Goal: Task Accomplishment & Management: Complete application form

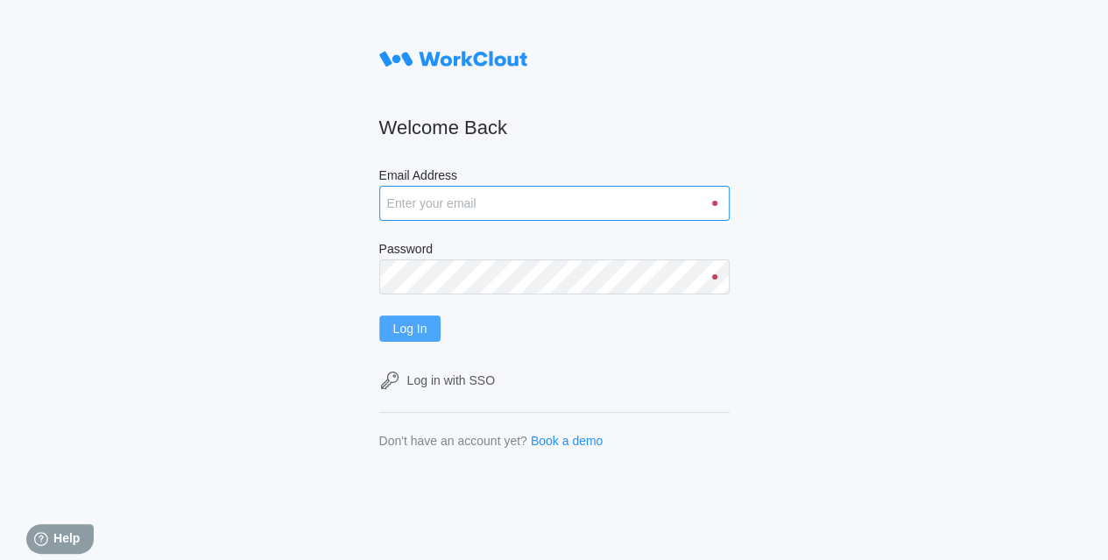
type input "[EMAIL_ADDRESS][DOMAIN_NAME]"
click at [427, 331] on span "Log In" at bounding box center [410, 328] width 34 height 12
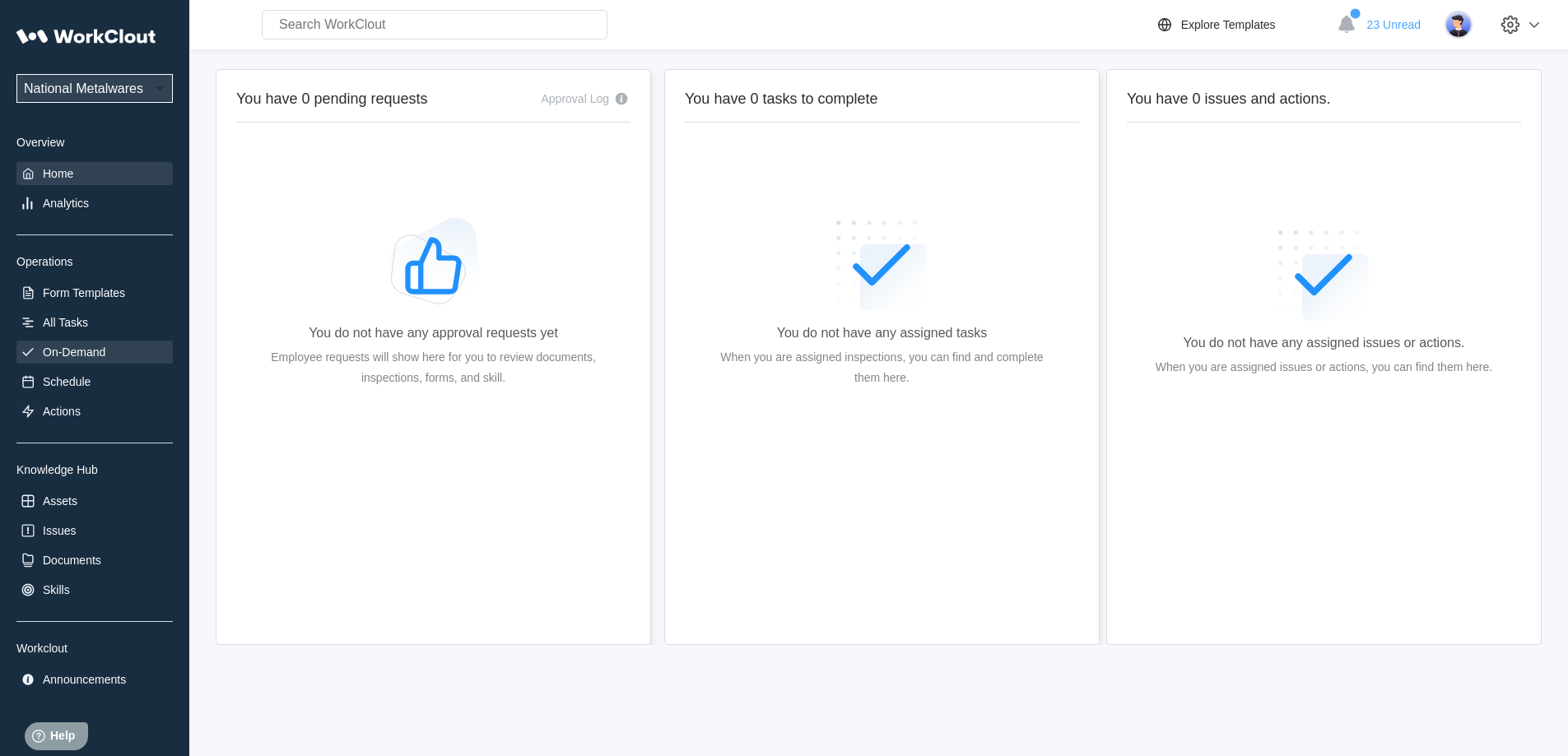
click at [40, 183] on div "On-Demand" at bounding box center [95, 352] width 156 height 23
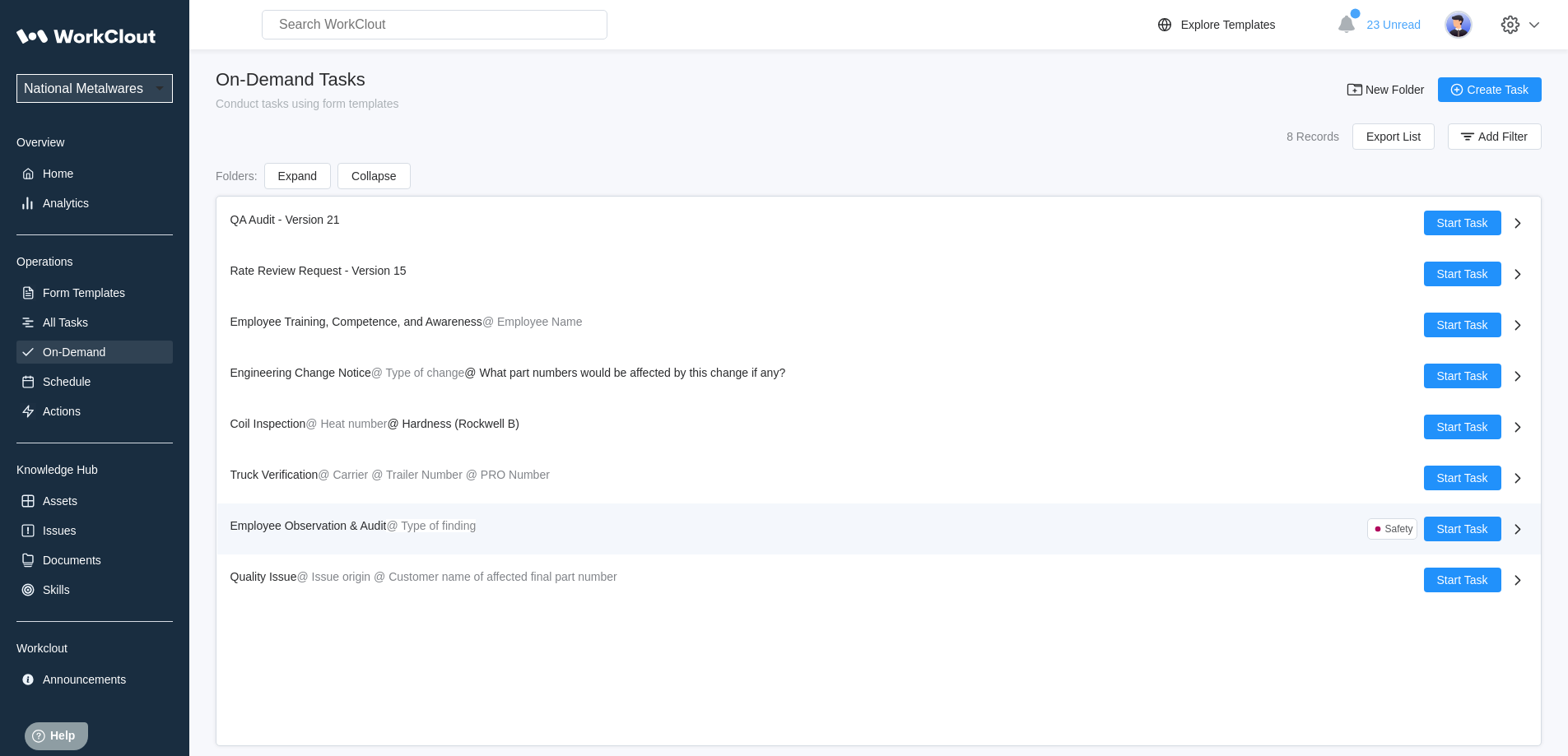
click at [327, 183] on span "Employee Observation & Audit" at bounding box center [308, 526] width 156 height 13
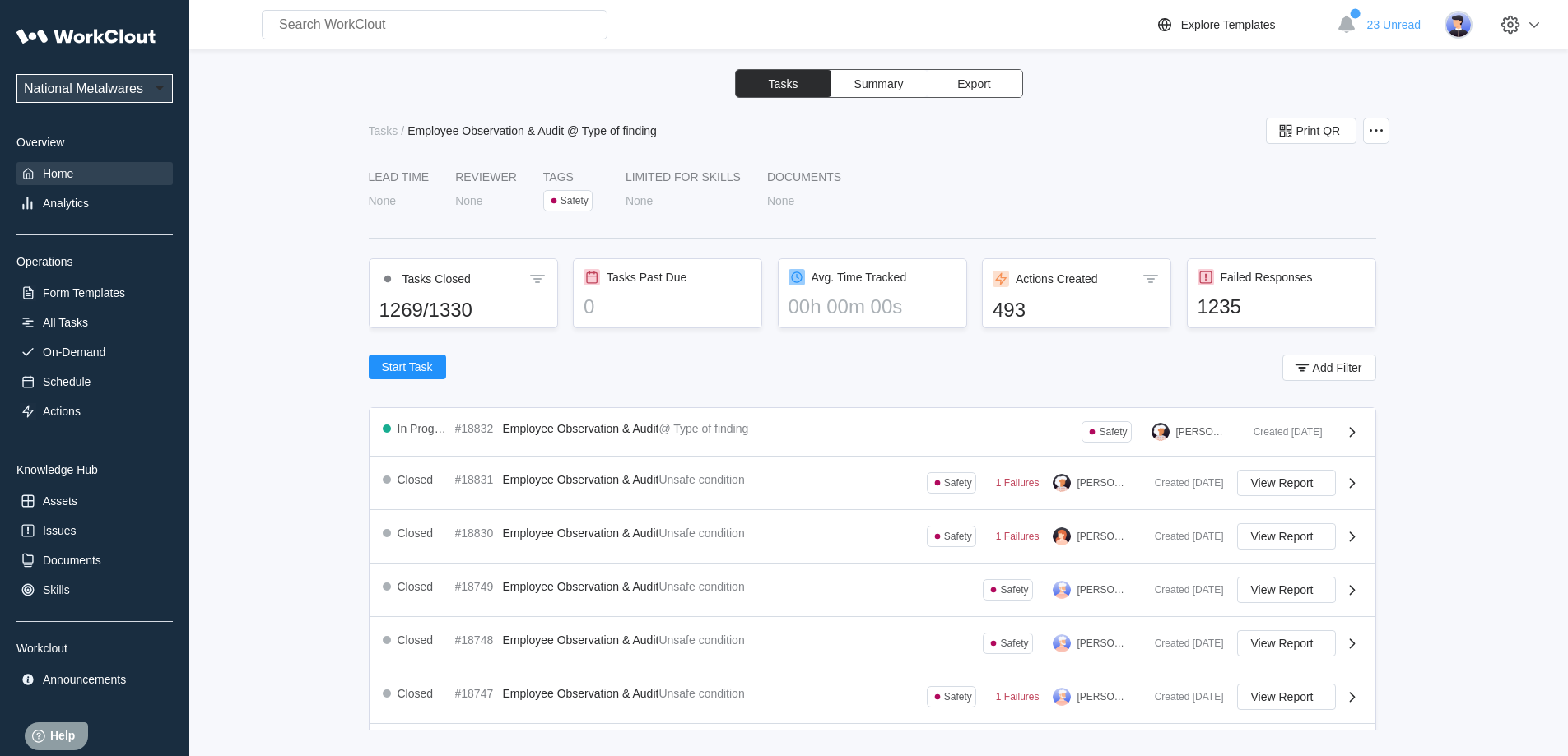
click at [61, 175] on div "Home" at bounding box center [58, 174] width 30 height 13
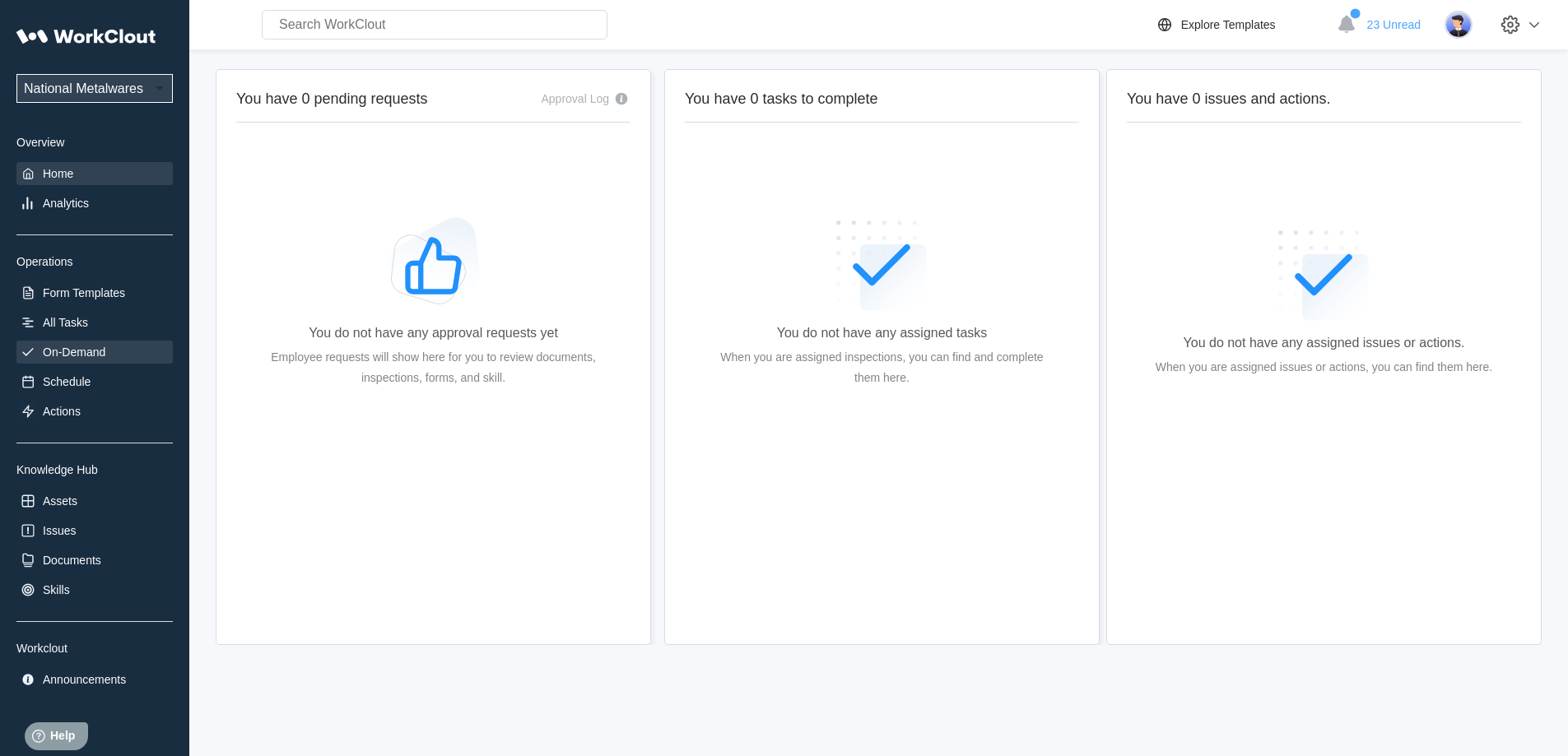
click at [76, 183] on div "On-Demand" at bounding box center [74, 352] width 63 height 13
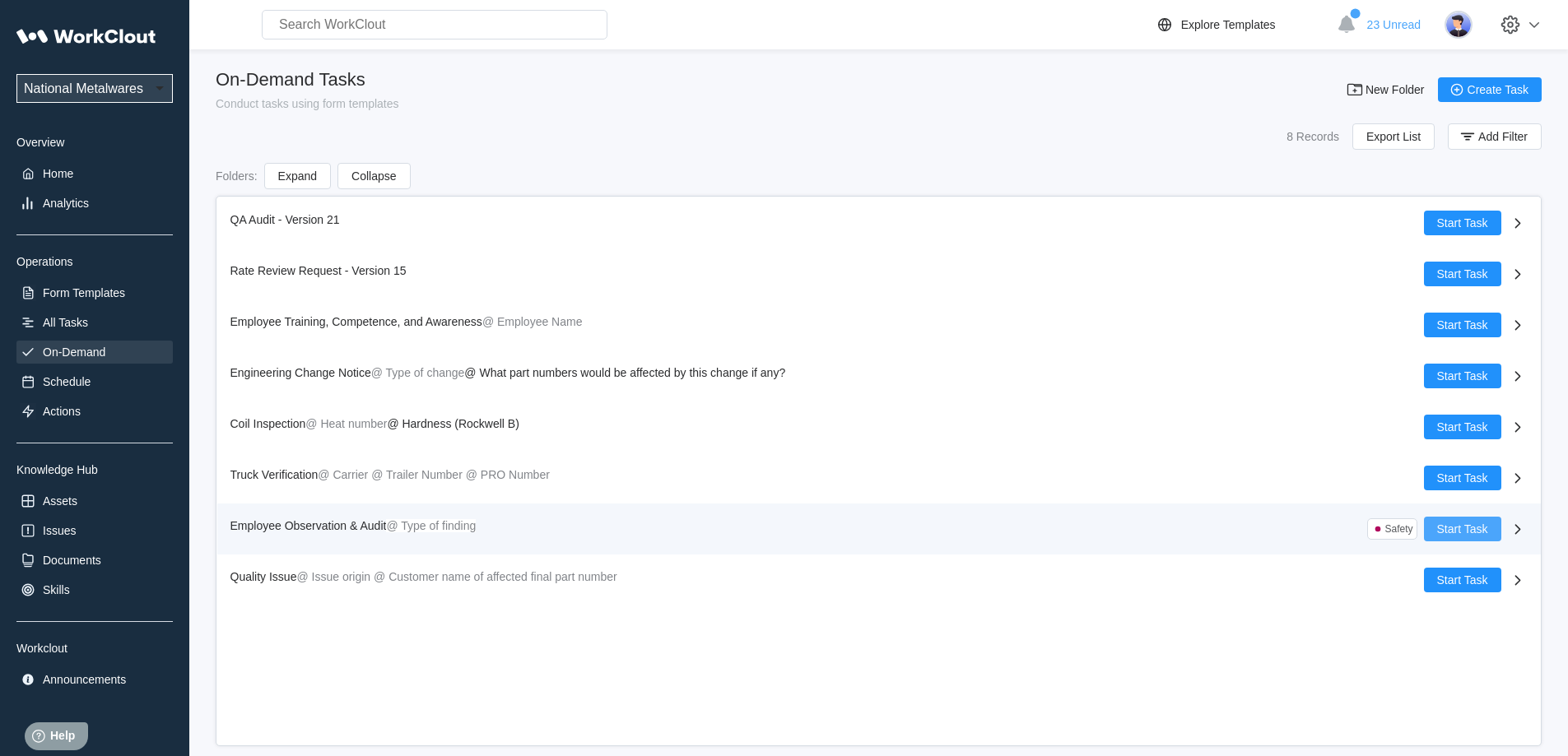
click at [505, 183] on span "Start Task" at bounding box center [1463, 529] width 51 height 11
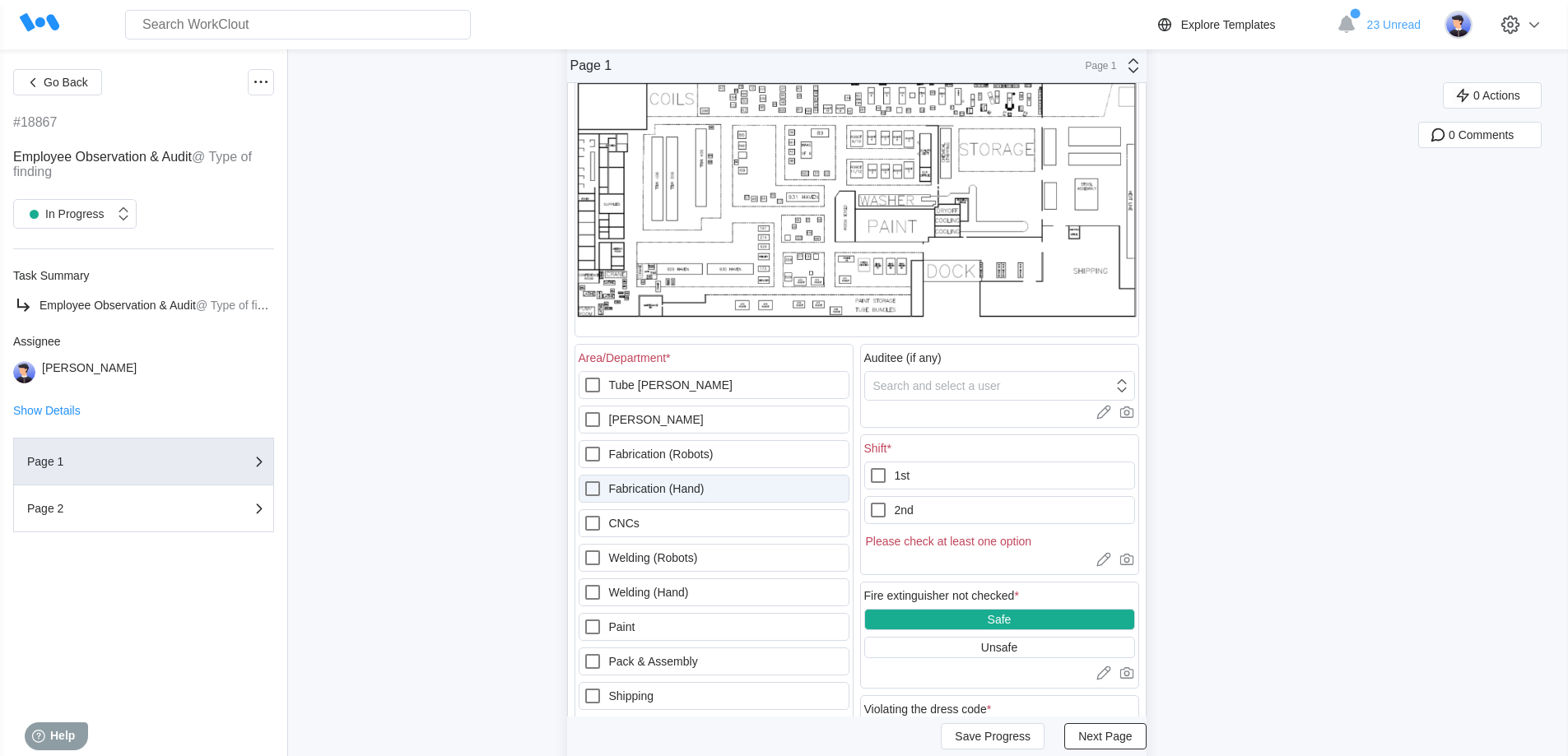
scroll to position [164, 0]
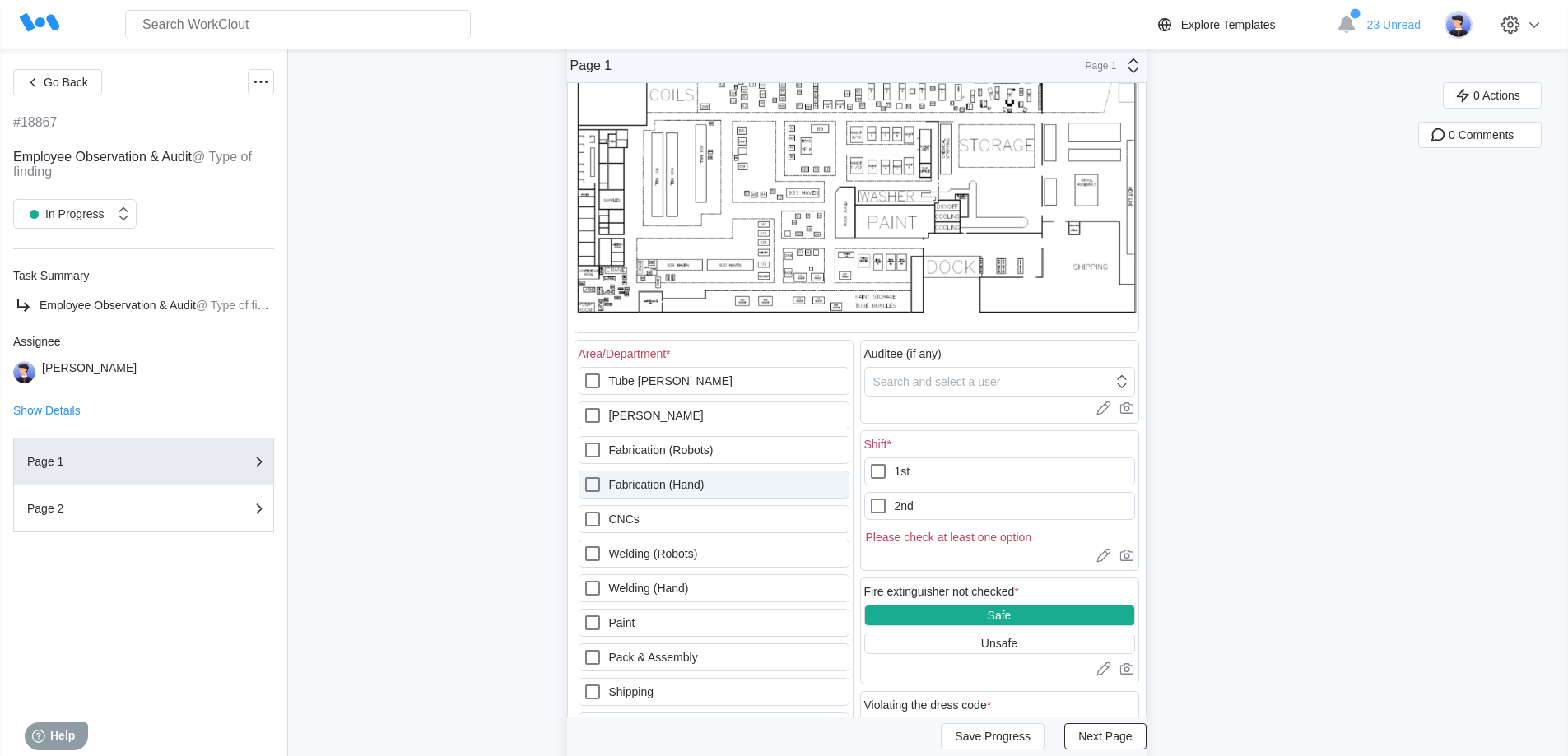
click at [505, 183] on icon at bounding box center [592, 485] width 20 height 20
click at [505, 183] on \(Hand\) "Fabrication (Hand)" at bounding box center [582, 475] width 1 height 1
checkbox \(Hand\) "true"
click at [505, 183] on icon at bounding box center [877, 471] width 20 height 20
click at [505, 183] on input "1st" at bounding box center [868, 462] width 1 height 1
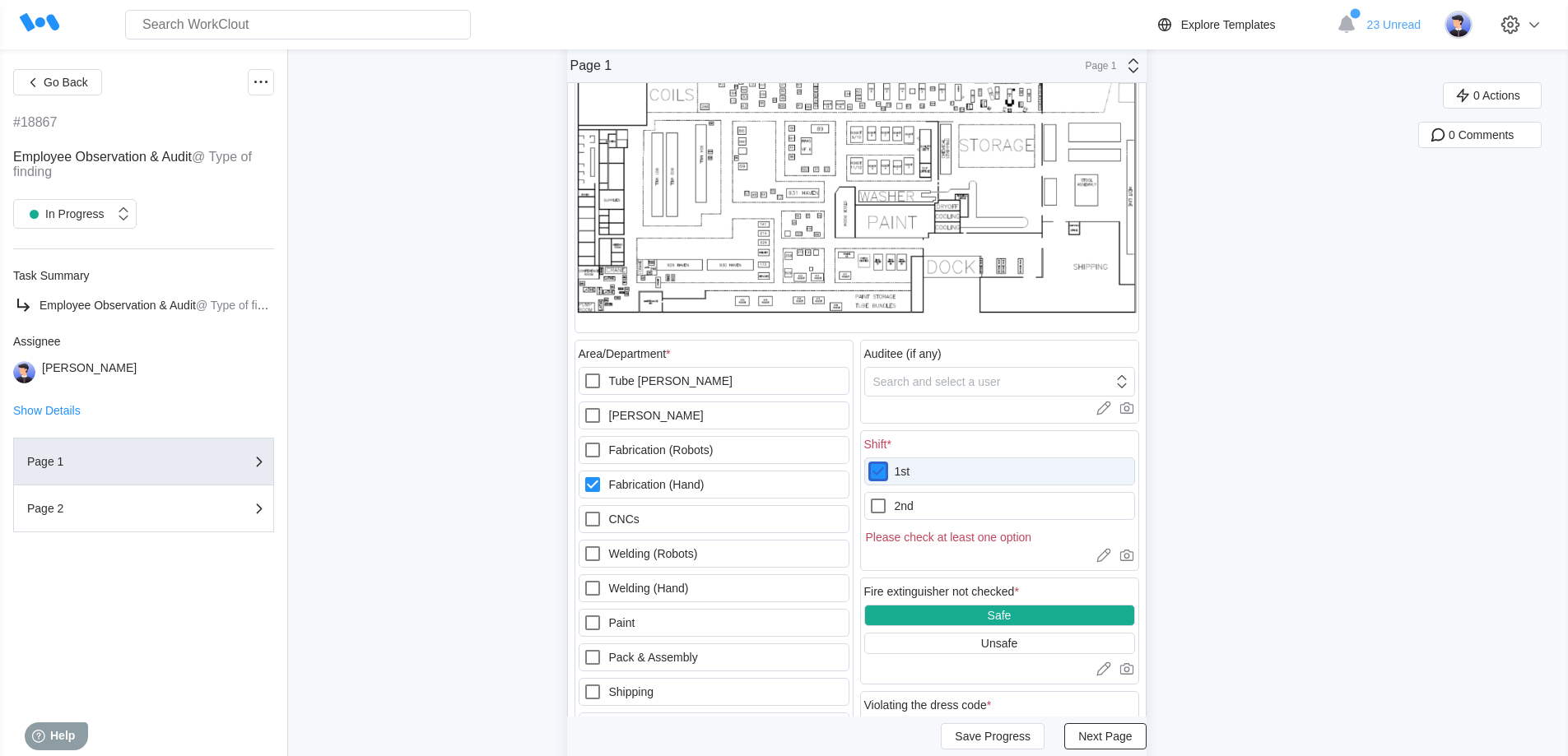
checkbox input "true"
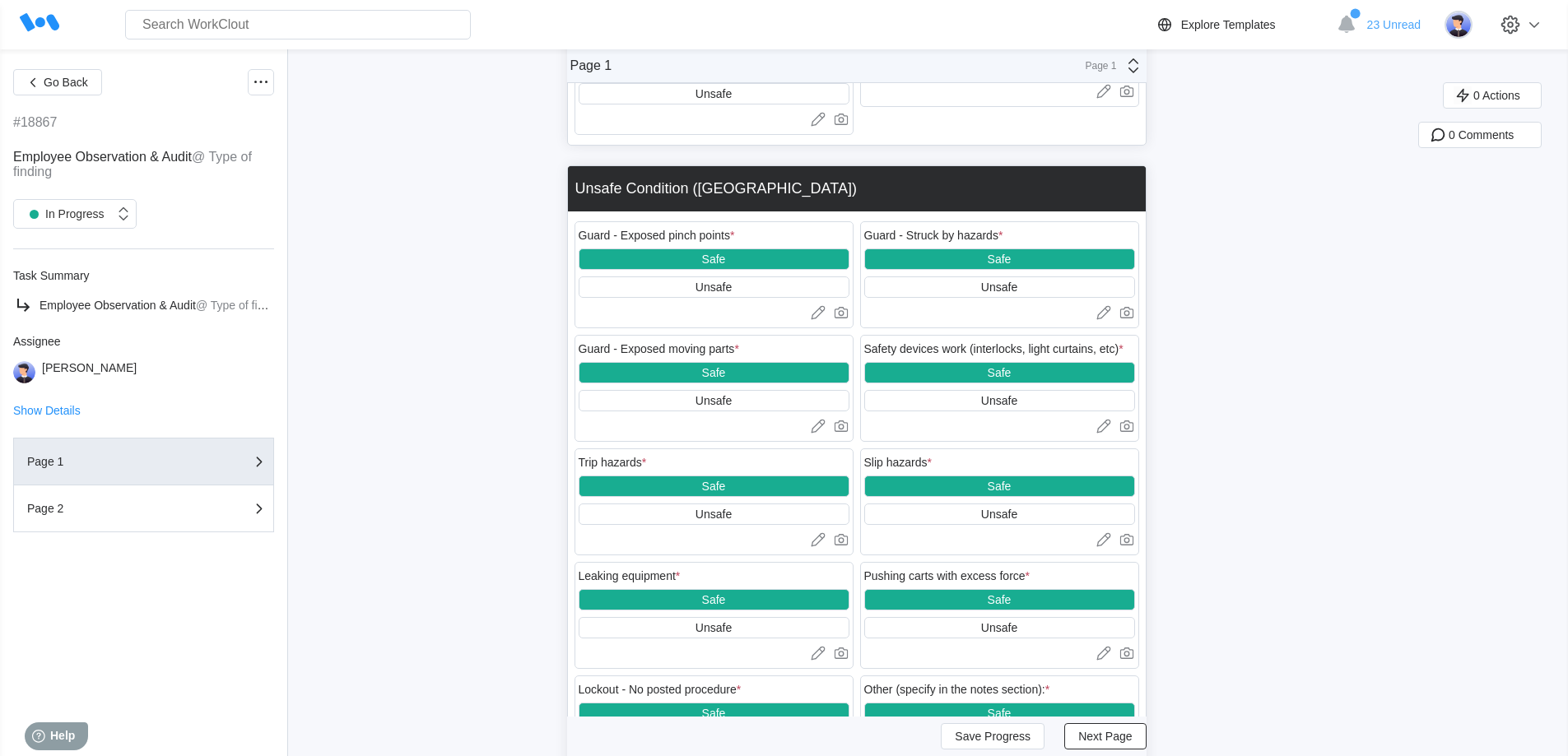
scroll to position [2084, 0]
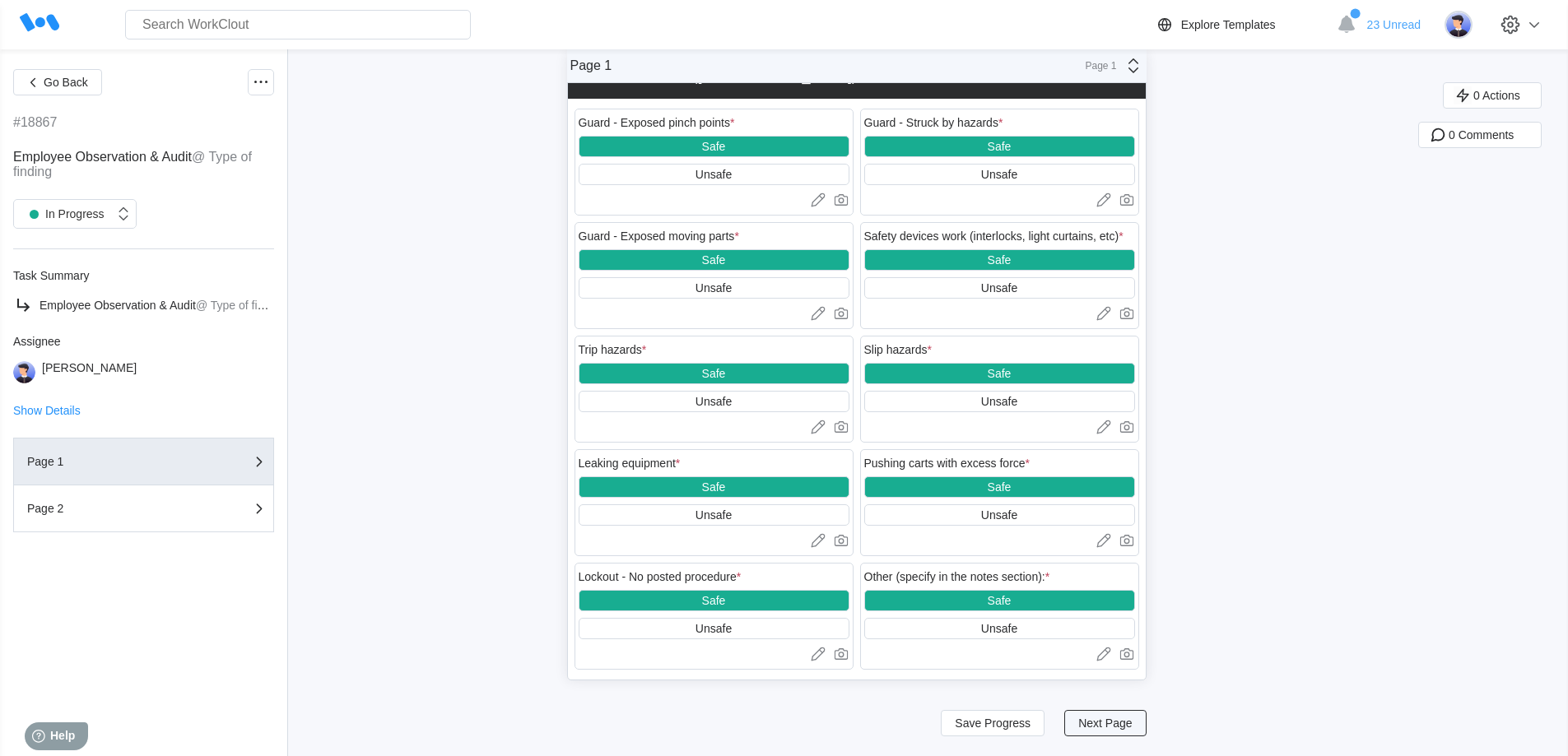
click at [505, 183] on button "Next Page" at bounding box center [1105, 723] width 82 height 26
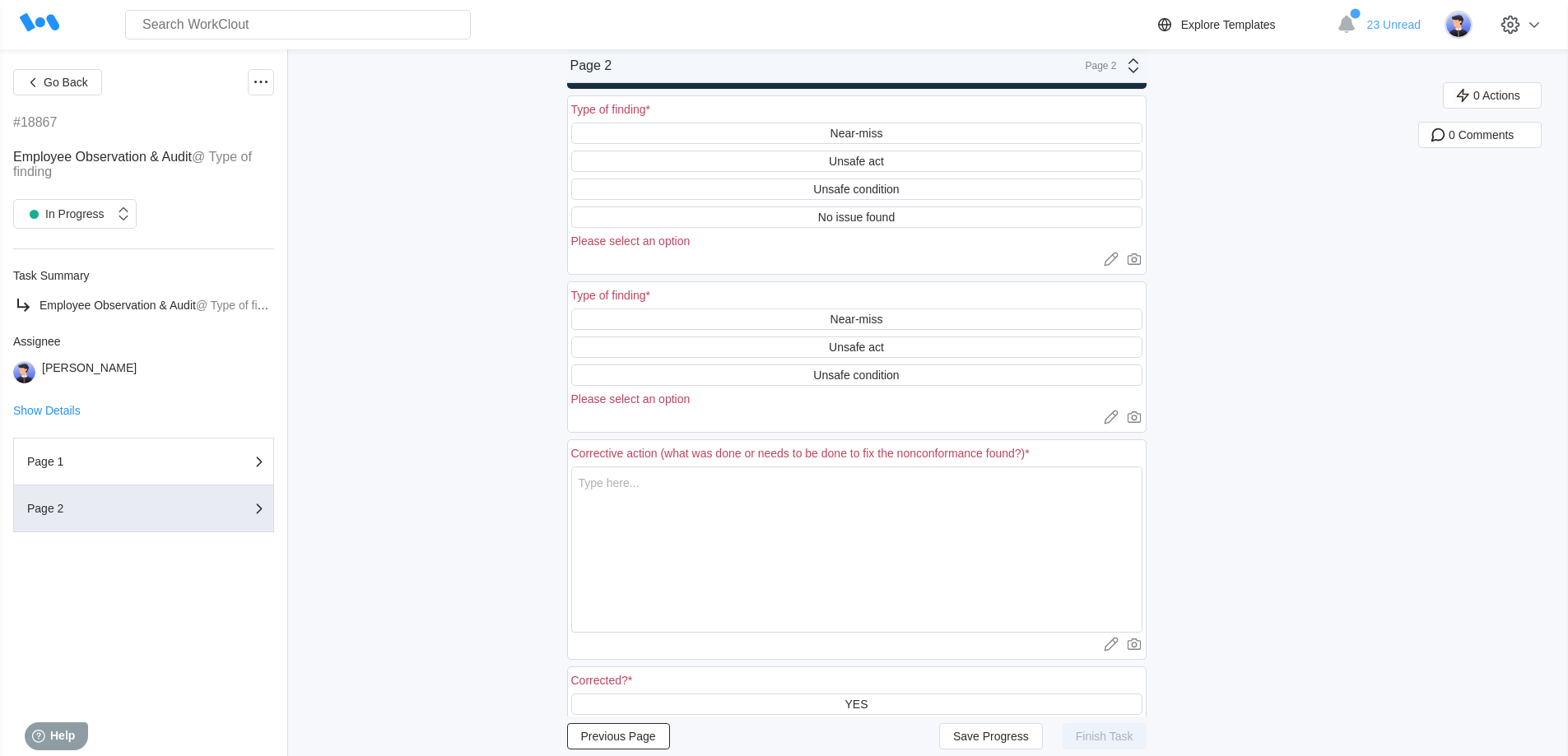
scroll to position [0, 0]
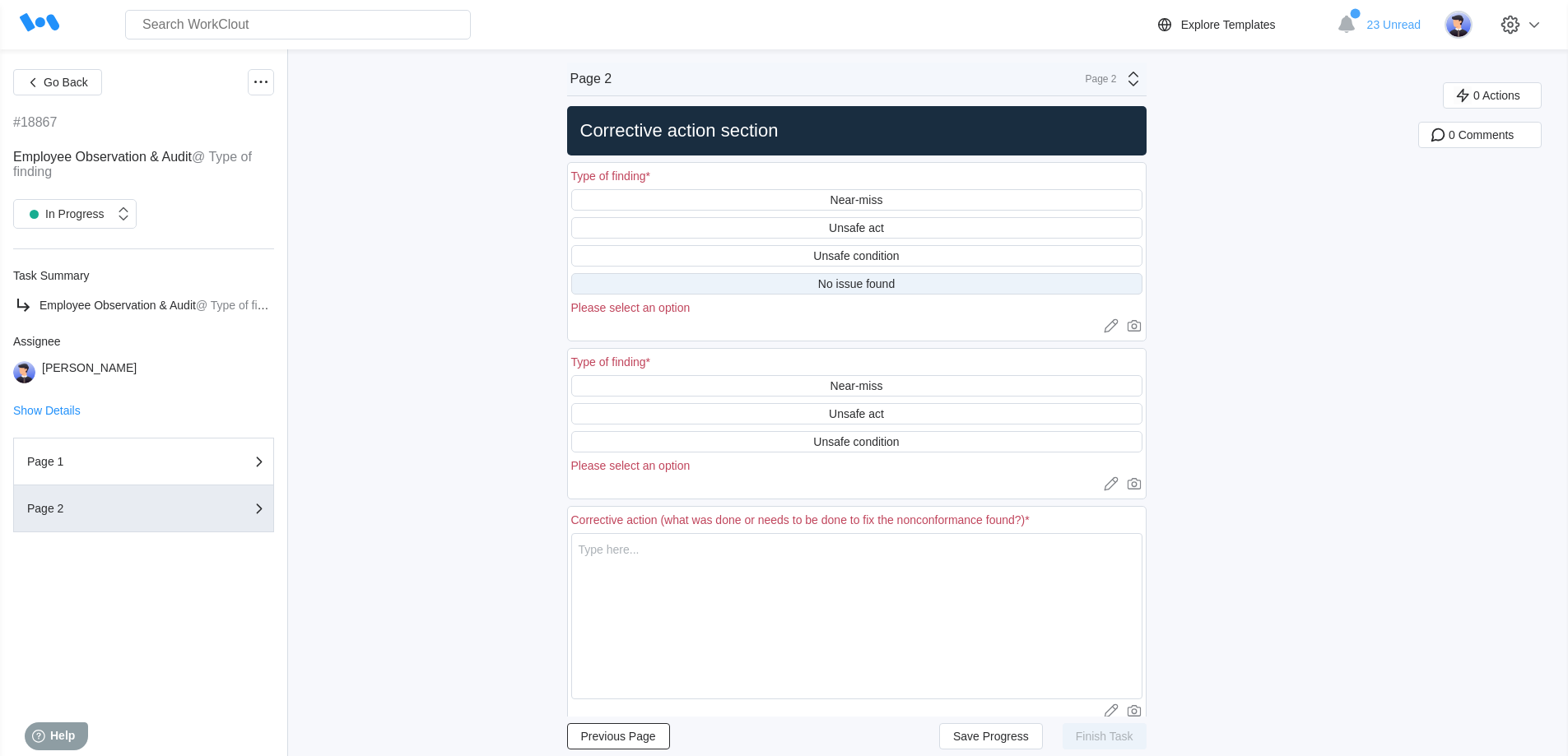
click at [505, 183] on div "No issue found" at bounding box center [856, 284] width 76 height 13
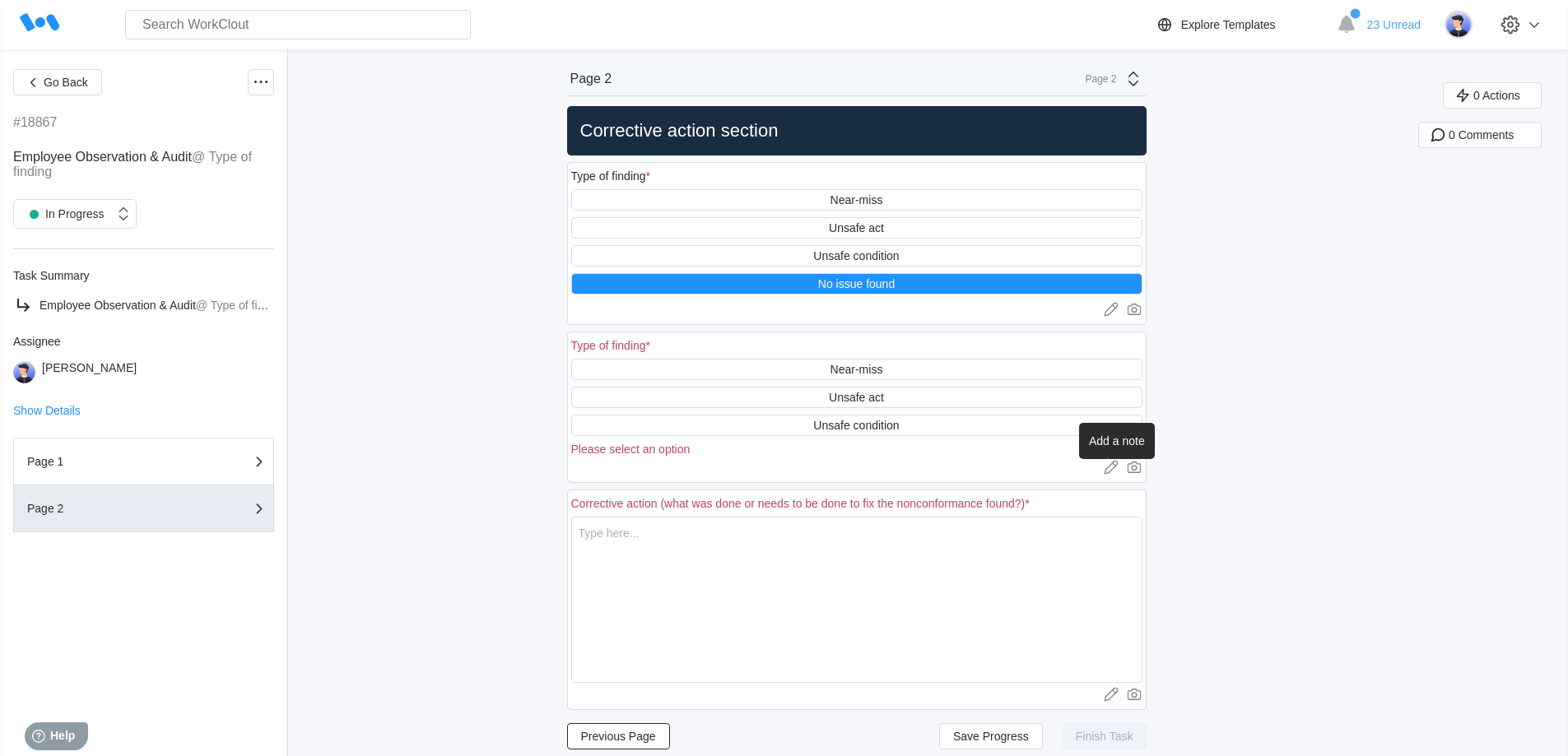
click at [505, 183] on icon at bounding box center [1111, 468] width 17 height 17
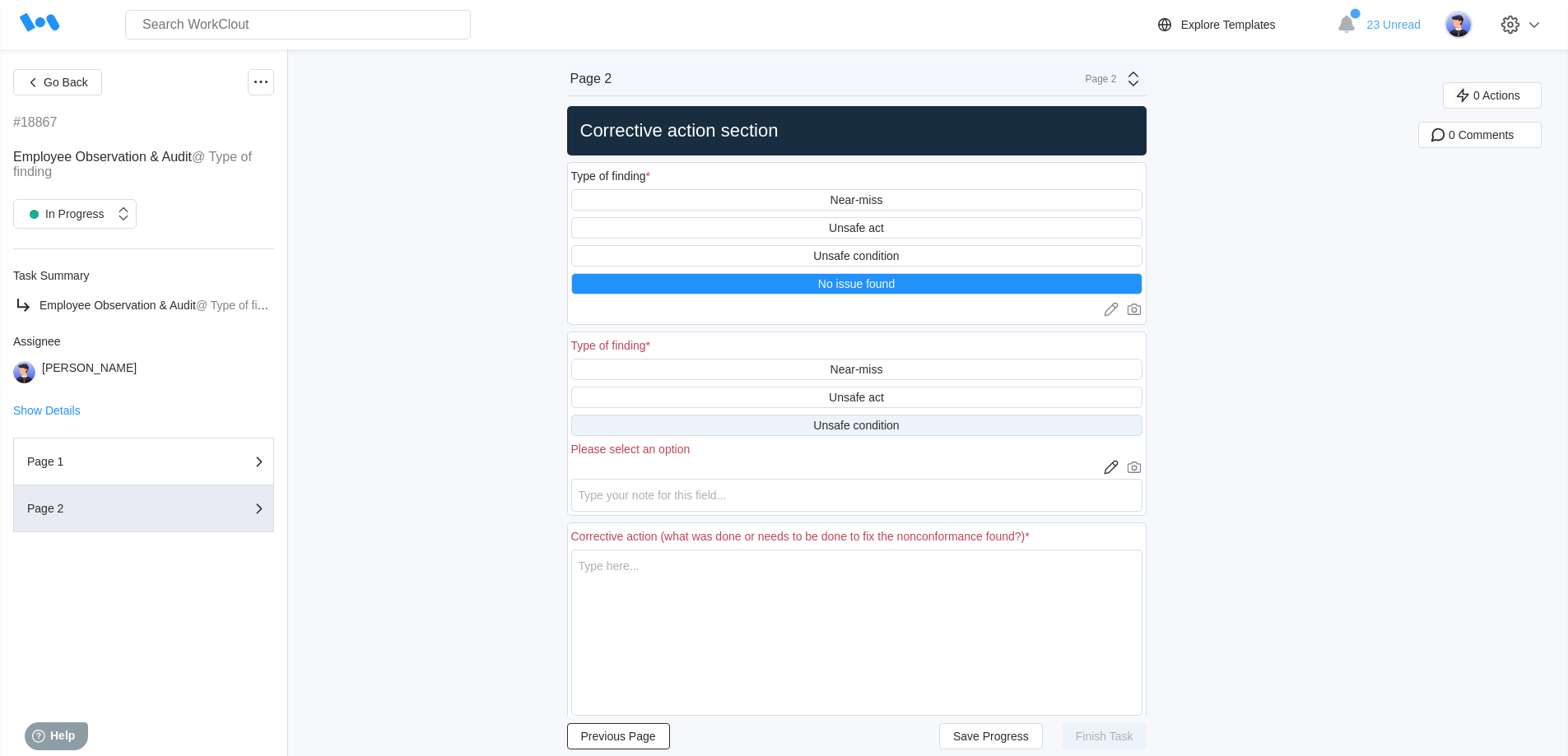
click at [505, 183] on div "Unsafe condition" at bounding box center [857, 425] width 571 height 22
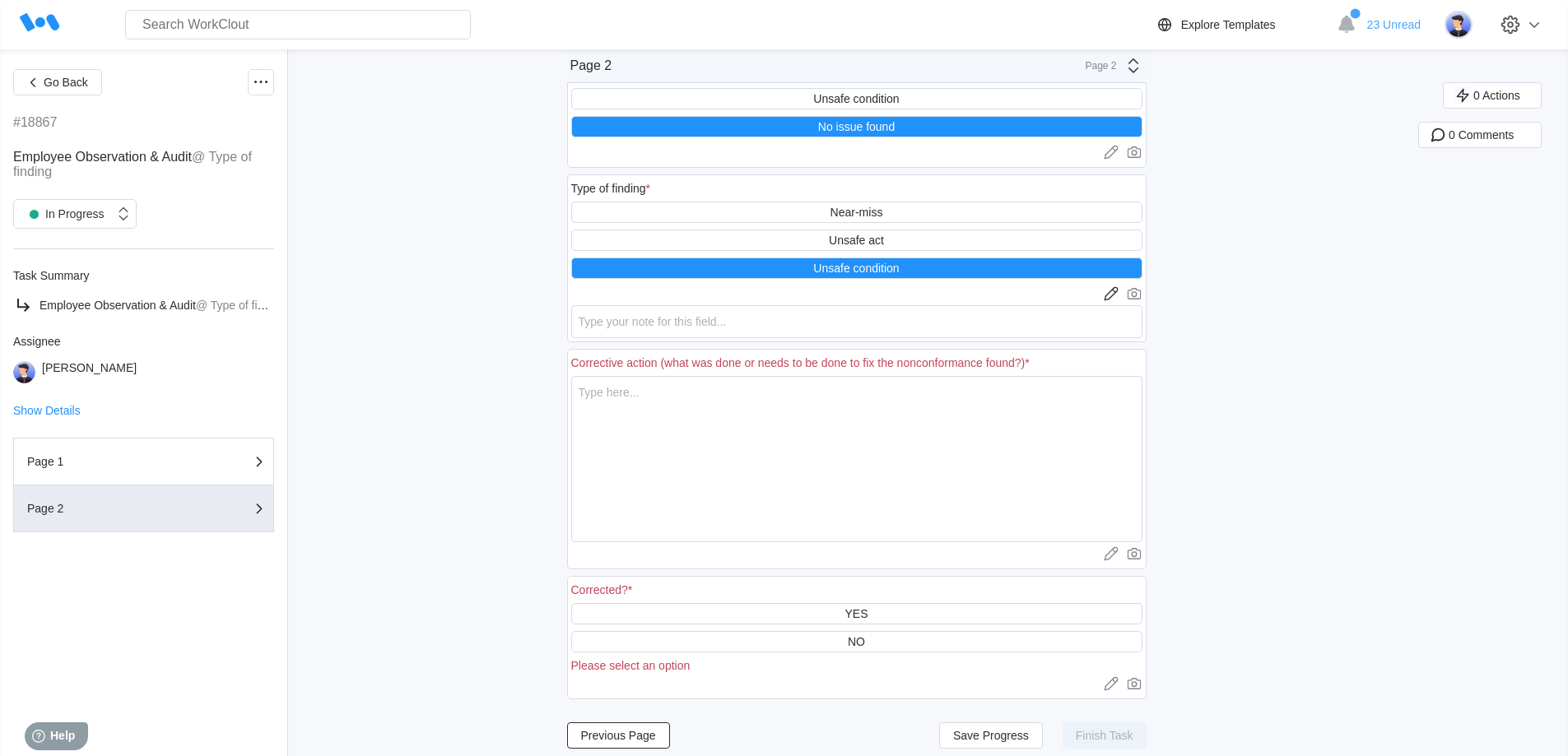
scroll to position [164, 0]
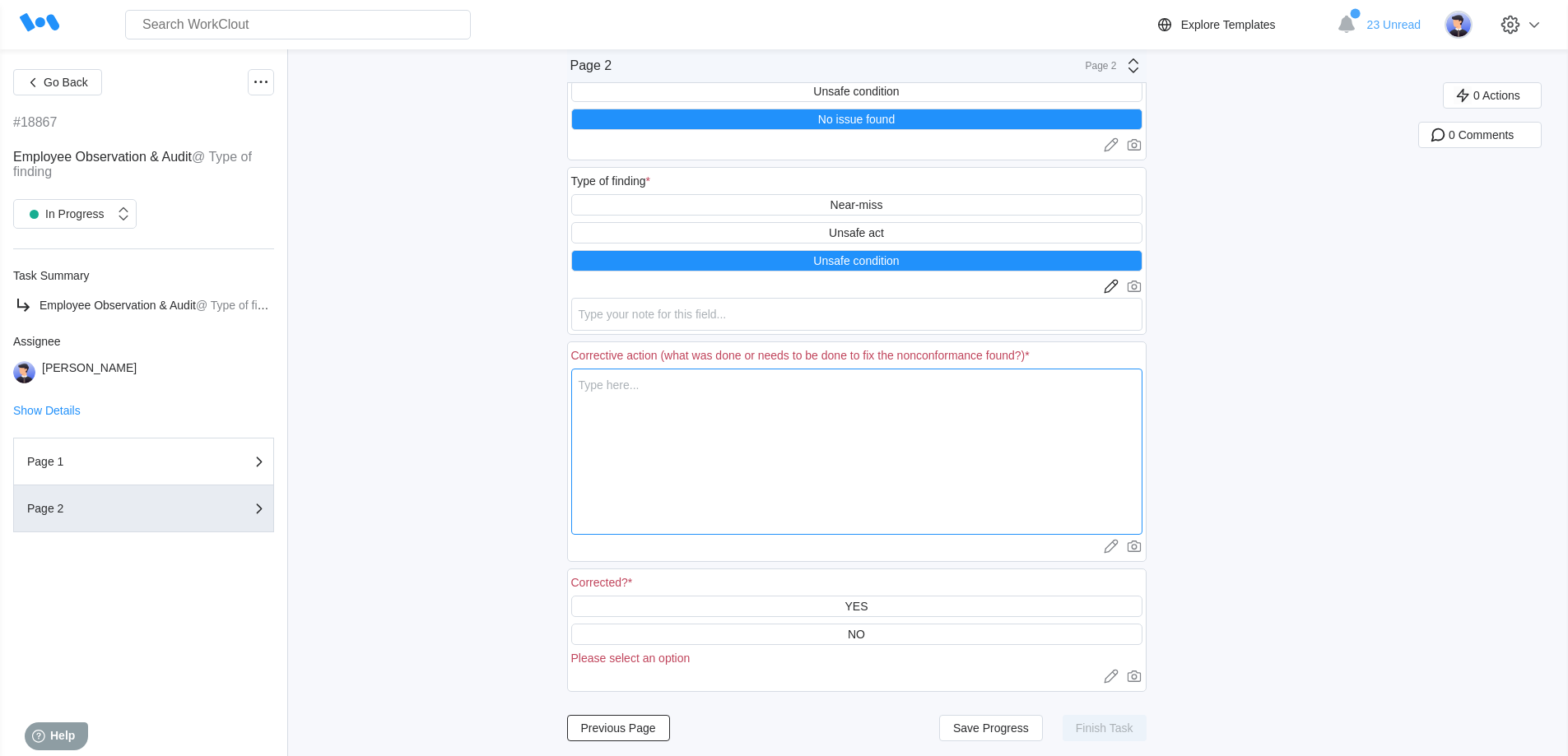
click at [505, 183] on textarea at bounding box center [857, 452] width 571 height 166
type textarea "N"
type textarea "x"
type textarea "No"
type textarea "x"
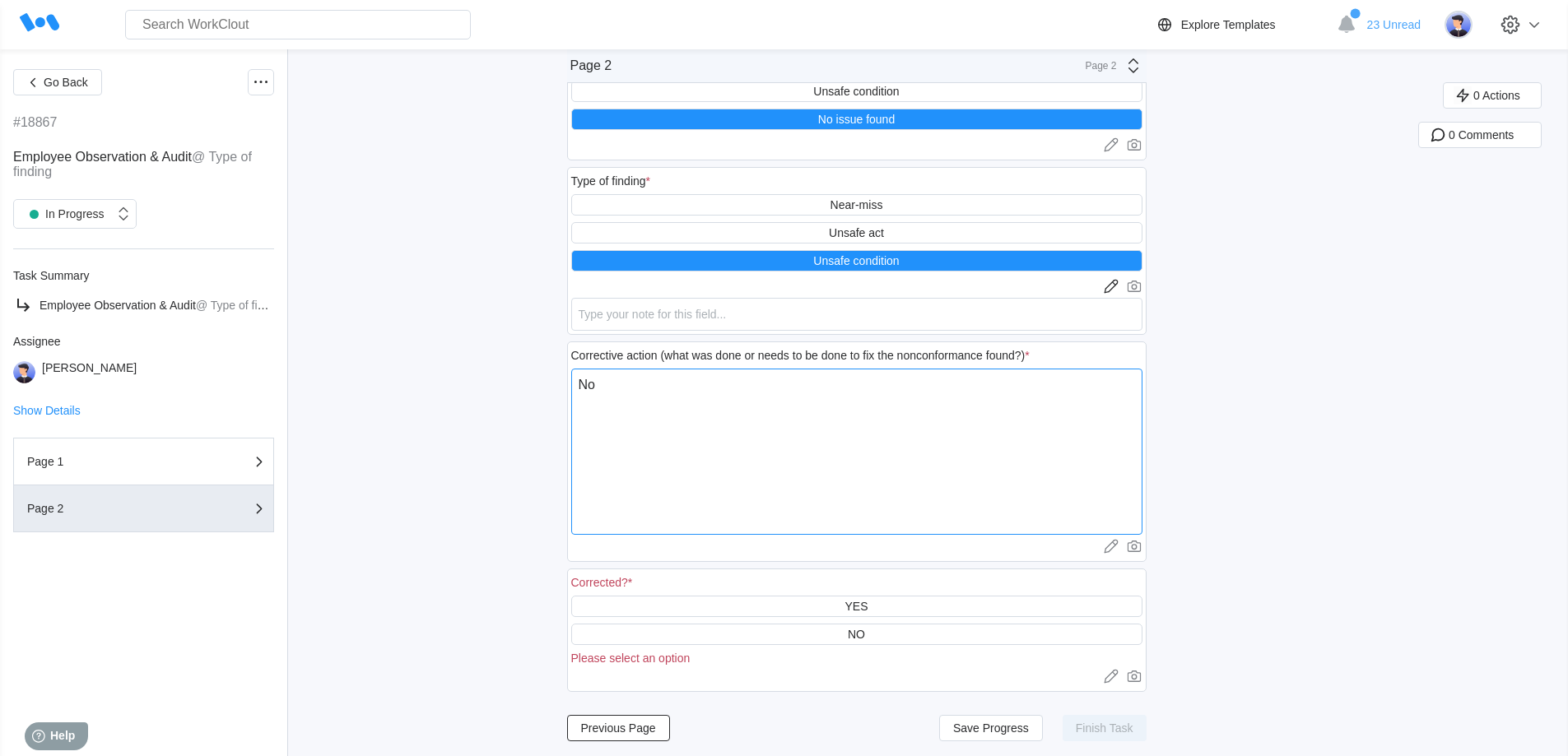
type textarea "Non"
type textarea "x"
type textarea "None"
type textarea "x"
type textarea "None"
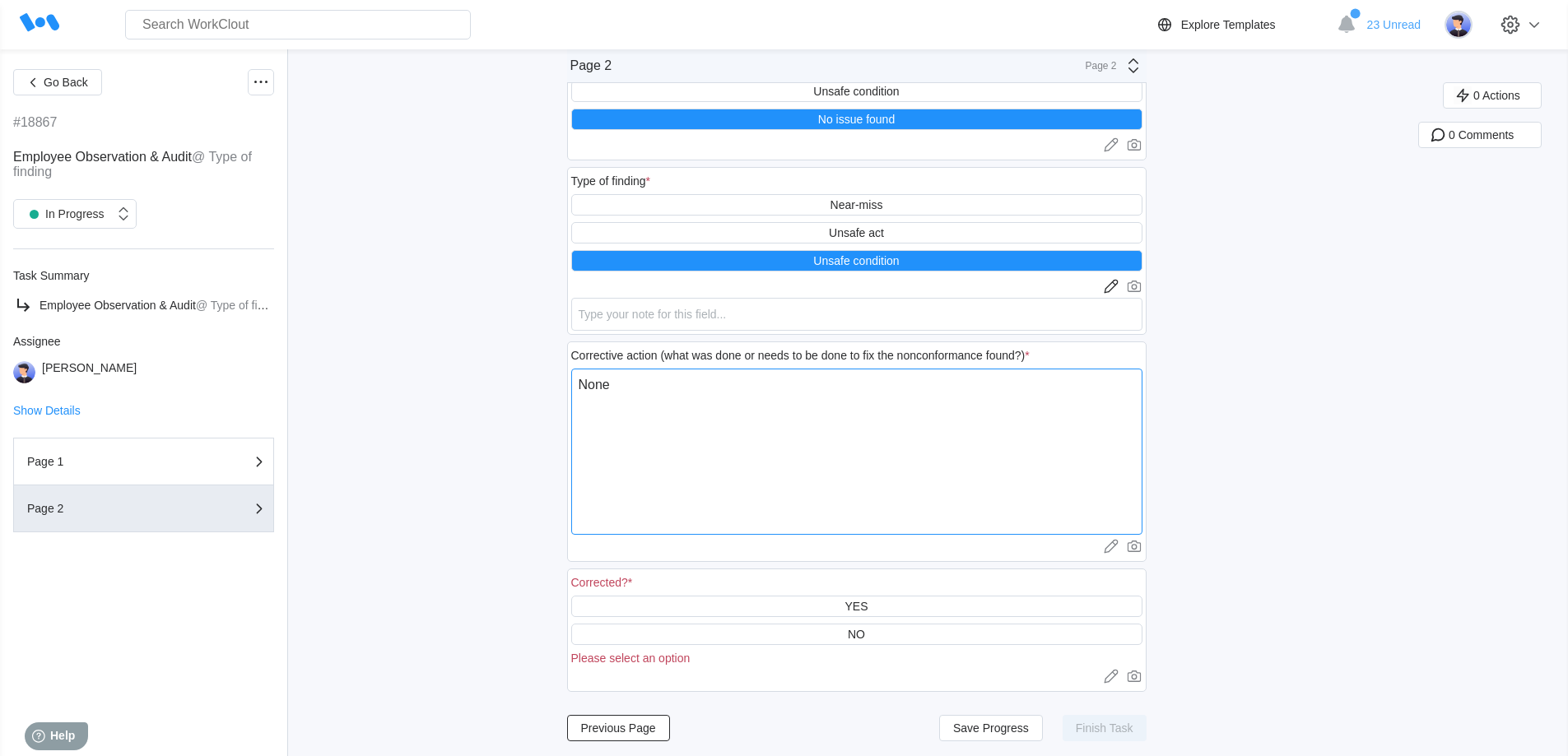
type textarea "x"
type textarea "None f"
type textarea "x"
type textarea "None fo"
type textarea "x"
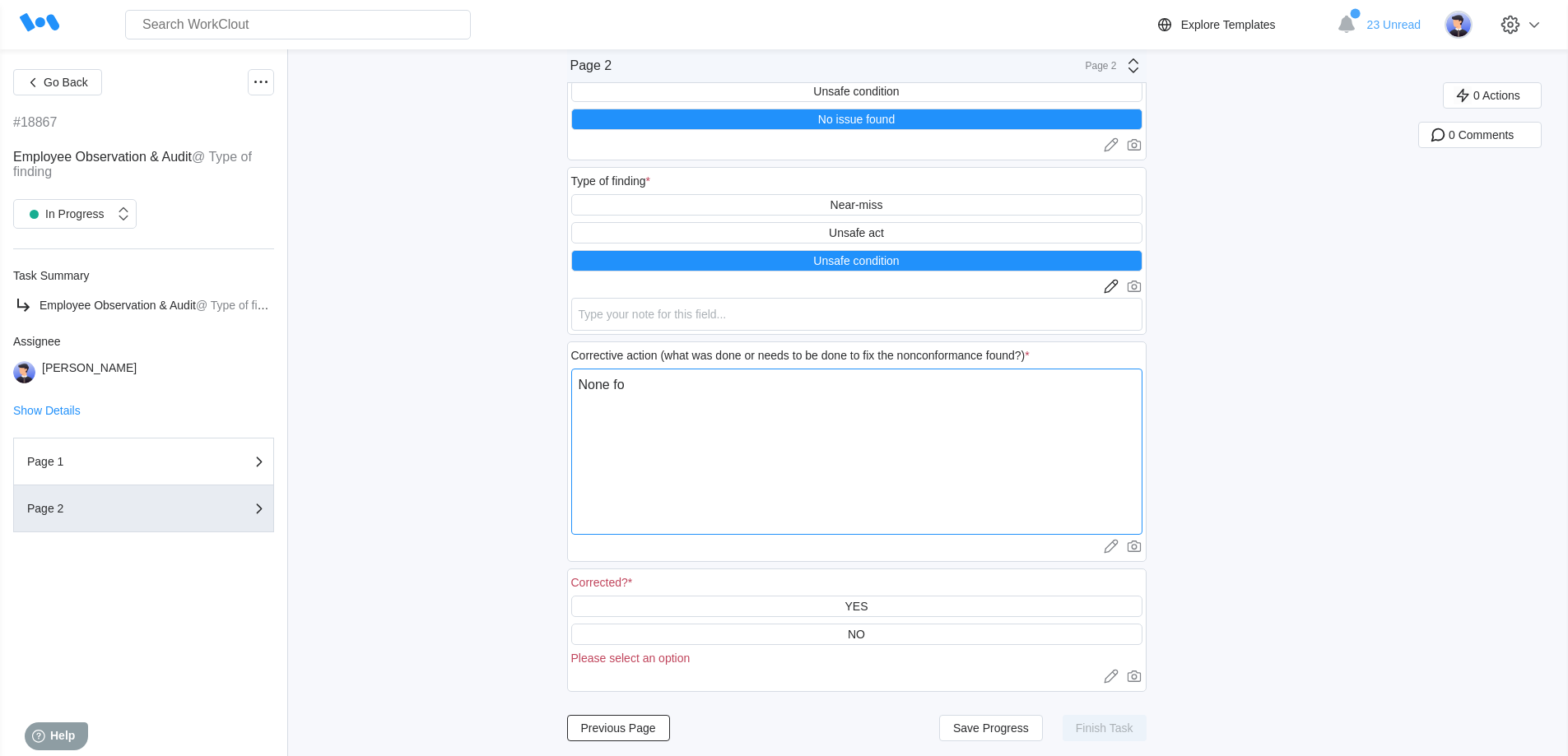
type textarea "None fou"
type textarea "x"
type textarea "None foun"
type textarea "x"
type textarea "None found"
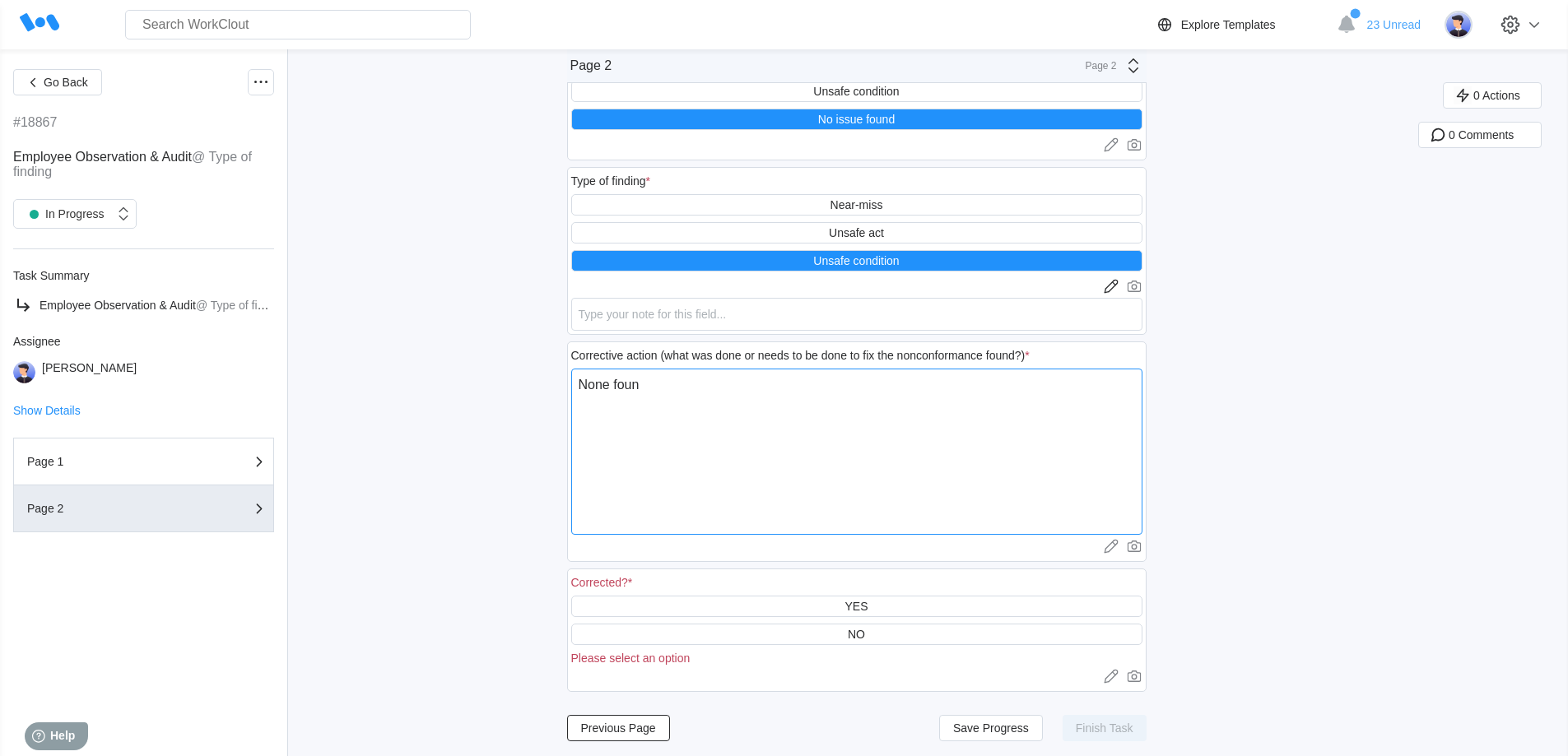
type textarea "x"
type textarea "None found."
type textarea "x"
type textarea "None found."
type textarea "x"
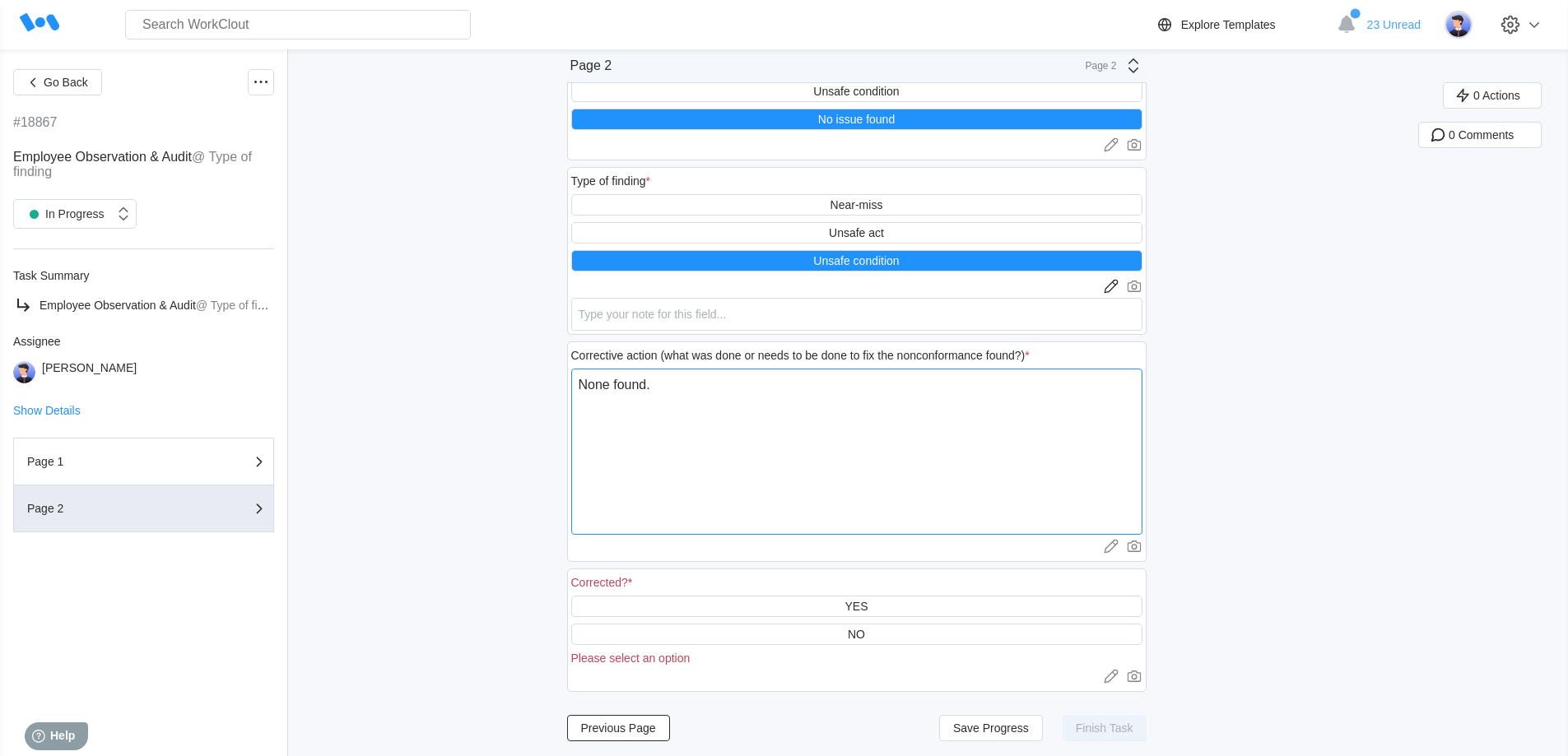
type textarea "None found. E"
type textarea "x"
type textarea "None found. Eq"
type textarea "x"
type textarea "None found. Equ"
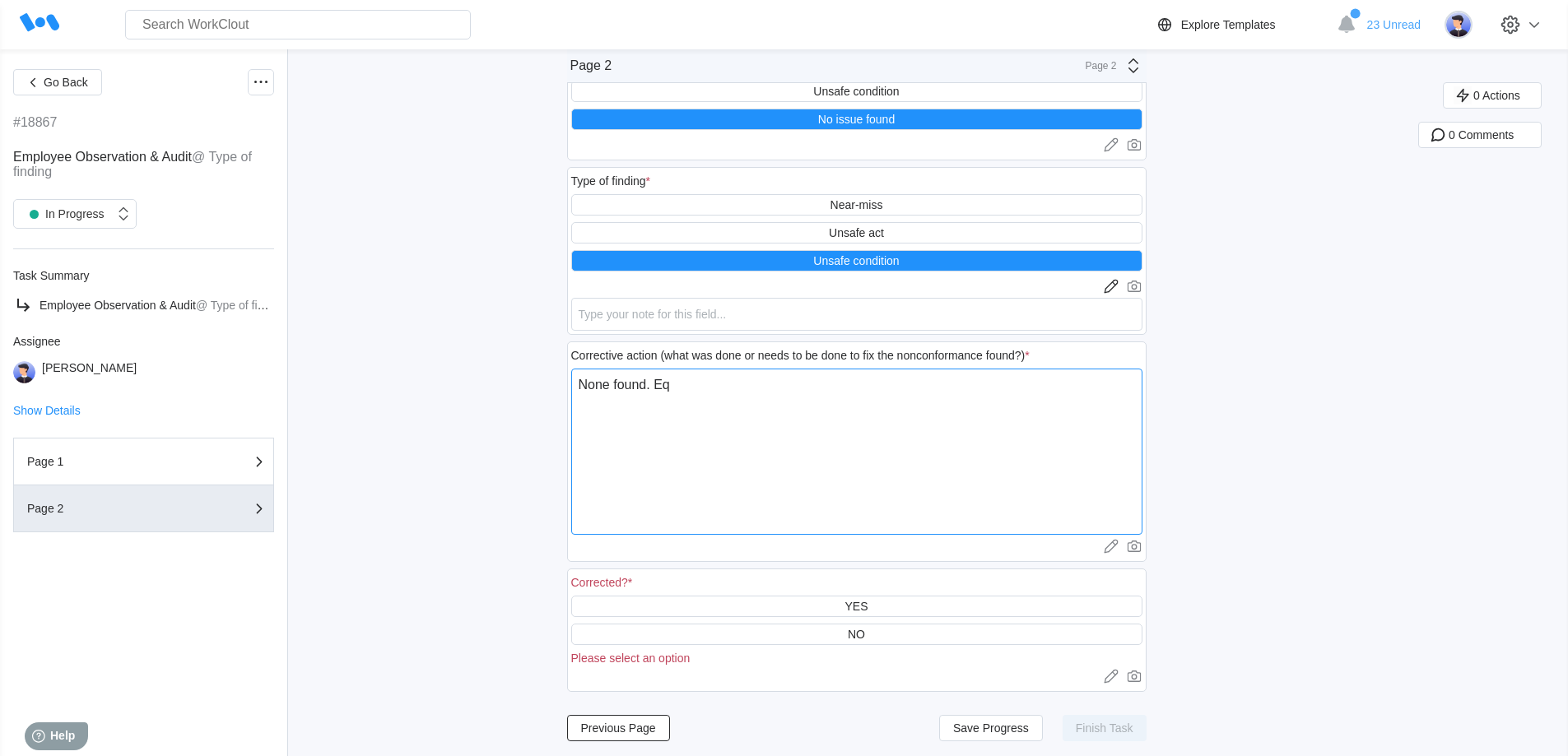
type textarea "x"
type textarea "None found. Equi"
type textarea "x"
type textarea "None found. Equip"
type textarea "x"
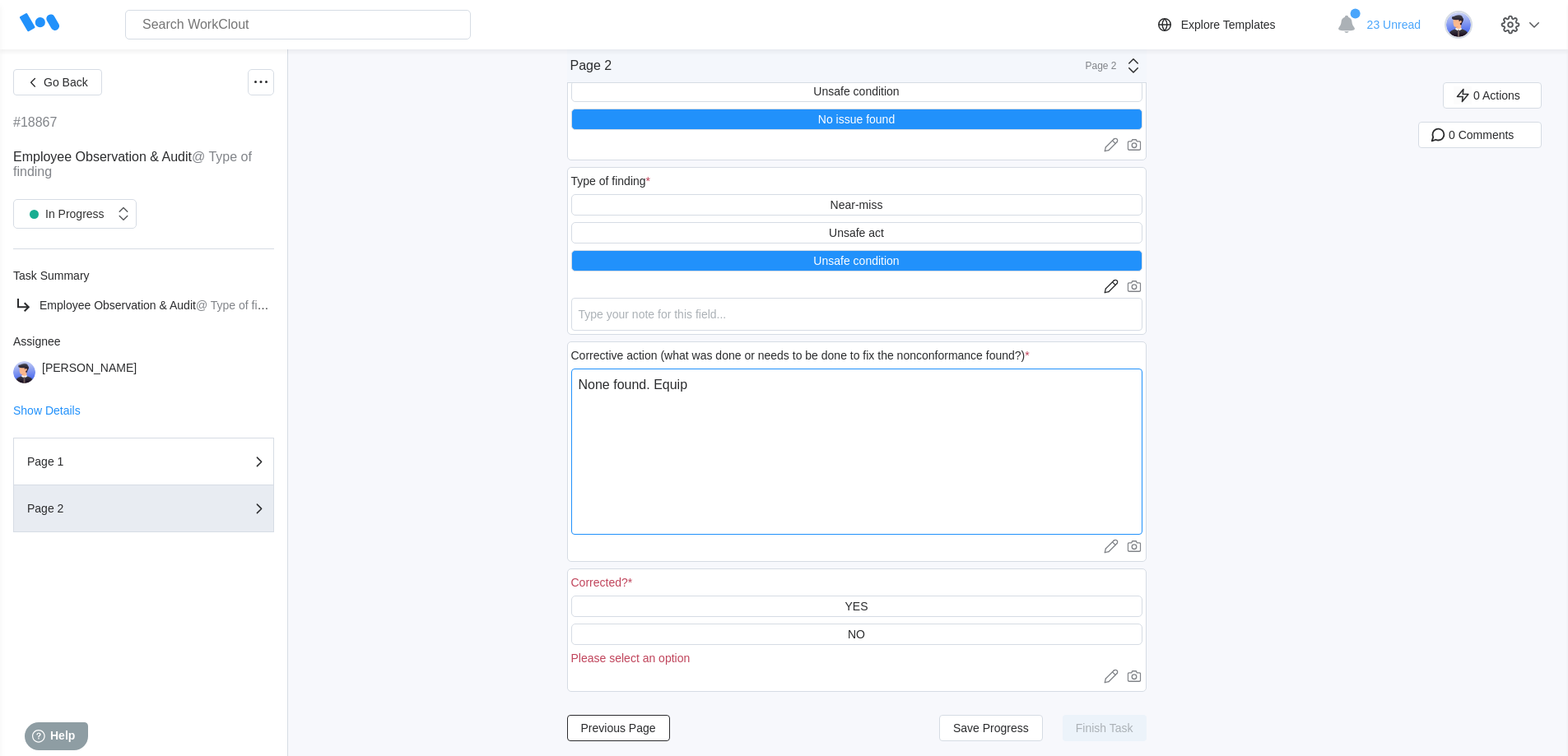
type textarea "None found. Equipm"
type textarea "x"
type textarea "None found. Equipme"
type textarea "x"
type textarea "None found. Equipmen"
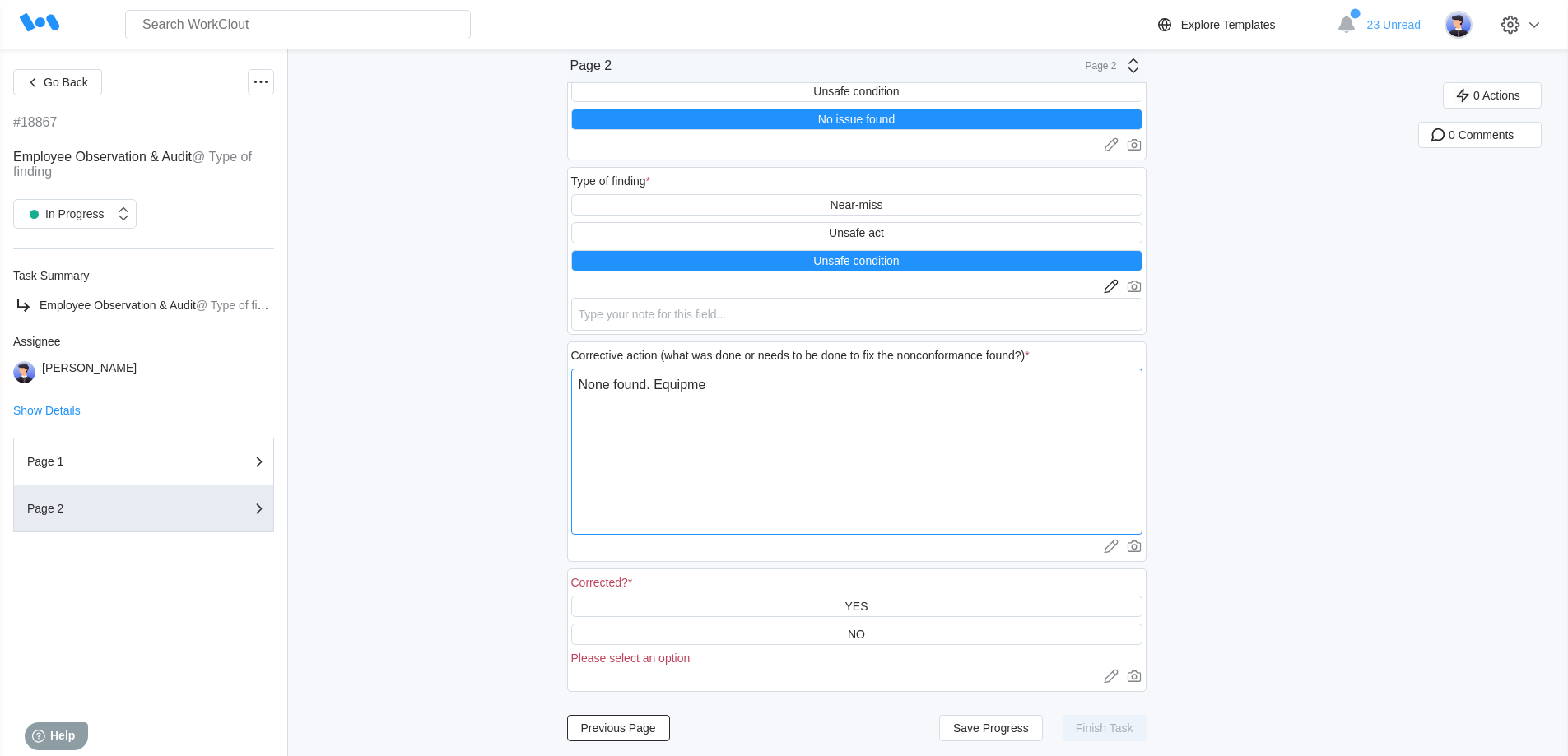
type textarea "x"
type textarea "None found. Equipment"
type textarea "x"
type textarea "None found. Equipment"
type textarea "x"
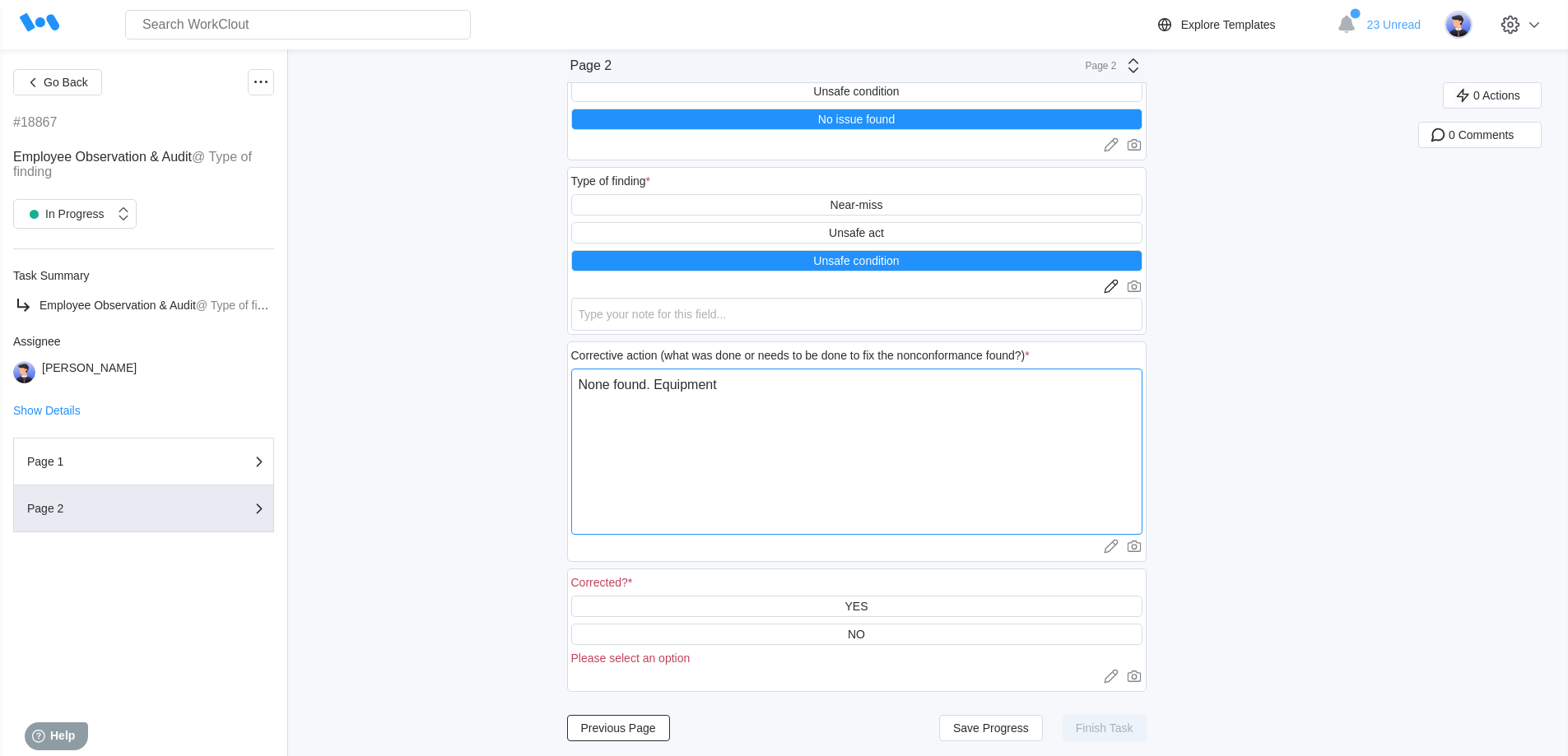
type textarea "None found. Equipment w"
type textarea "x"
type textarea "None found. Equipment wa"
type textarea "x"
type textarea "None found. Equipment was"
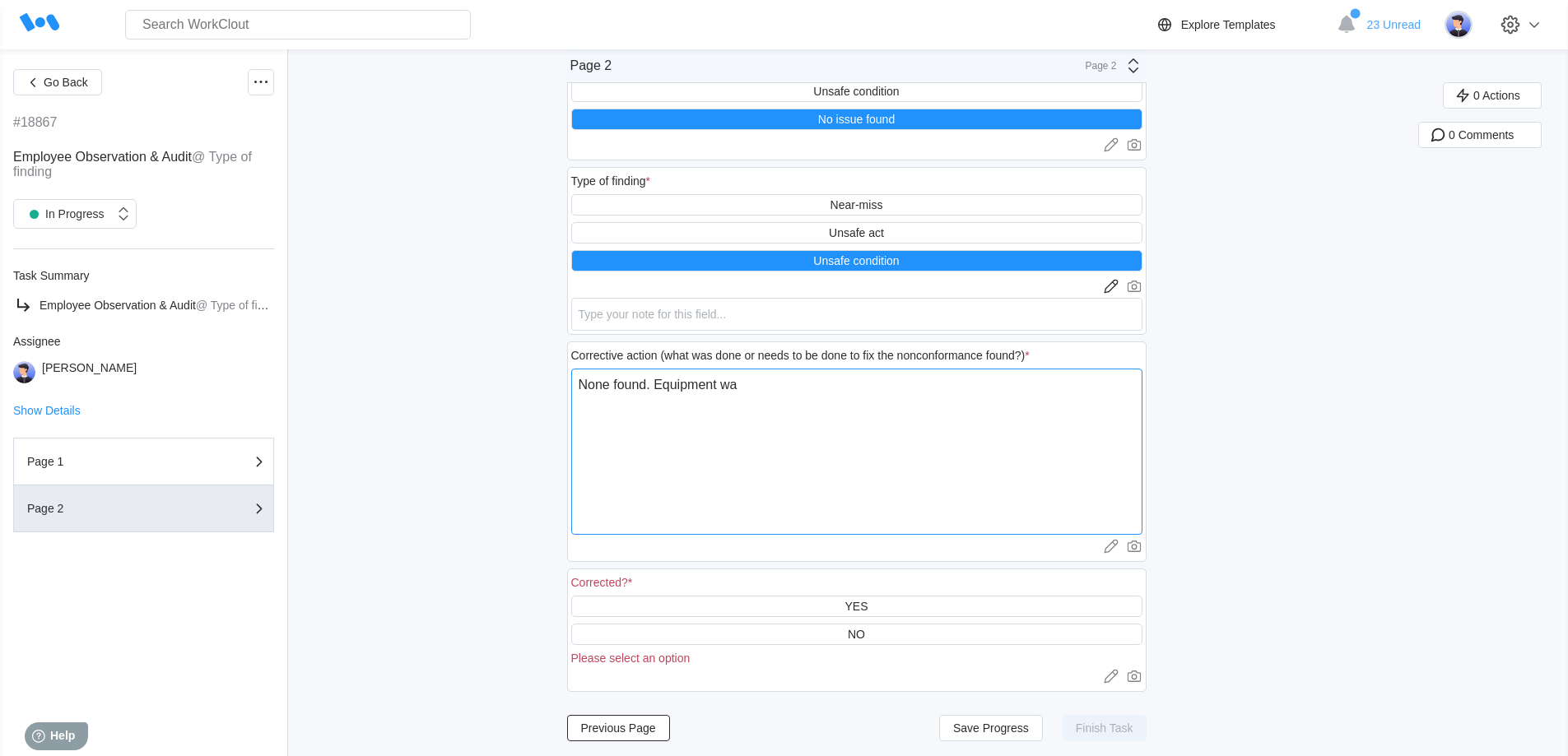
type textarea "x"
type textarea "None found. Equipment was"
type textarea "x"
type textarea "None found. Equipment was c"
type textarea "x"
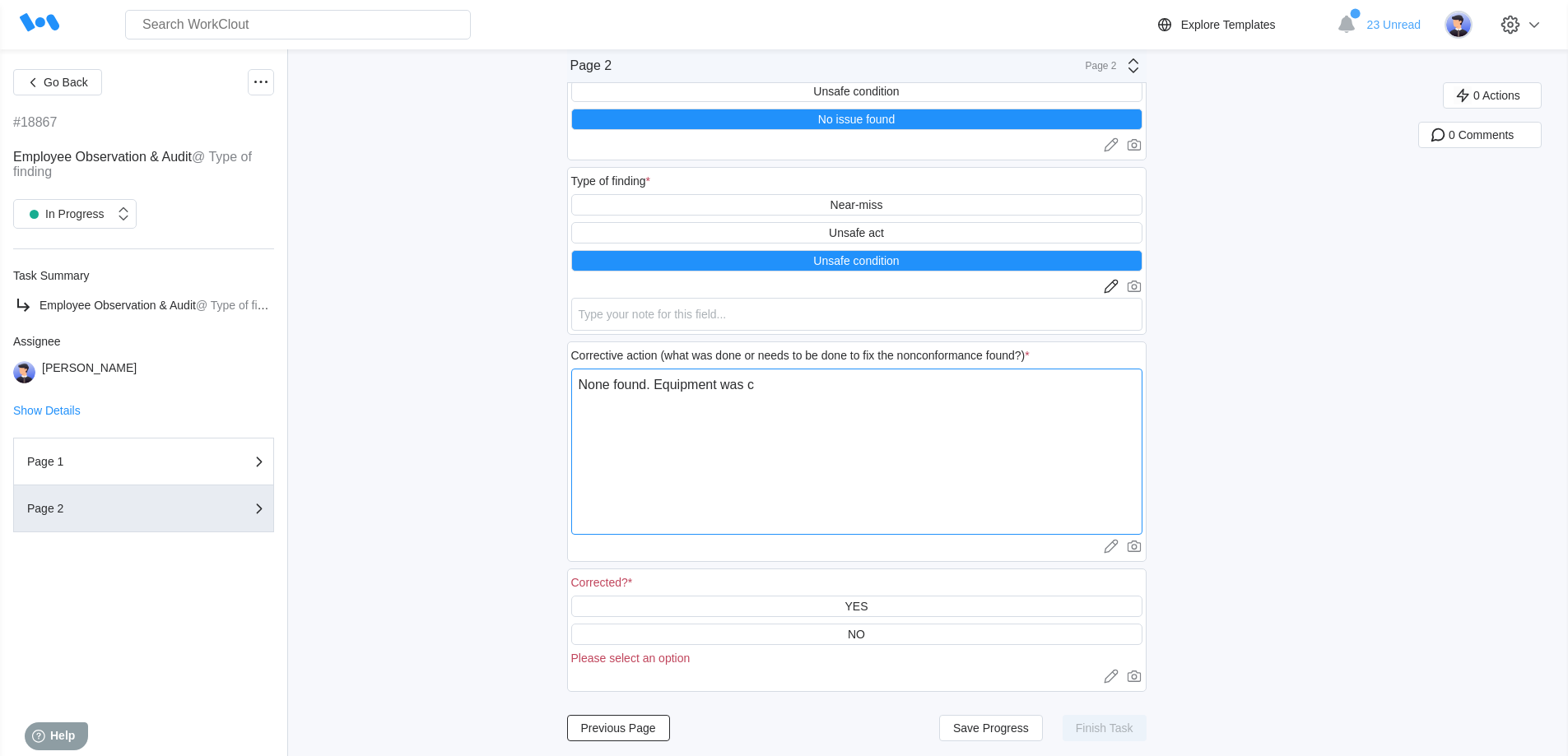
type textarea "None found. Equipment was ch"
type textarea "x"
type textarea "None found. Equipment was che"
type textarea "x"
type textarea "None found. Equipment was chec"
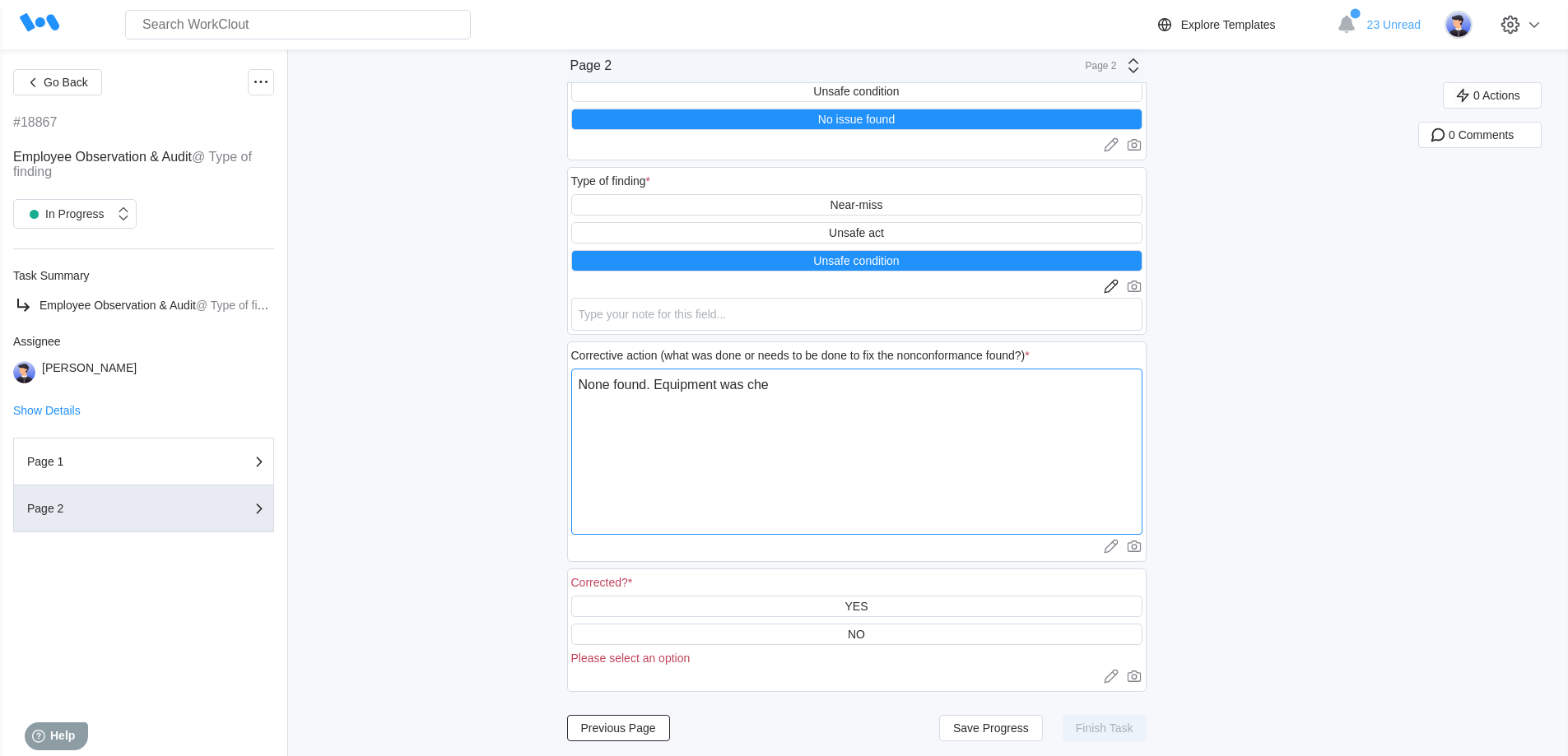
type textarea "x"
type textarea "None found. Equipment was check"
type textarea "x"
type textarea "None found. Equipment was checke"
type textarea "x"
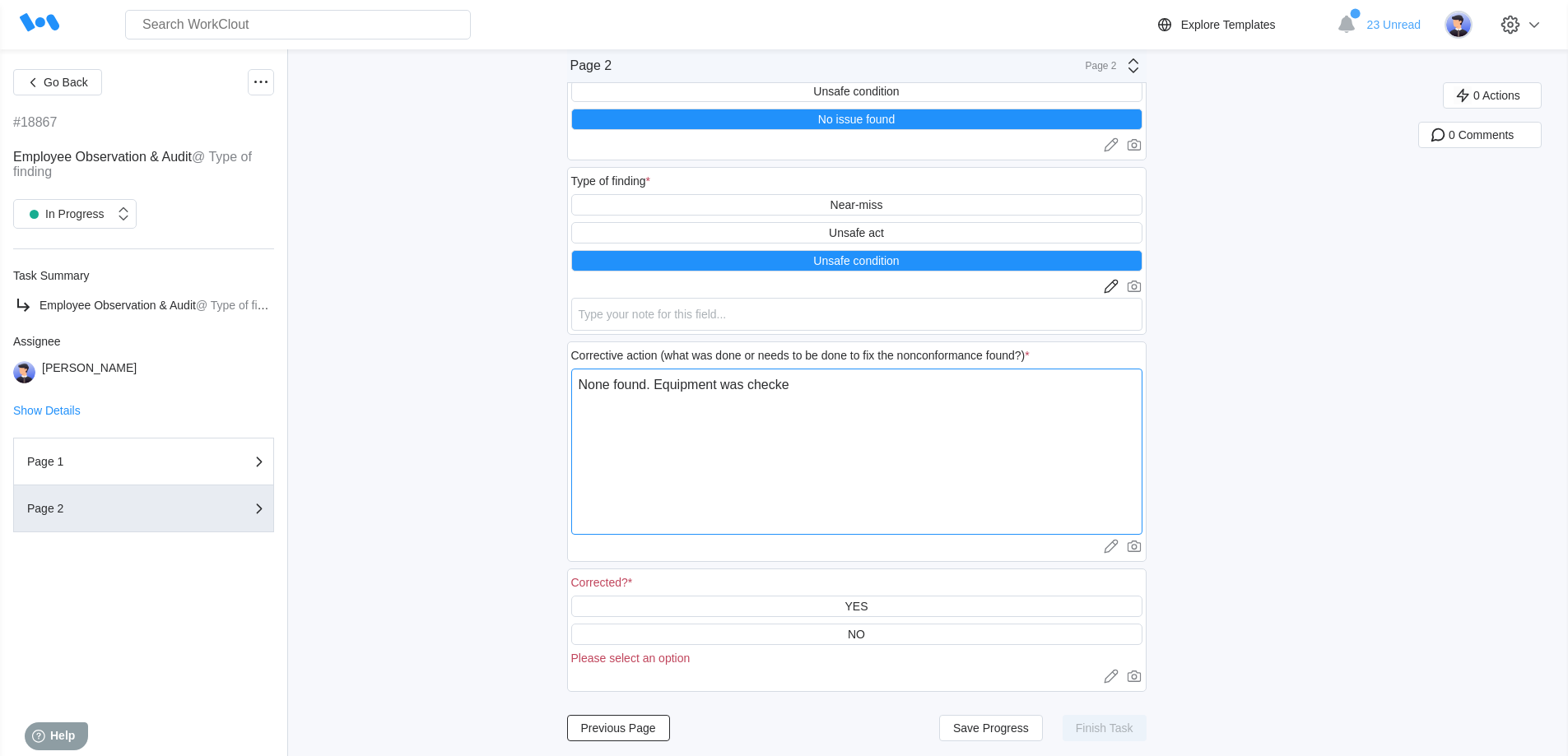
type textarea "None found. Equipment was checked"
type textarea "x"
type textarea "None found. Equipment was checked"
type textarea "x"
type textarea "None found. Equipment was checked a"
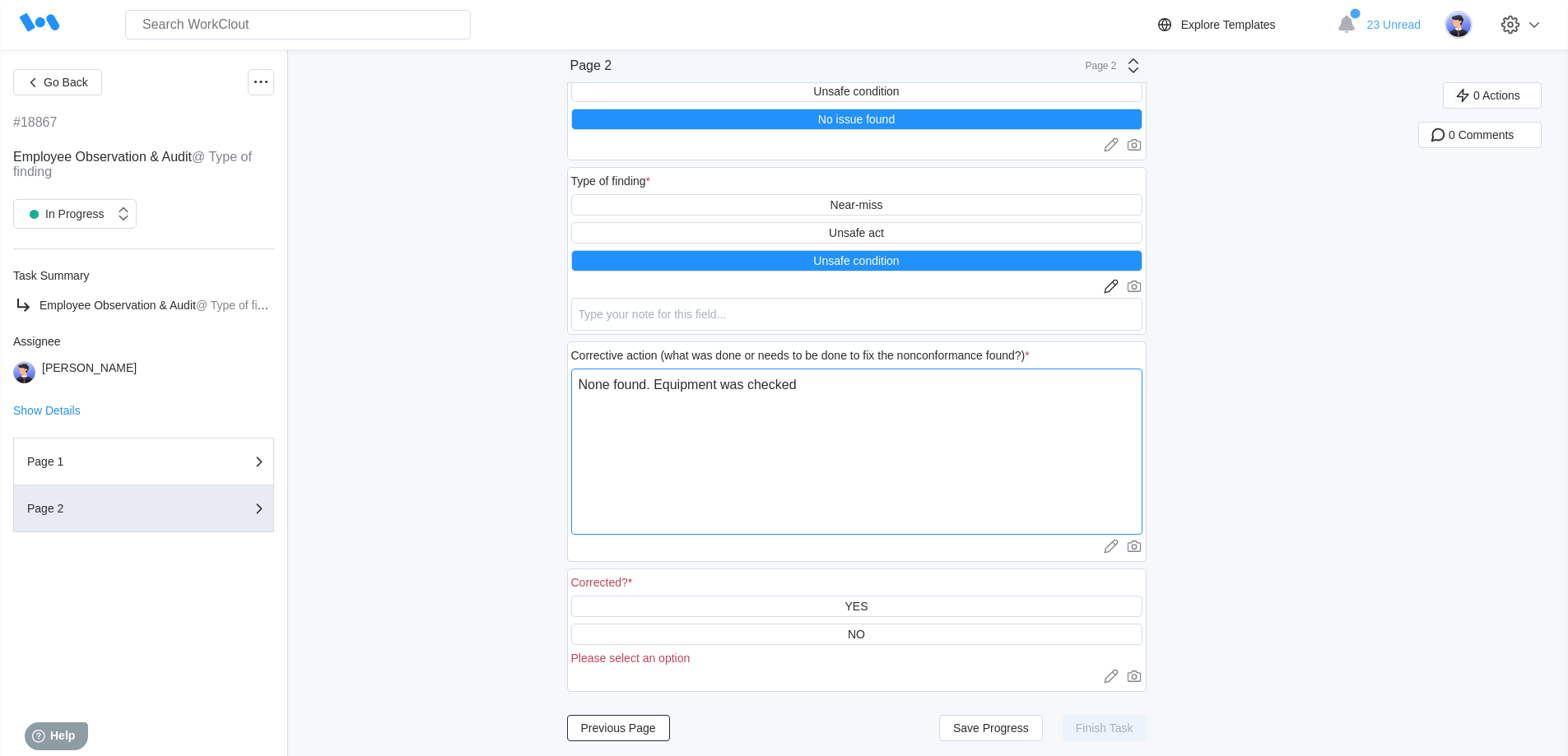
type textarea "x"
type textarea "None found. Equipment was checked"
type textarea "x"
type textarea "None found. Equipment was checked f"
type textarea "x"
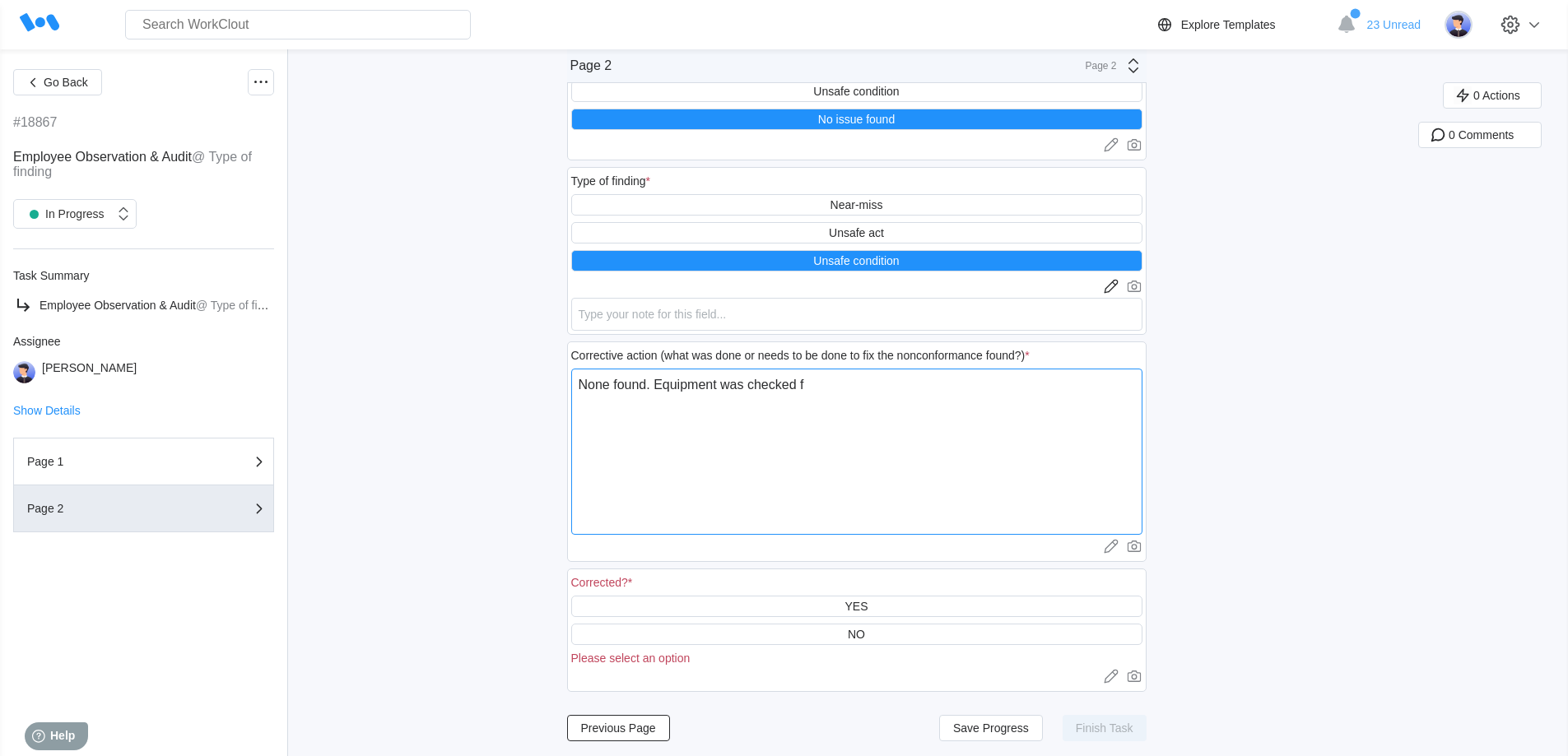
type textarea "None found. Equipment was checked fo"
type textarea "x"
type textarea "None found. Equipment was checked for"
type textarea "x"
type textarea "None found. Equipment was checked for"
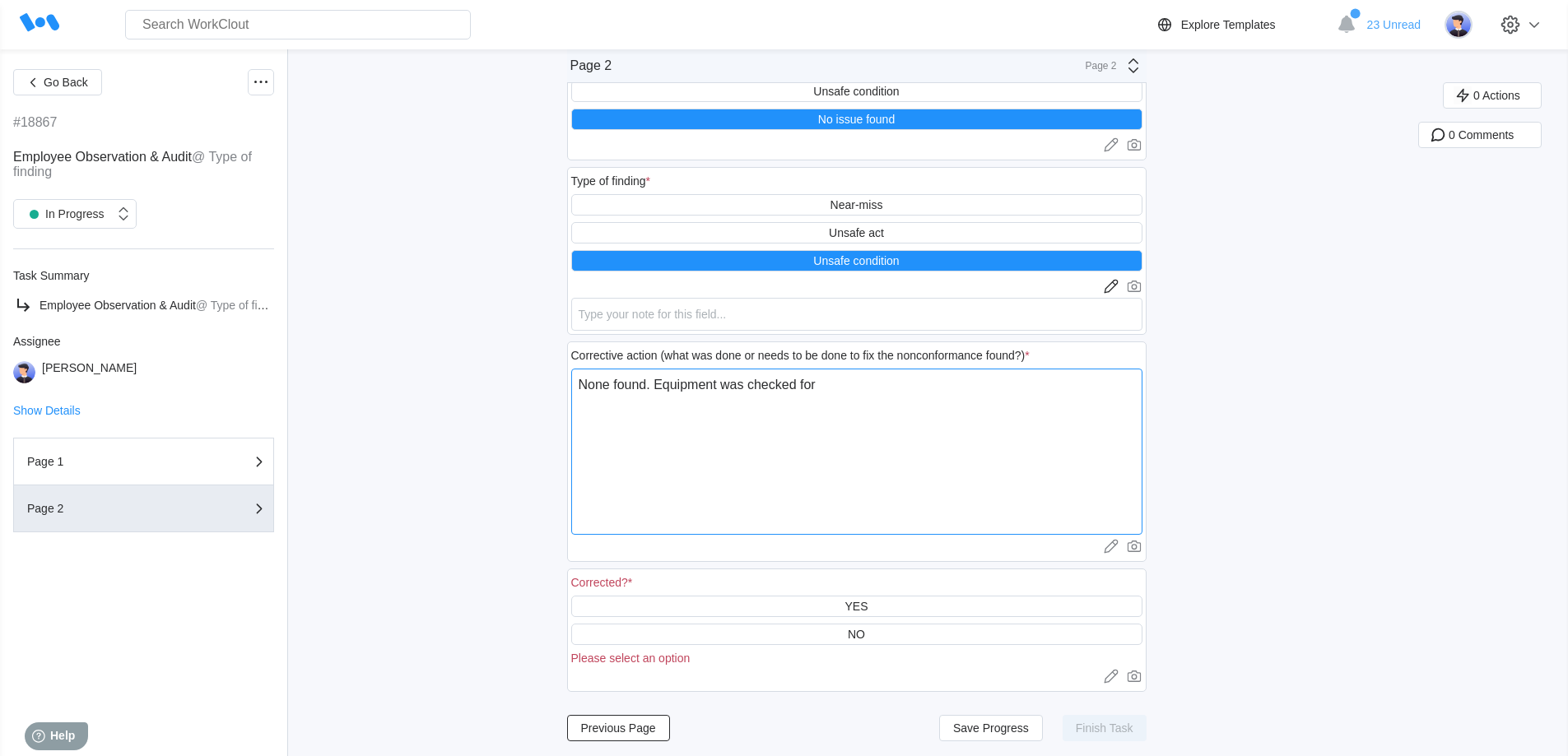
type textarea "x"
type textarea "None found. Equipment was checked for d"
type textarea "x"
type textarea "None found. Equipment was checked for de"
type textarea "x"
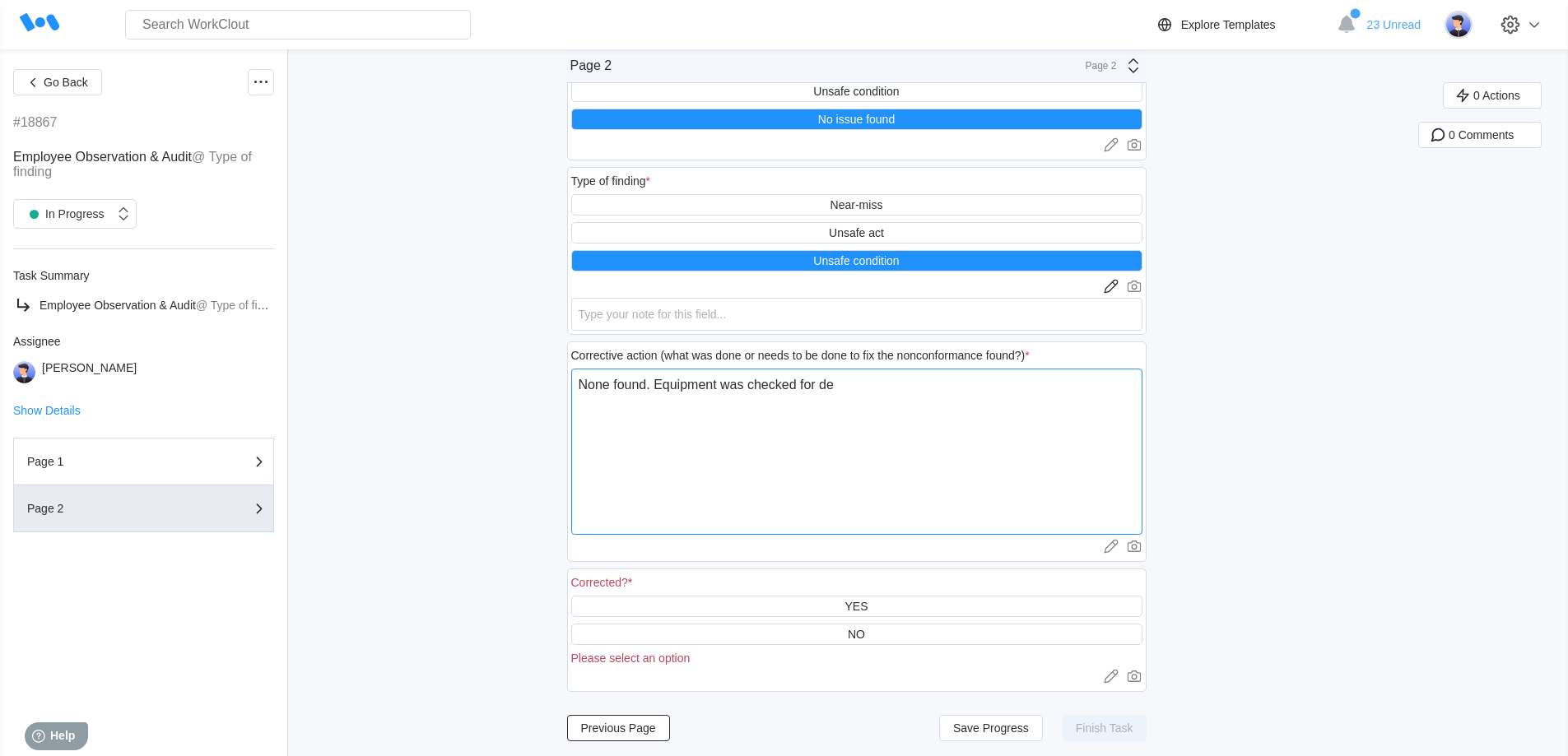
type textarea "None found. Equipment was checked for de-"
type textarea "x"
type textarea "None found. Equipment was checked for de-e"
type textarea "x"
type textarea "None found. Equipment was checked for de-en"
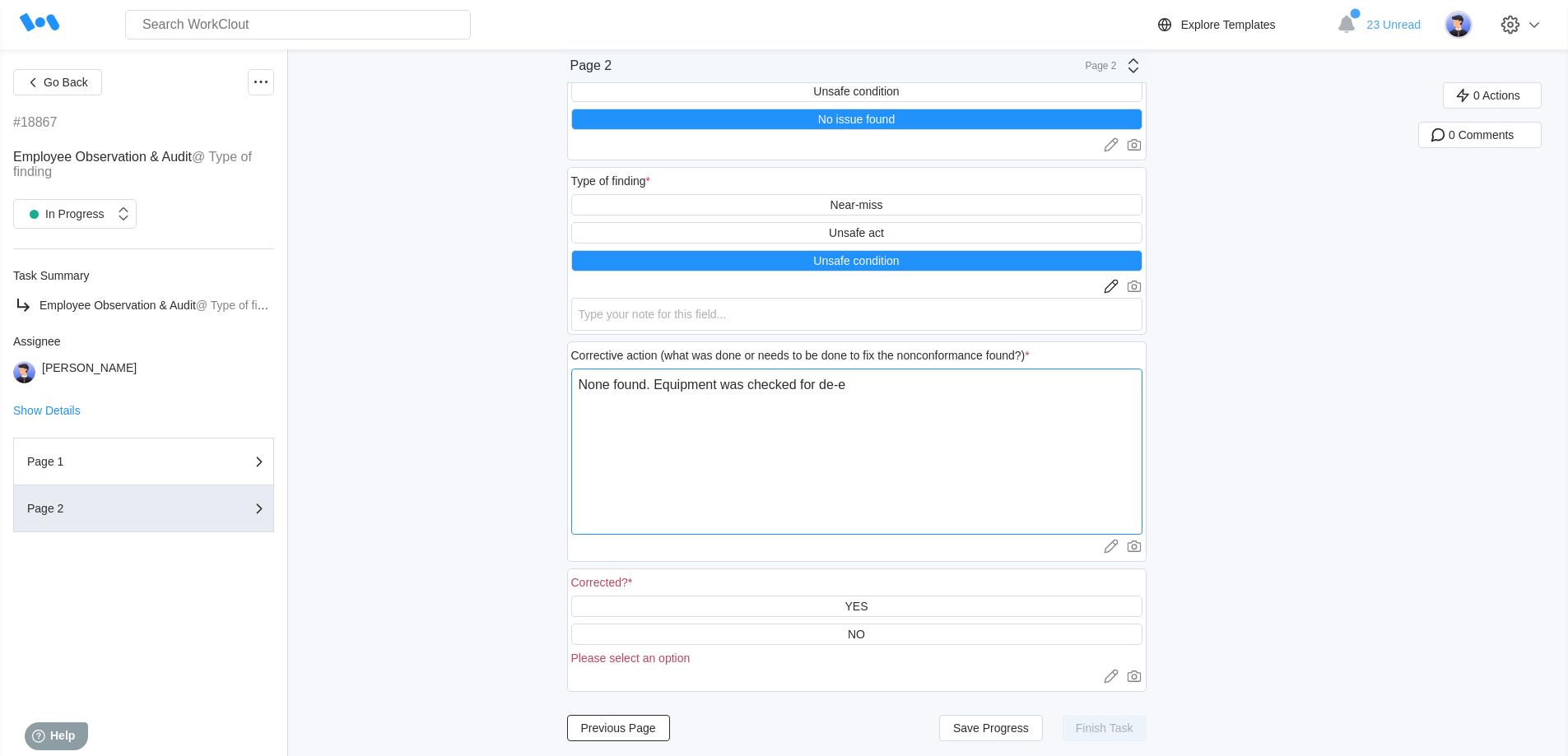
type textarea "x"
type textarea "None found. Equipment was checked for de-ene"
type textarea "x"
type textarea "None found. Equipment was checked for [PERSON_NAME]"
type textarea "x"
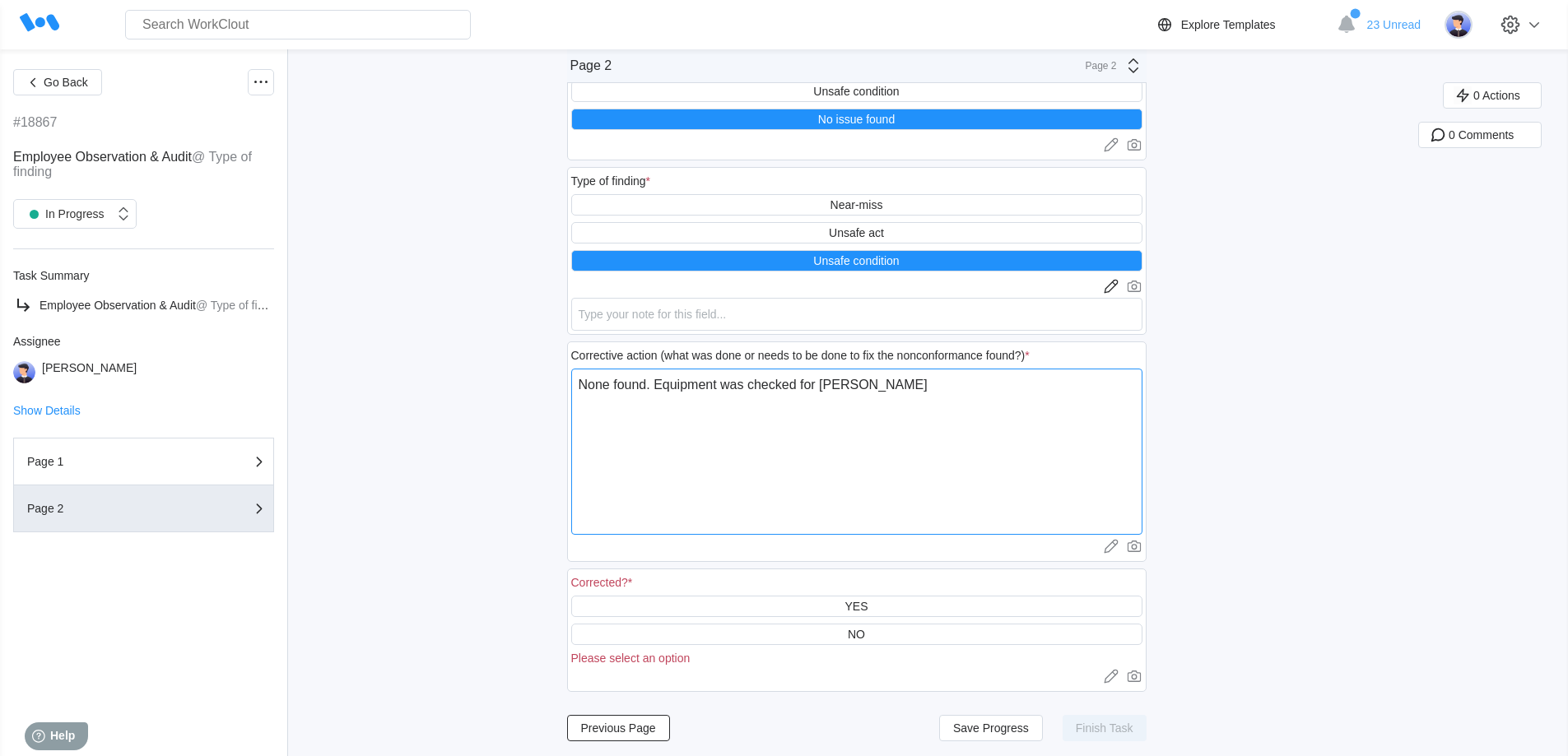
type textarea "None found. Equipment was checked for de-energ"
type textarea "x"
type textarea "None found. Equipment was checked for de-energi"
type textarea "x"
type textarea "None found. Equipment was checked for de-energiz"
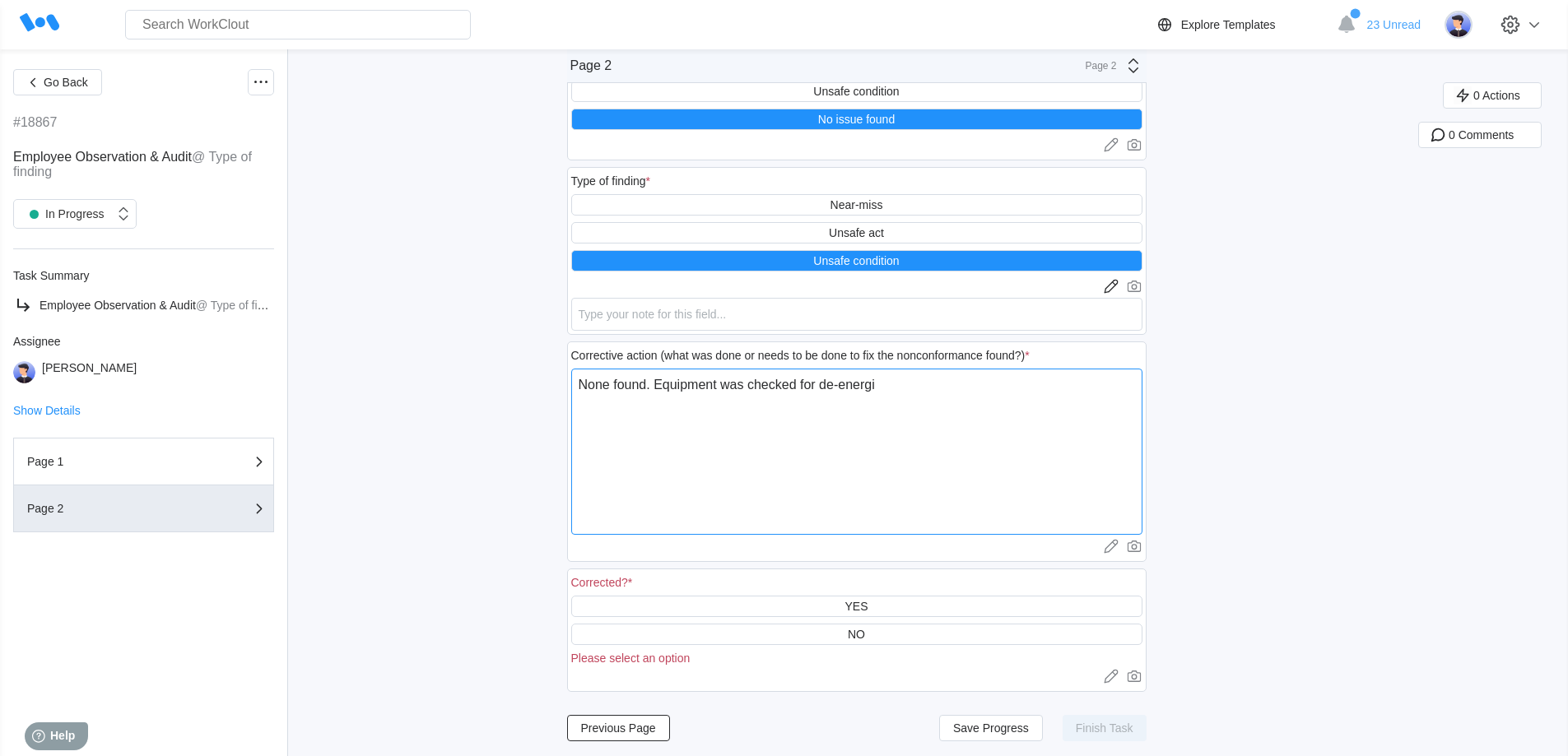
type textarea "x"
type textarea "None found. Equipment was checked for de-energizy"
type textarea "x"
type textarea "None found. Equipment was checked for de-energizyi"
type textarea "x"
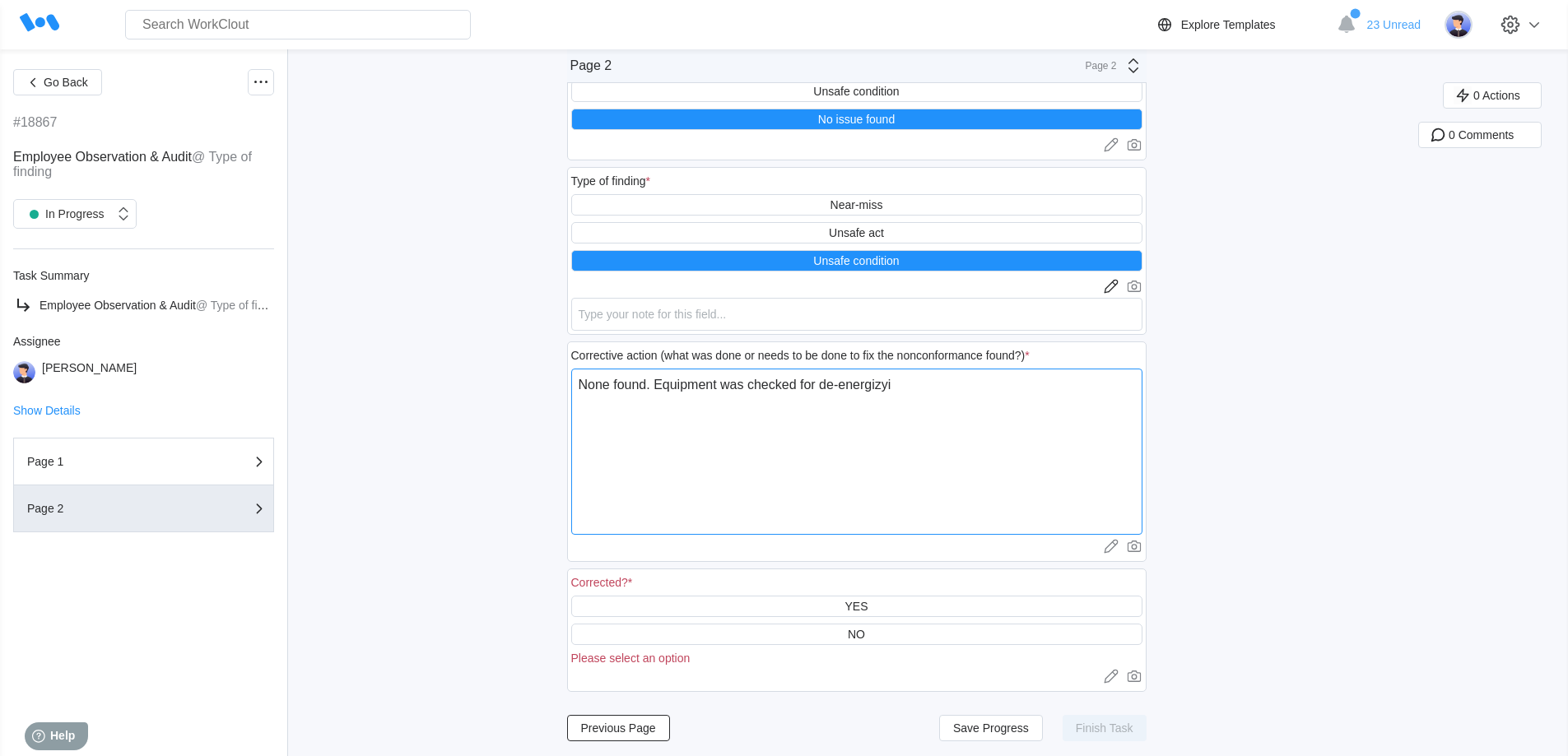
type textarea "None found. Equipment was checked for de-energizyin"
type textarea "x"
type textarea "None found. Equipment was checked for de-energizying"
type textarea "x"
type textarea "None found. Equipment was checked for de-energizying"
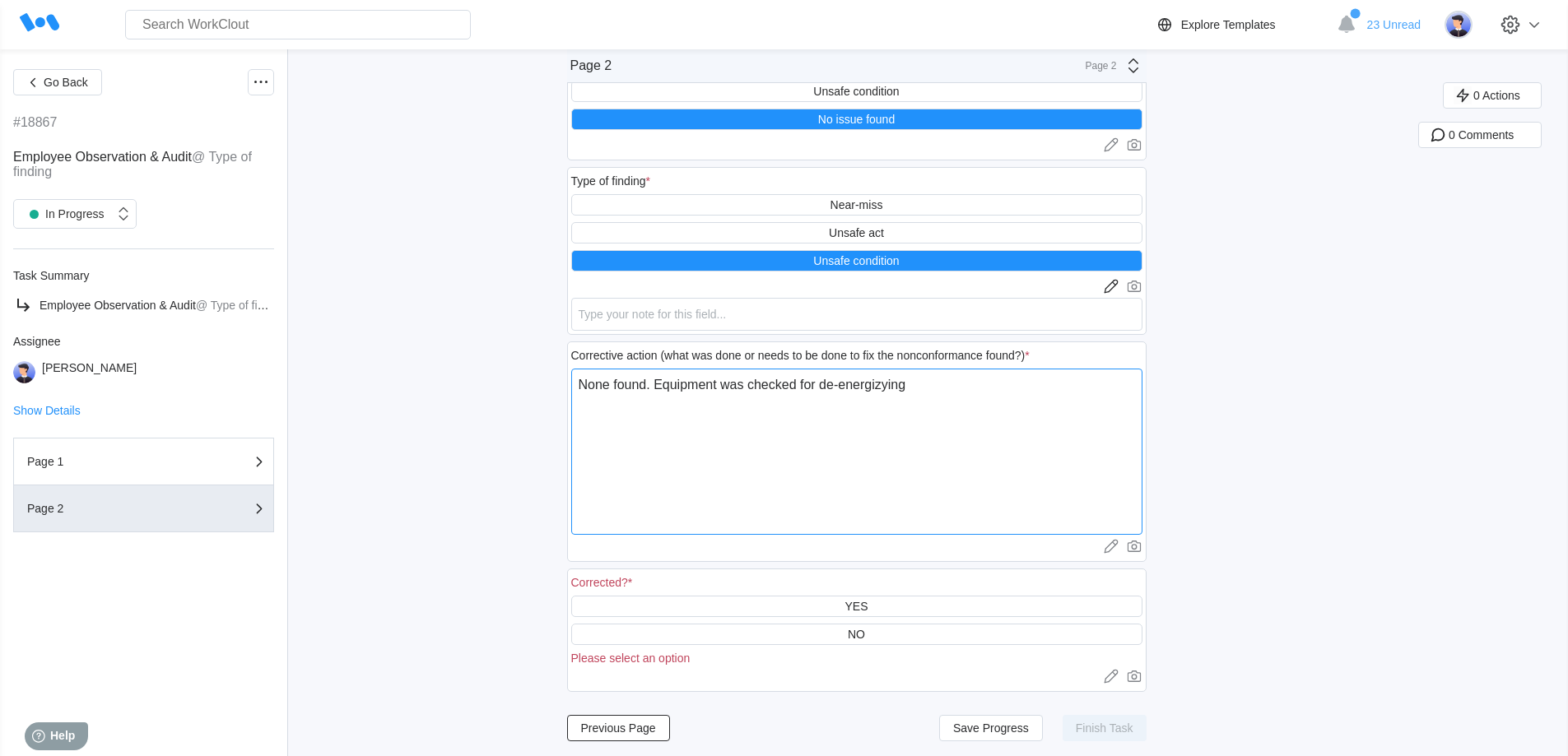
type textarea "x"
type textarea "None found. Equipment was checked for de-energizying"
type textarea "x"
type textarea "None found. Equipment was checked for de-energizyin"
type textarea "x"
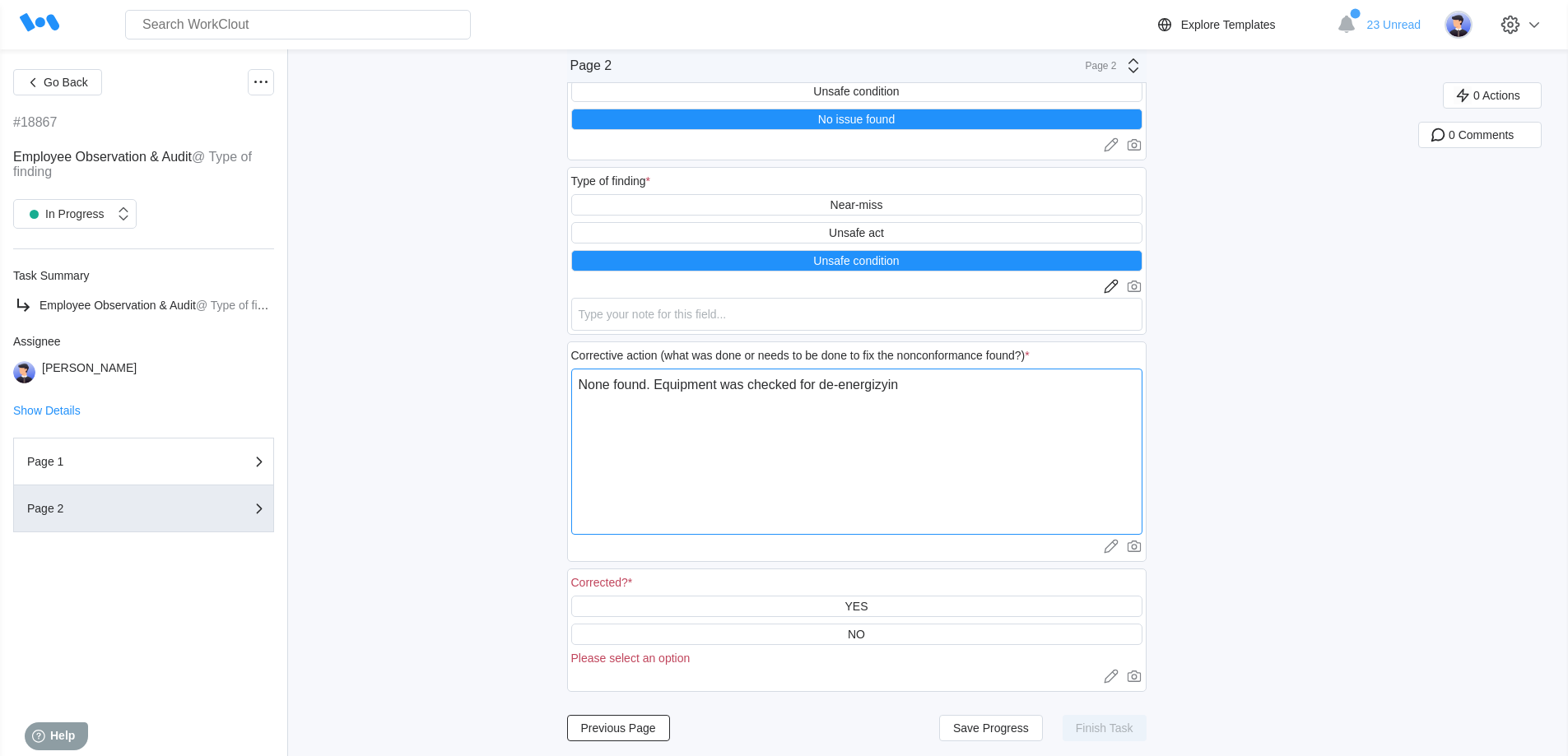
type textarea "None found. Equipment was checked for de-energizyi"
type textarea "x"
type textarea "None found. Equipment was checked for de-energizy"
type textarea "x"
type textarea "None found. Equipment was checked for de-energiz"
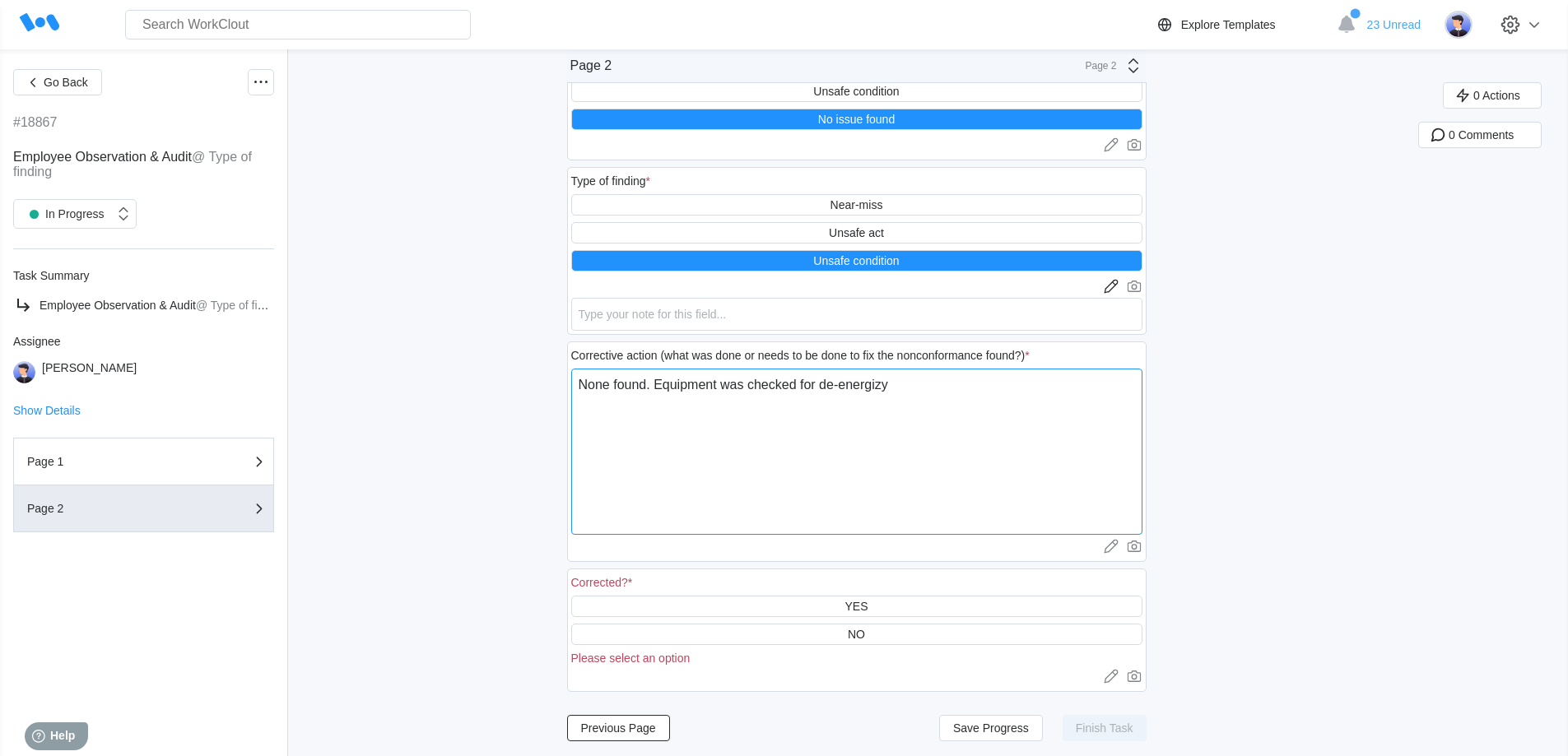
type textarea "x"
type textarea "None found. Equipment was checked for de-energizi"
type textarea "x"
type textarea "None found. Equipment was checked for de-energizin"
type textarea "x"
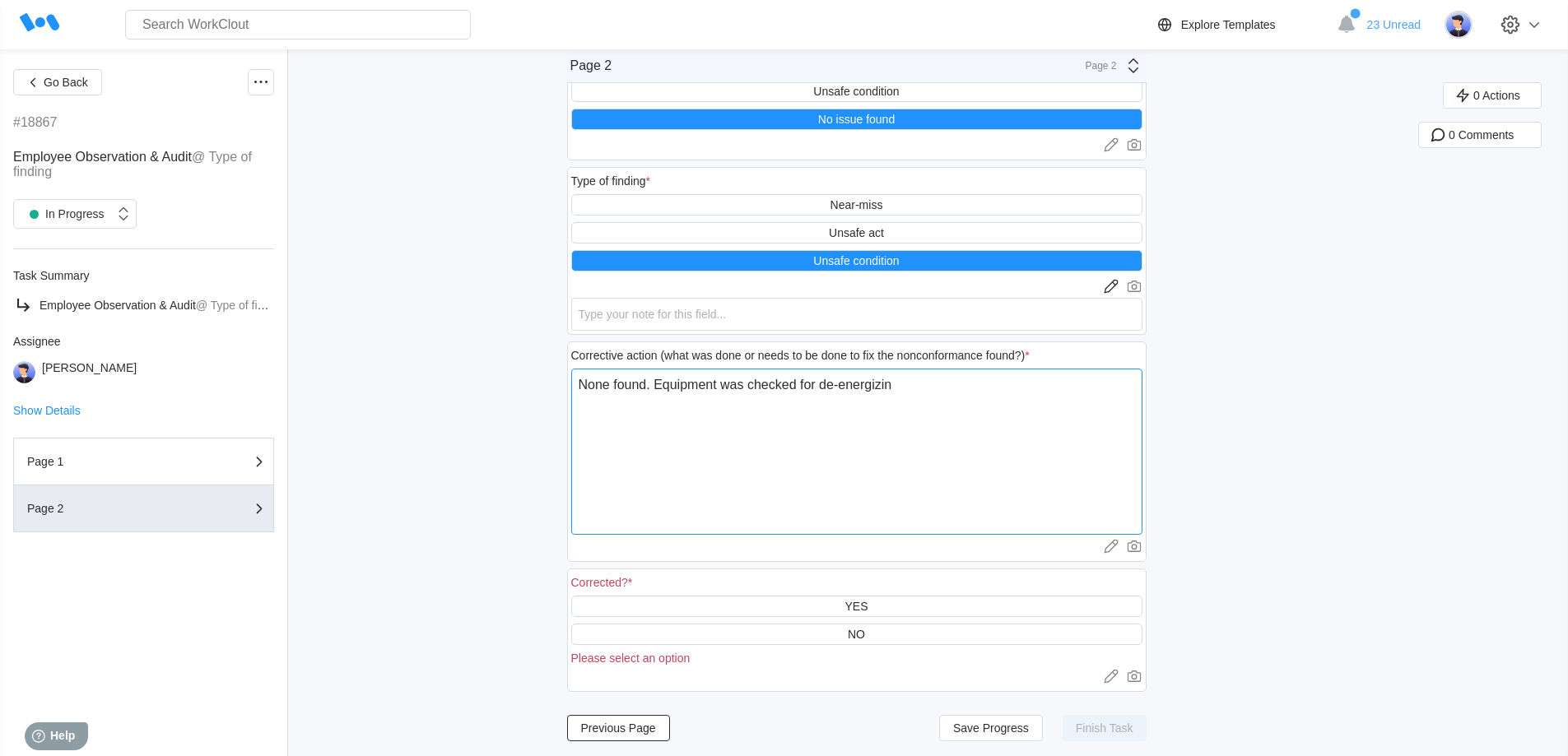
type textarea "None found. Equipment was checked for de-energizing"
type textarea "x"
type textarea "None found. Equipment was checked for de-energizing"
type textarea "x"
type textarea "None found. Equipment was checked for de-energizing w"
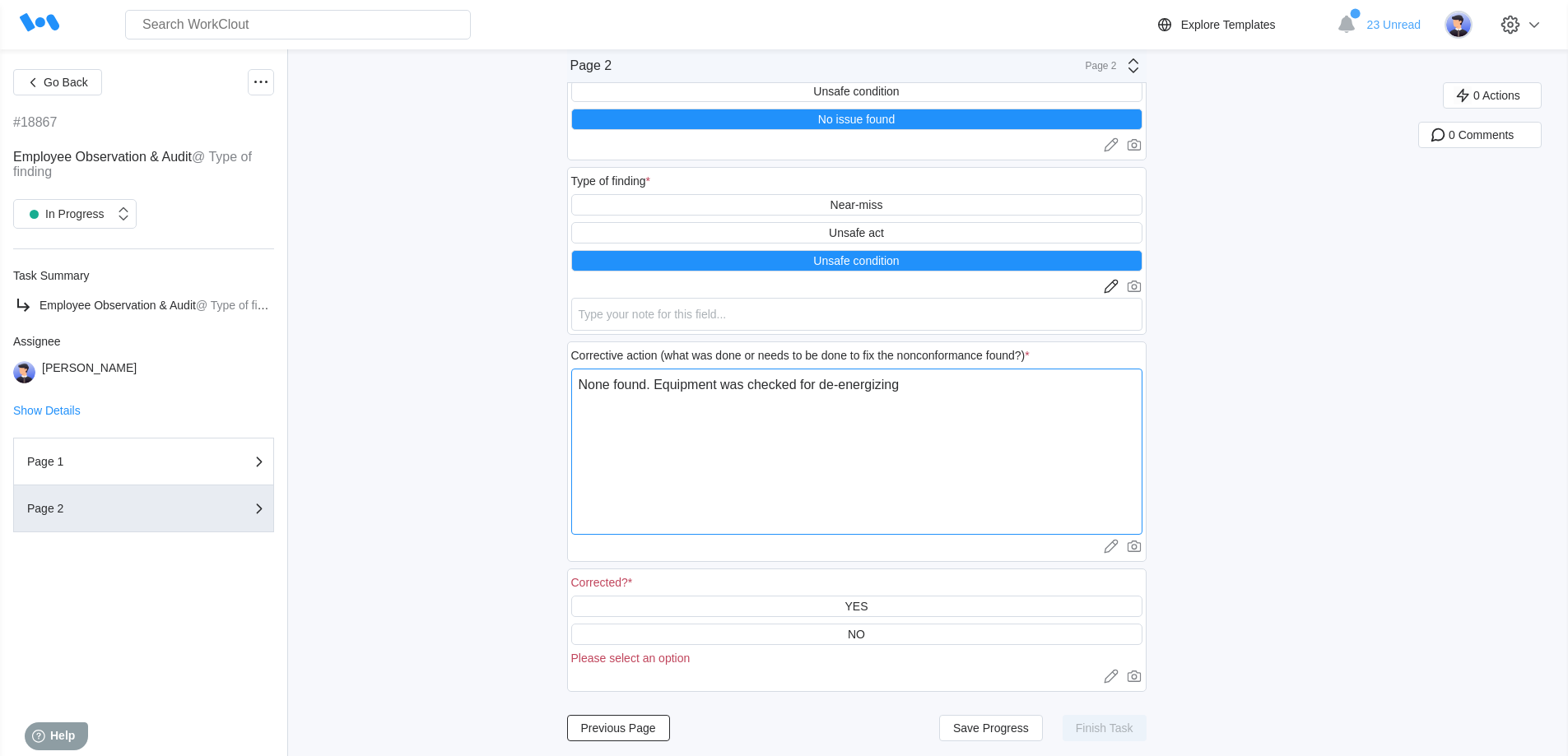
type textarea "x"
type textarea "None found. Equipment was checked for de-energizing wh"
type textarea "x"
type textarea "None found. Equipment was checked for de-energizing whi"
type textarea "x"
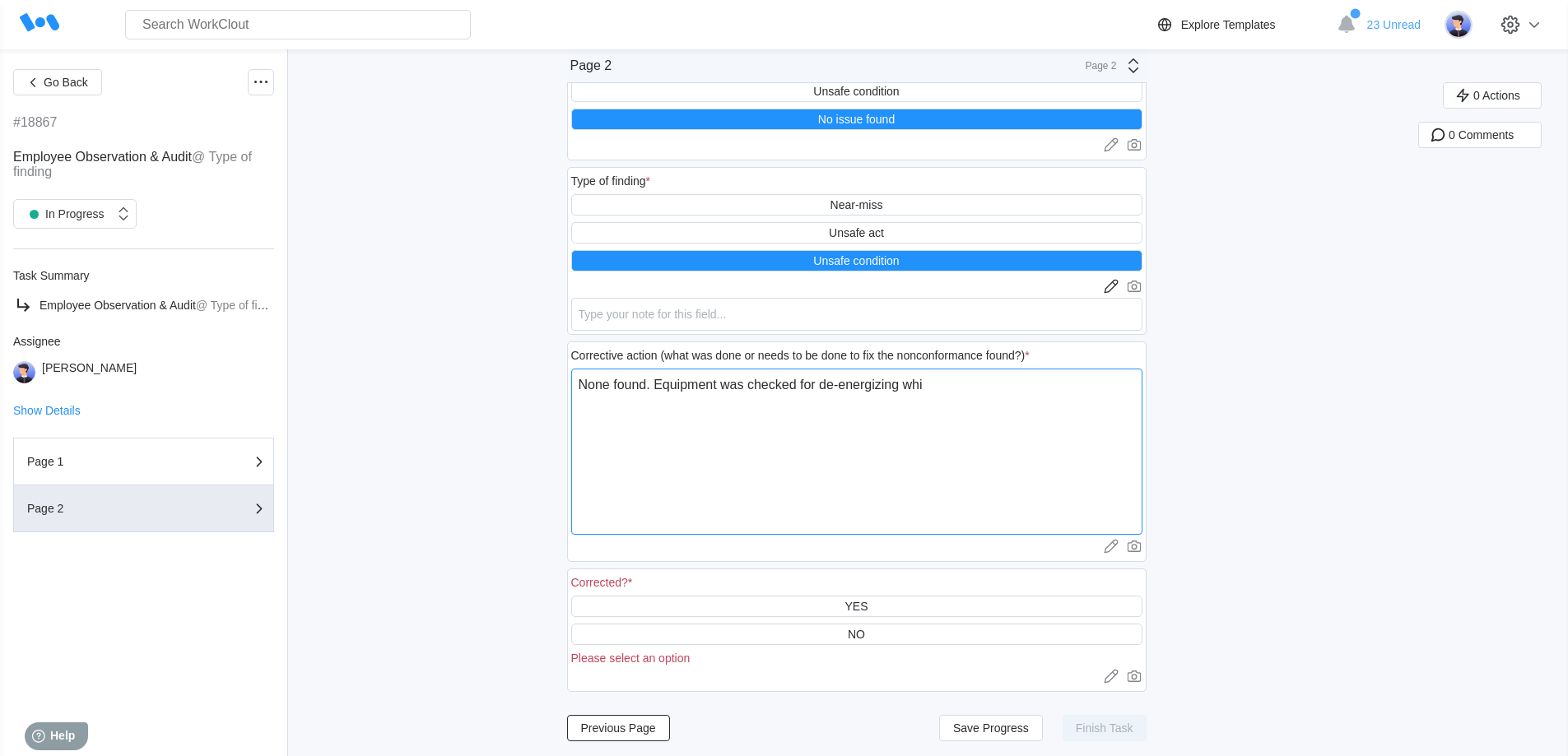
type textarea "None found. Equipment was checked for de-energizing whil"
type textarea "x"
type textarea "None found. Equipment was checked for de-energizing while"
type textarea "x"
type textarea "None found. Equipment was checked for de-energizing while"
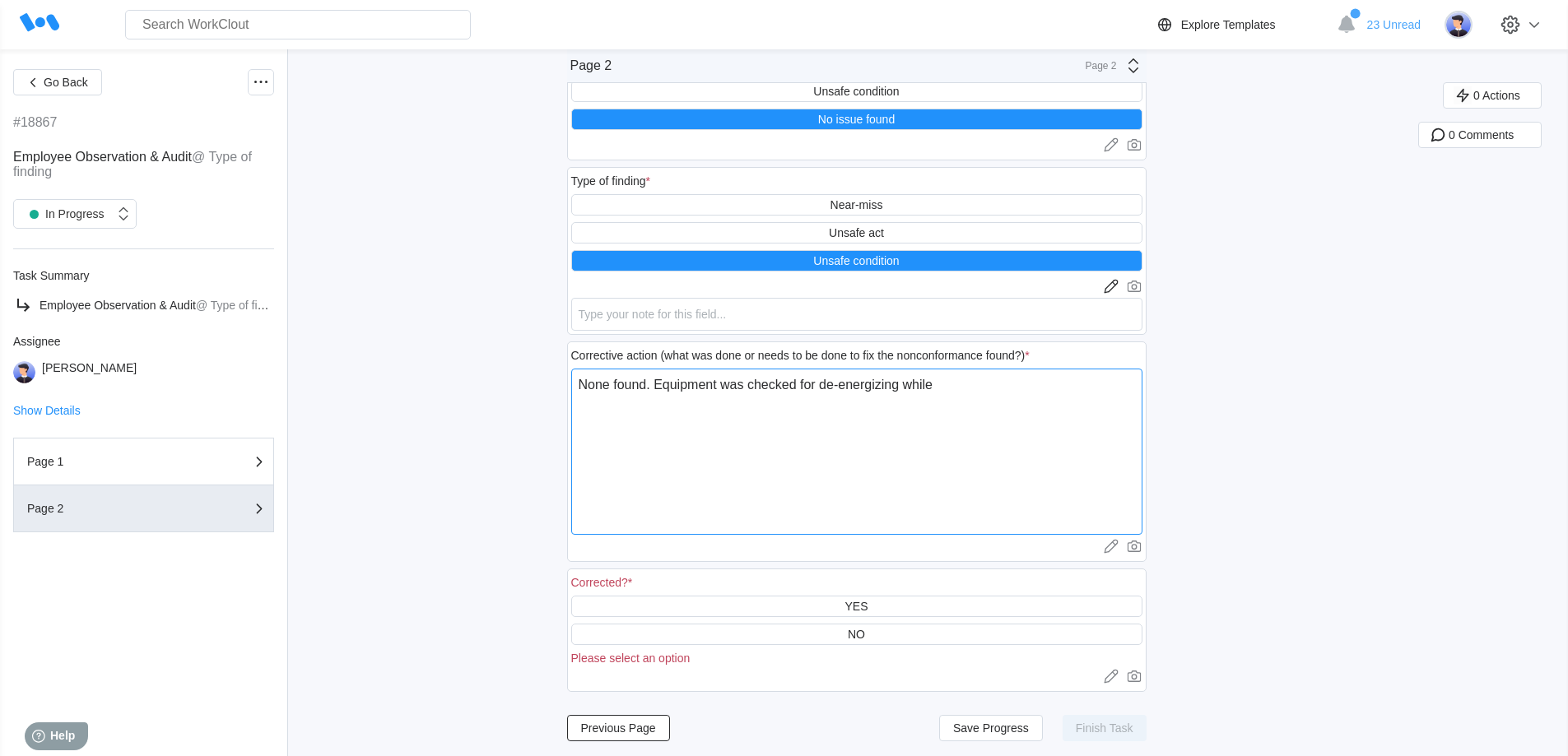
type textarea "x"
type textarea "None found. Equipment was checked for de-energizing while w"
type textarea "x"
type textarea "None found. Equipment was checked for de-energizing while wo"
type textarea "x"
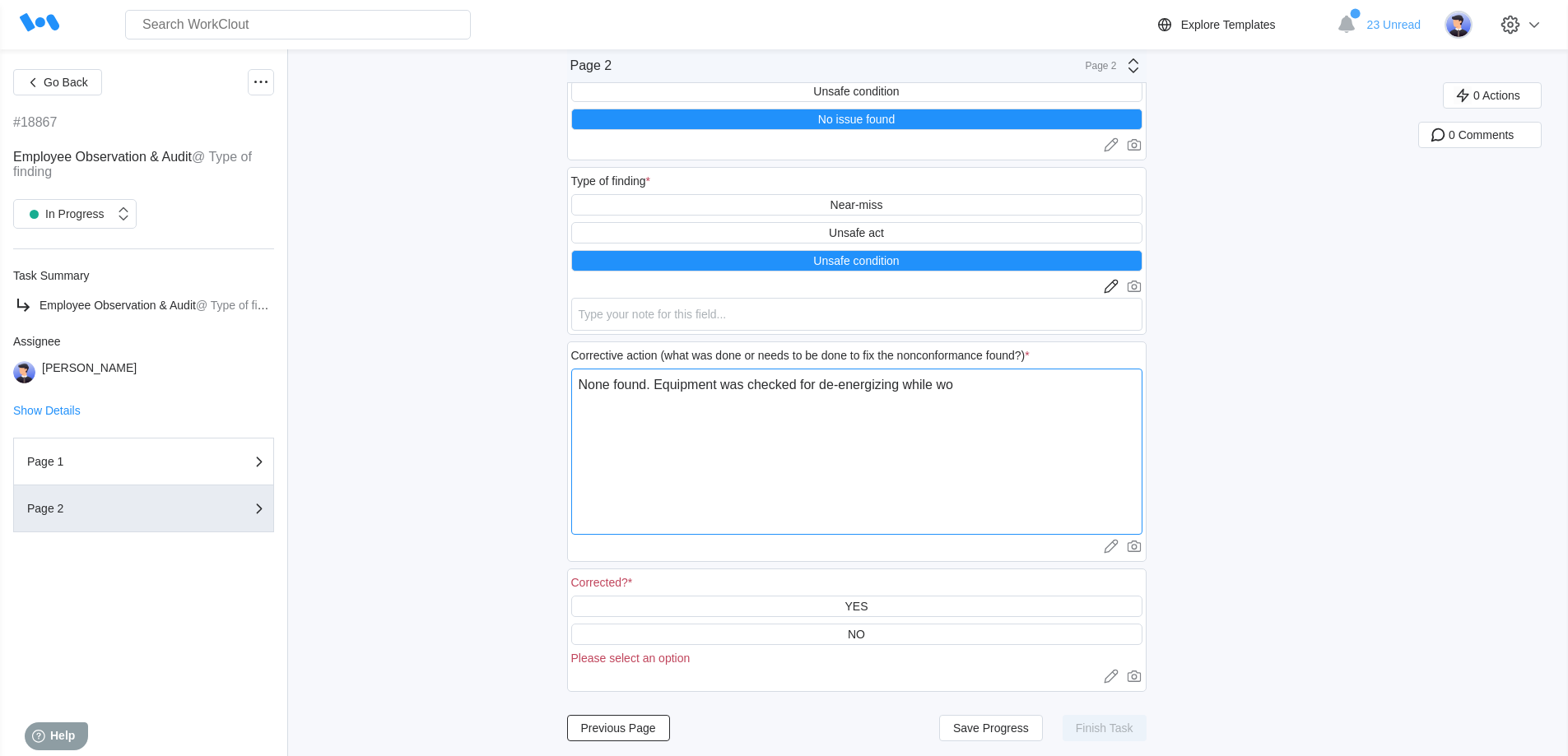
type textarea "None found. Equipment was checked for de-energizing while wor"
type textarea "x"
type textarea "None found. Equipment was checked for de-energizing while work"
type textarea "x"
type textarea "None found. Equipment was checked for de-energizing while worki"
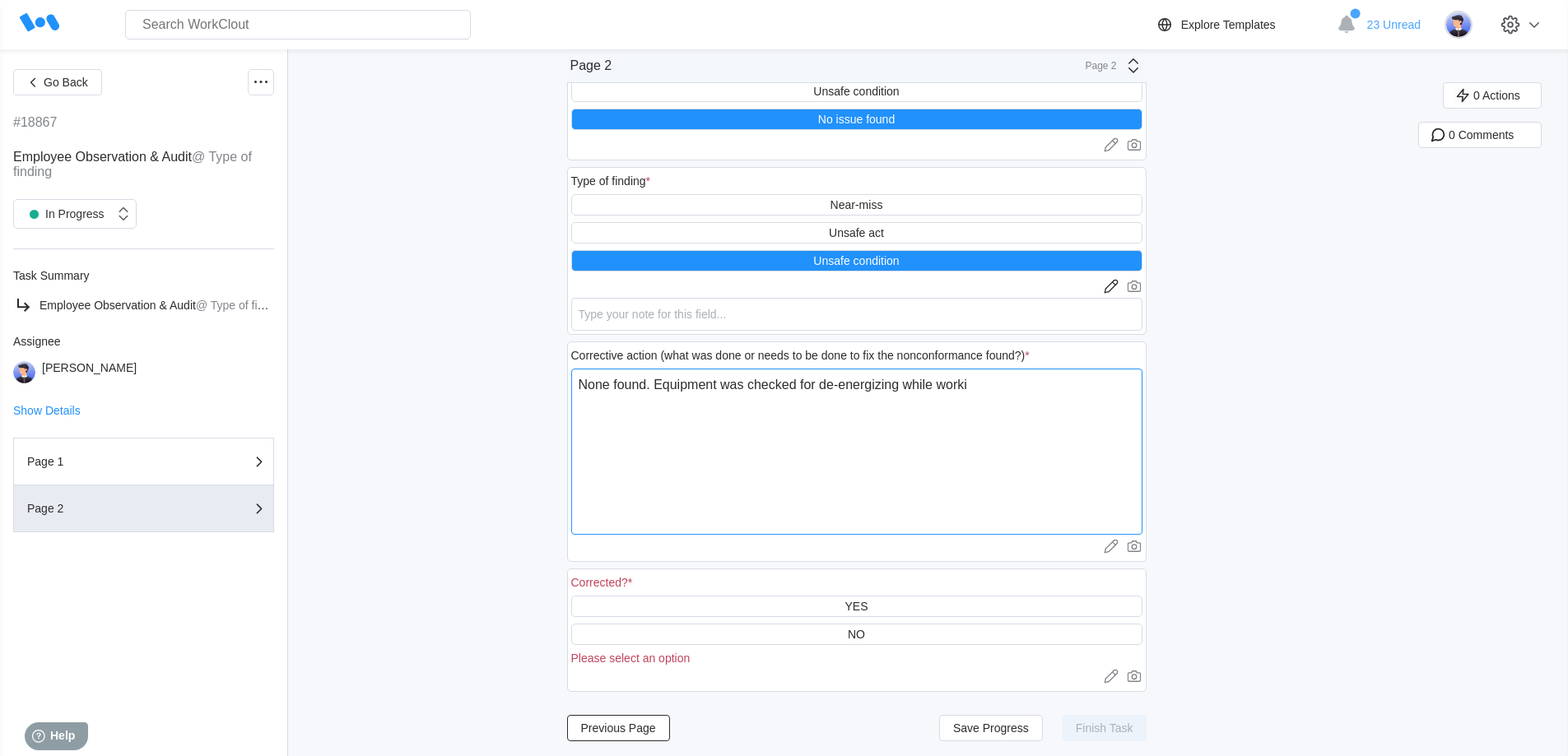
type textarea "x"
type textarea "None found. Equipment was checked for de-energizing while workin"
type textarea "x"
type textarea "None found. Equipment was checked for de-energizing while working"
type textarea "x"
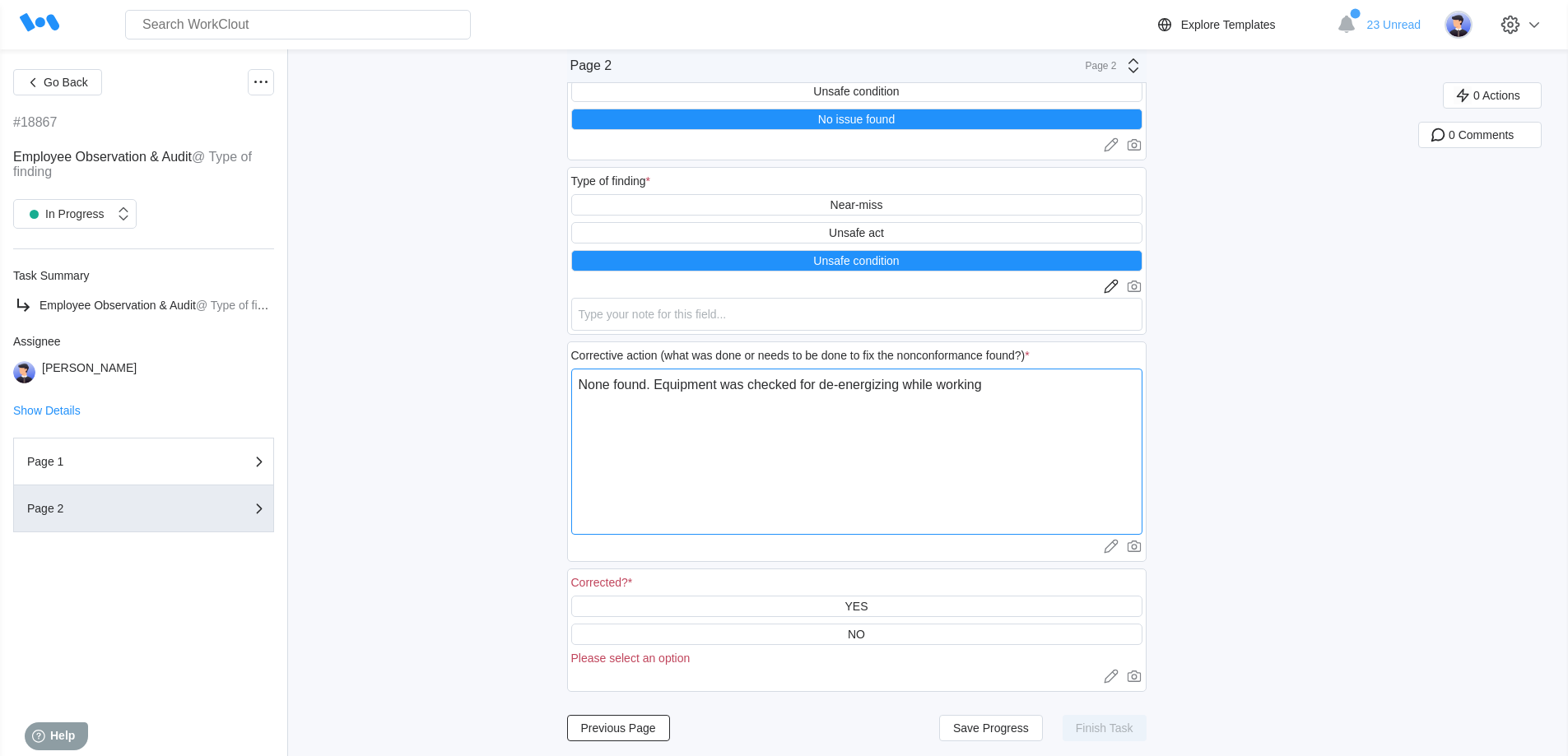
type textarea "None found. Equipment was checked for de-energizing while working"
type textarea "x"
type textarea "None found. Equipment was checked for de-energizing while working o"
type textarea "x"
type textarea "None found. Equipment was checked for de-energizing while working on"
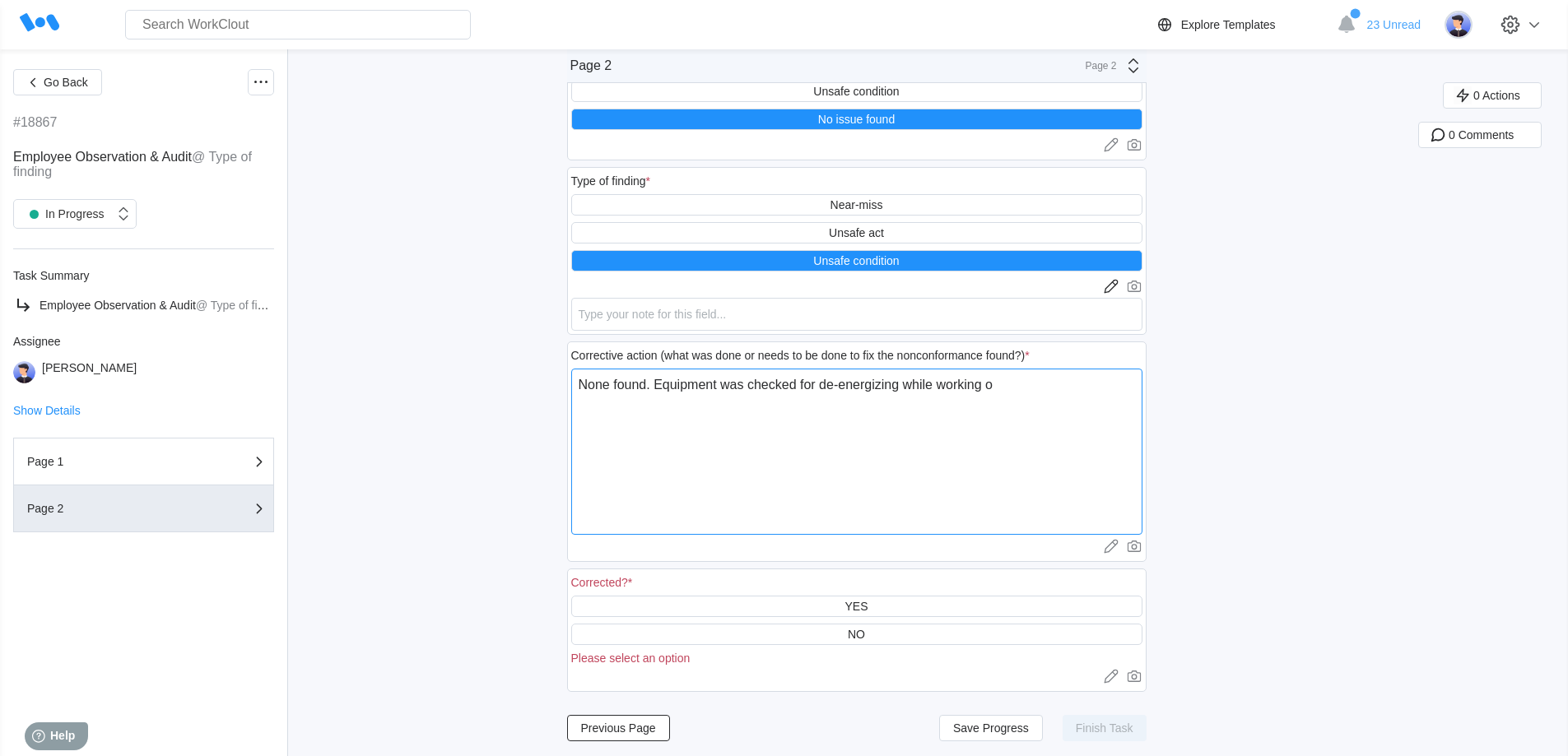
type textarea "x"
type textarea "None found. Equipment was checked for de-energizing while working on"
type textarea "x"
type textarea "None found. Equipment was checked for de-energizing while working on i"
type textarea "x"
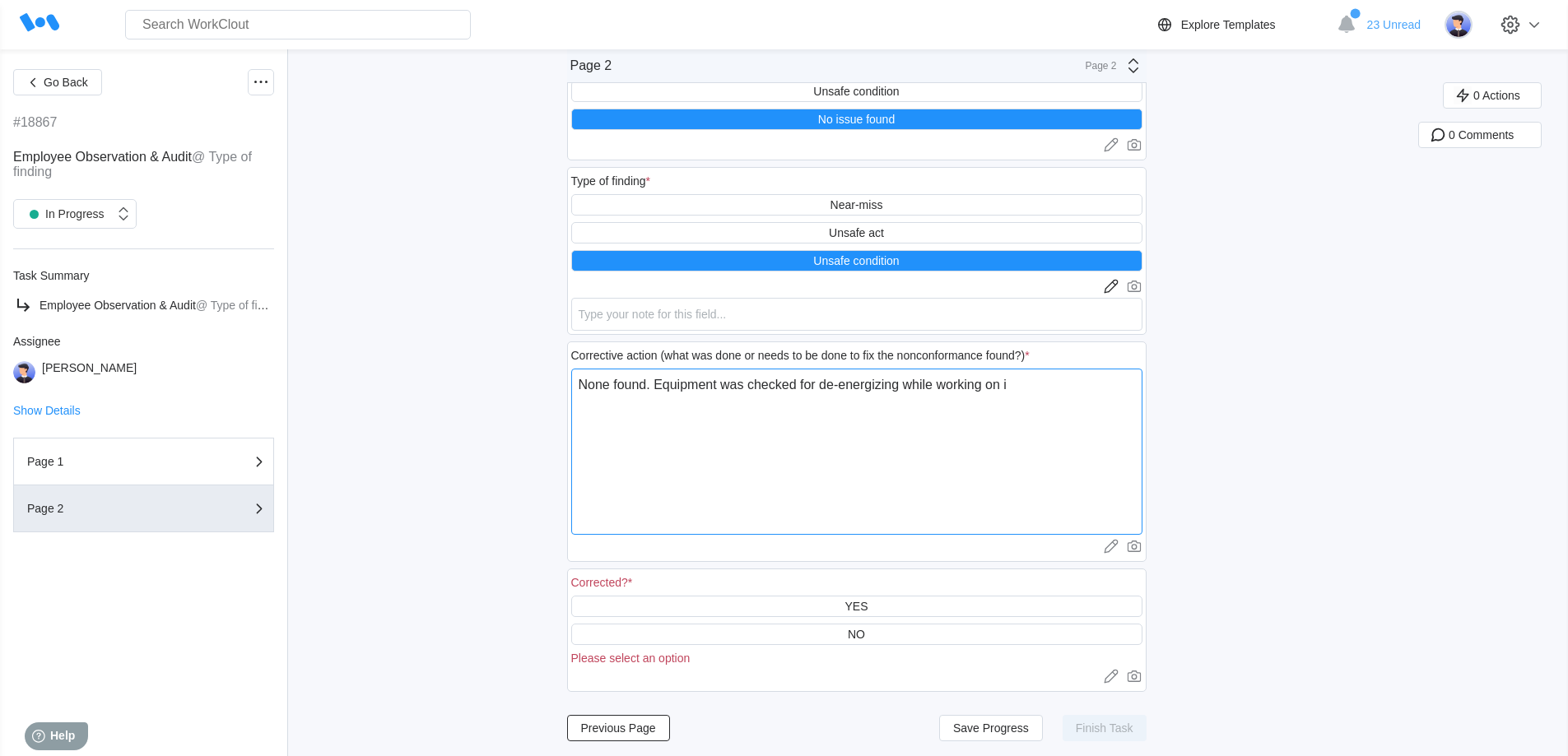
type textarea "None found. Equipment was checked for de-energizing while working on it"
type textarea "x"
type textarea "None found. Equipment was checked for de-energizing while working on it"
type textarea "x"
type textarea "None found. Equipment was checked for de-energizing while working on it a"
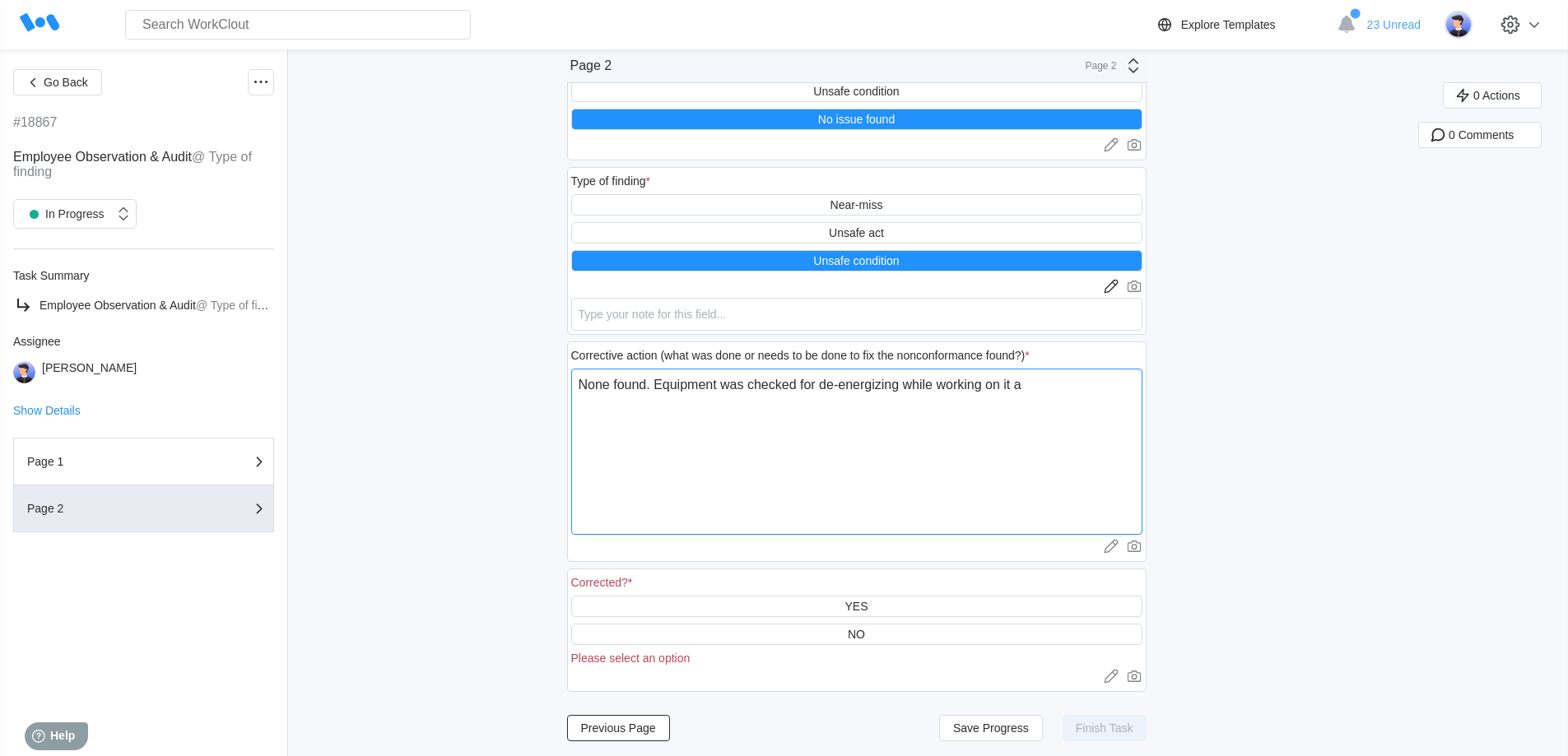
type textarea "x"
type textarea "None found. Equipment was checked for de-energizing while working on it an"
type textarea "x"
type textarea "None found. Equipment was checked for de-energizing while working on it and"
type textarea "x"
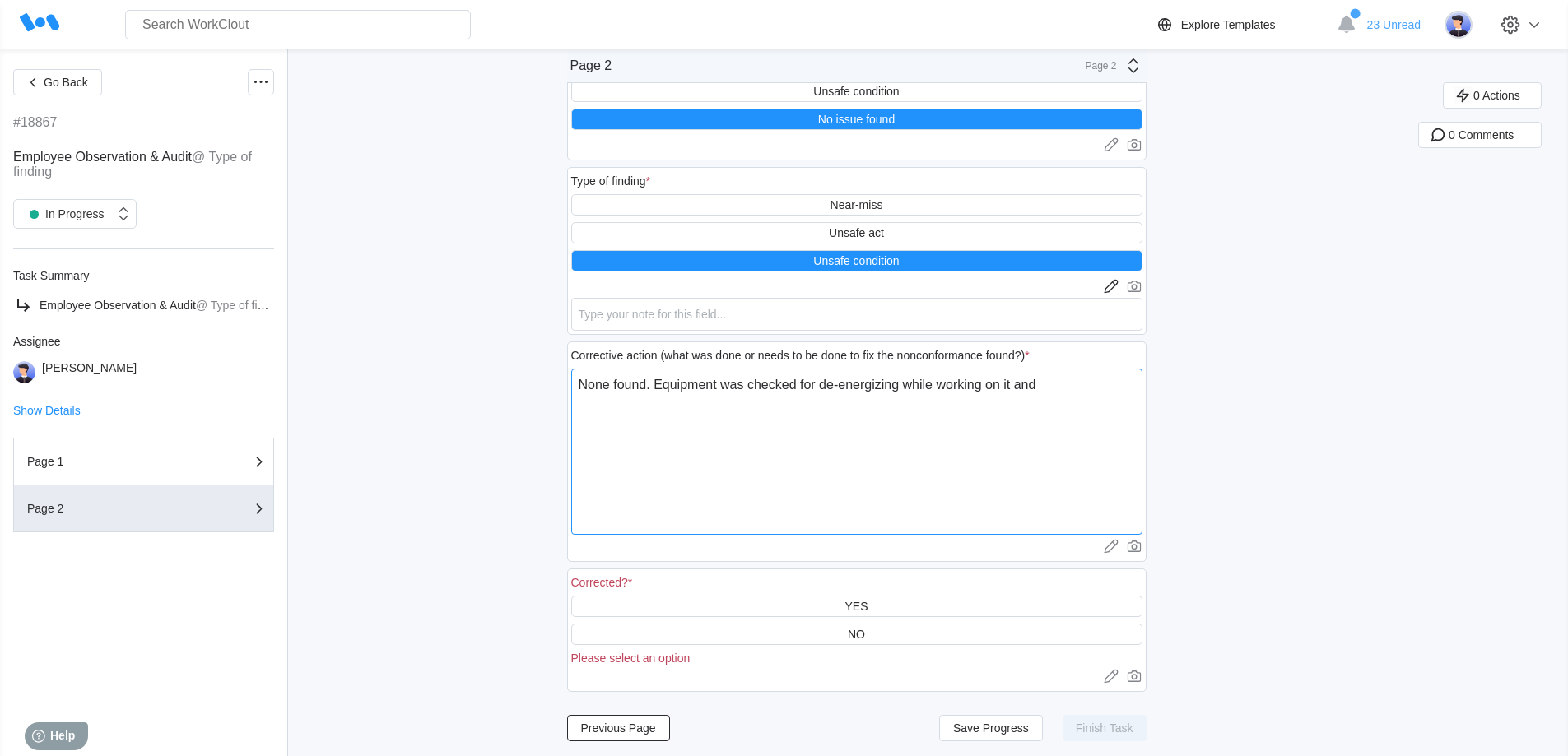
type textarea "None found. Equipment was checked for de-energizing while working on it and"
type textarea "x"
type textarea "None found. Equipment was checked for de-energizing while working on it and n"
type textarea "x"
type textarea "None found. Equipment was checked for de-energizing while working on it and no"
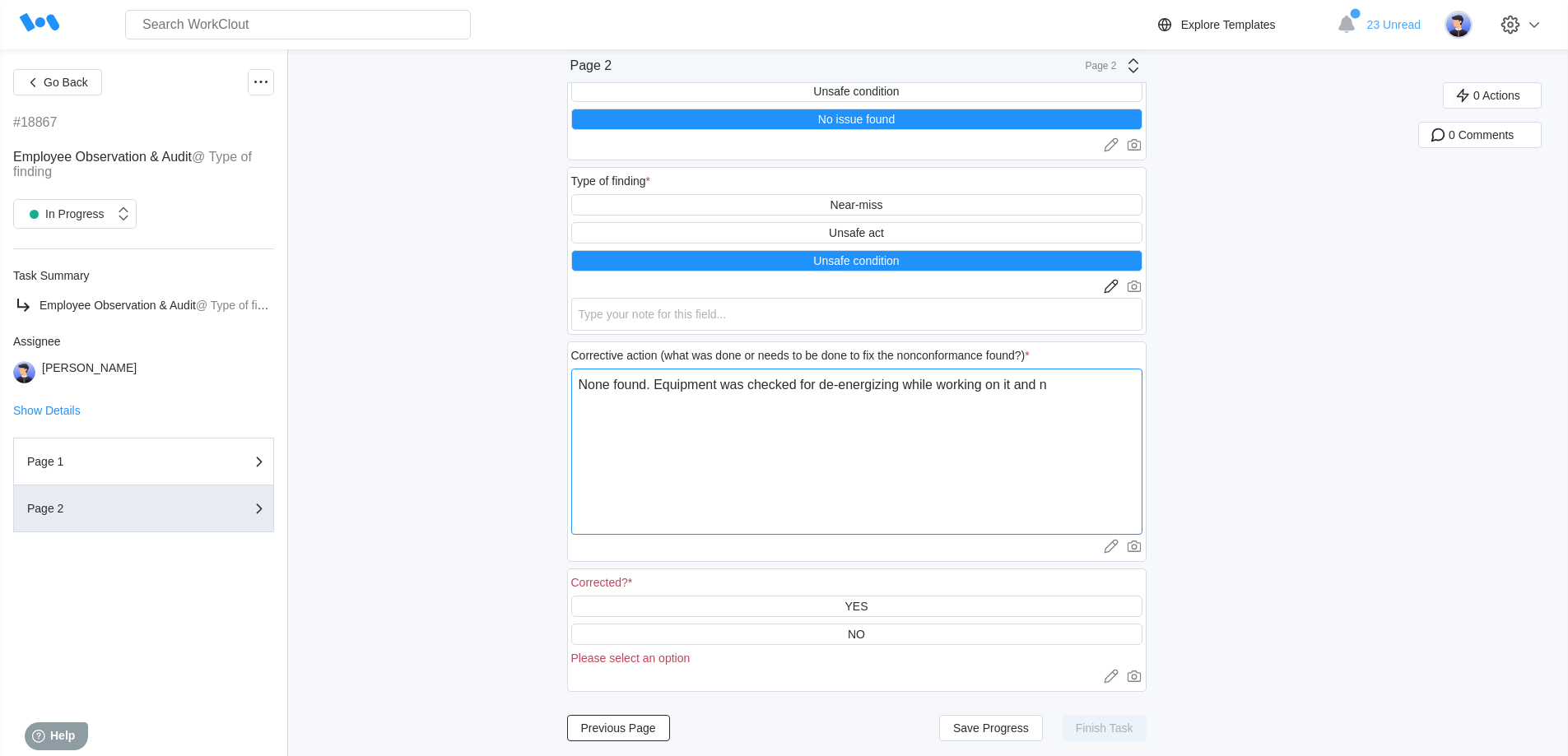
type textarea "x"
type textarea "None found. Equipment was checked for de-energizing while working on it and no"
type textarea "x"
type textarea "None found. Equipment was checked for de-energizing while working on it and no i"
type textarea "x"
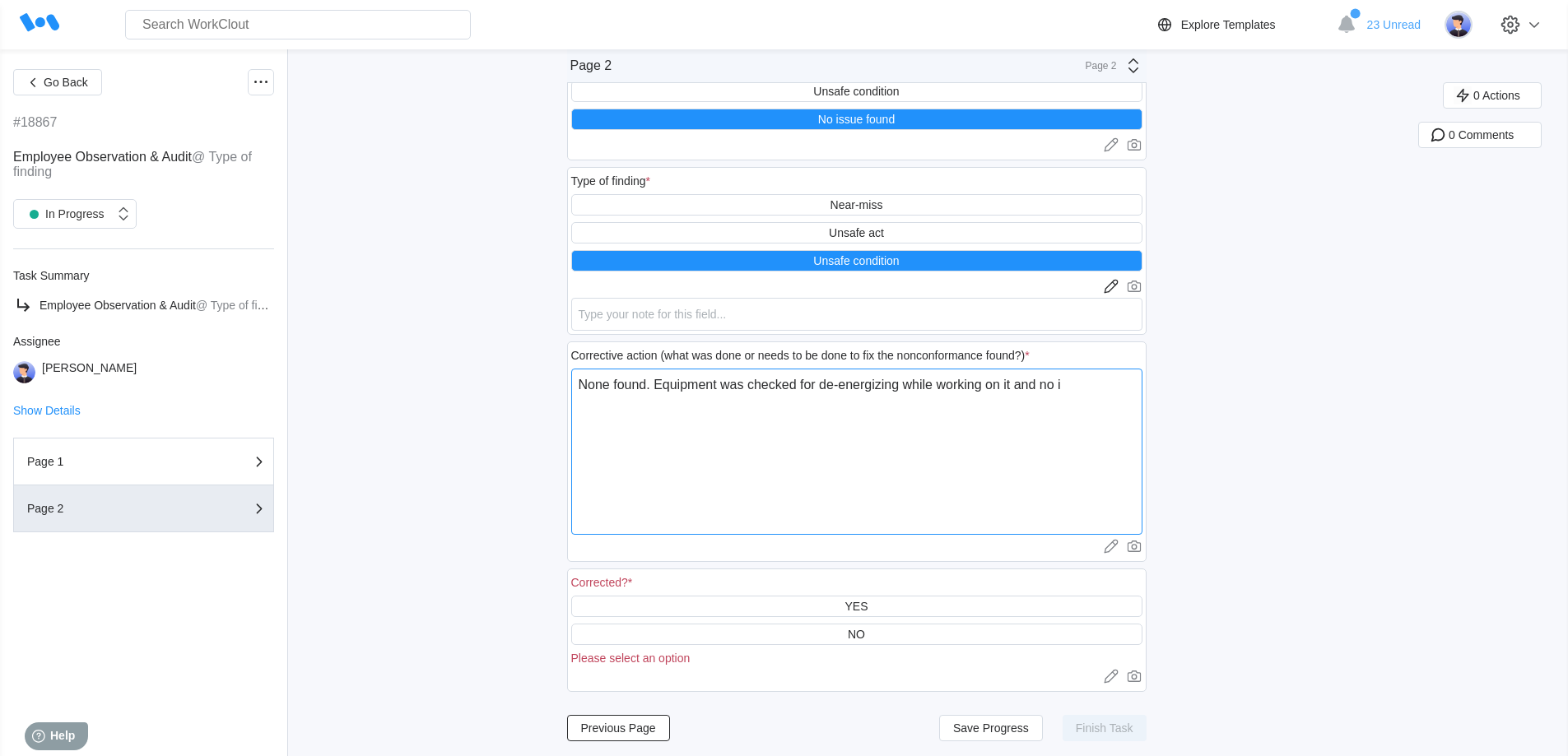
type textarea "None found. Equipment was checked for de-energizing while working on it and no …"
type textarea "x"
type textarea "None found. Equipment was checked for de-energizing while working on it and no …"
type textarea "x"
type textarea "None found. Equipment was checked for de-energizing while working on it and no …"
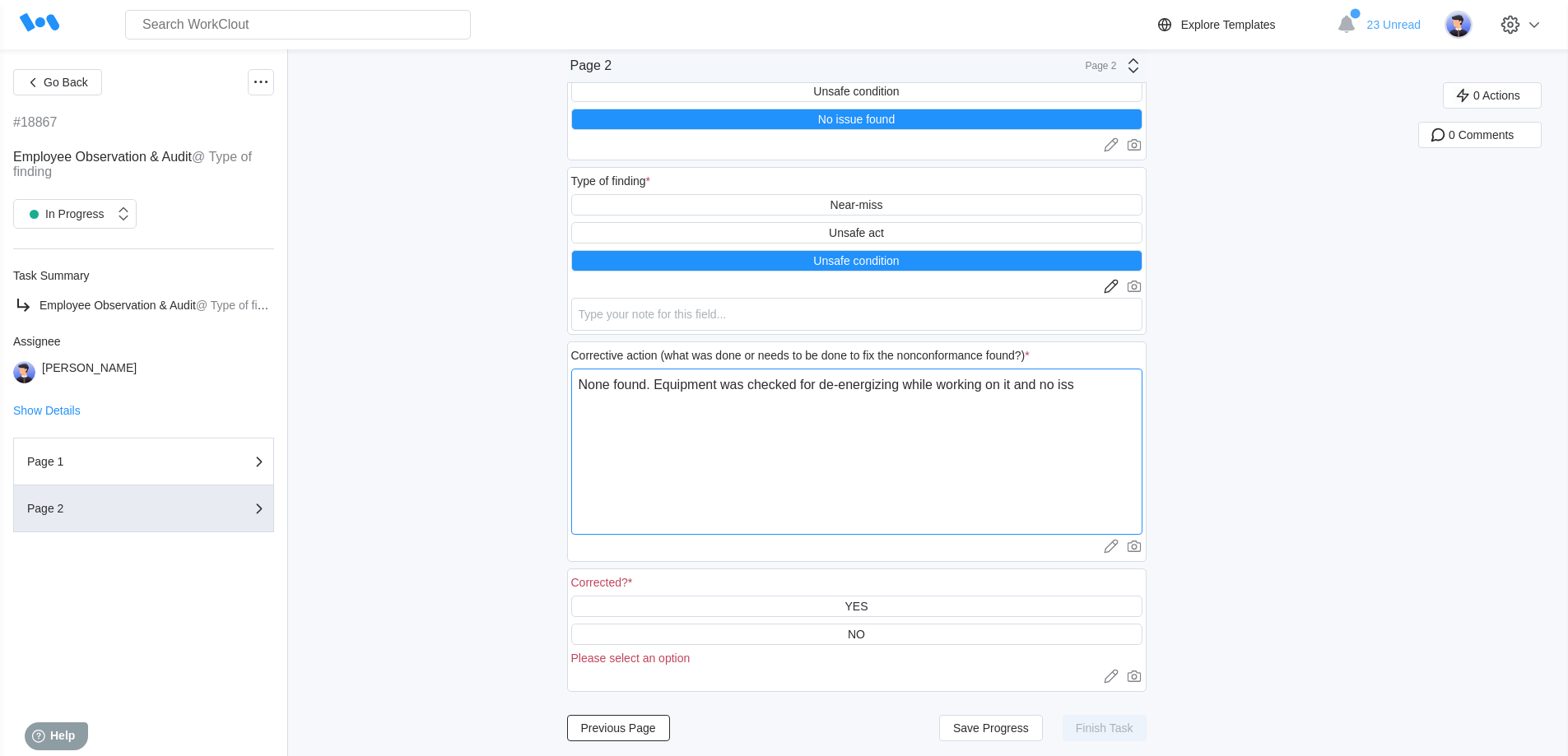
type textarea "x"
type textarea "None found. Equipment was checked for de-energizing while working on it and no …"
type textarea "x"
type textarea "None found. Equipment was checked for de-energizing while working on it and no …"
type textarea "x"
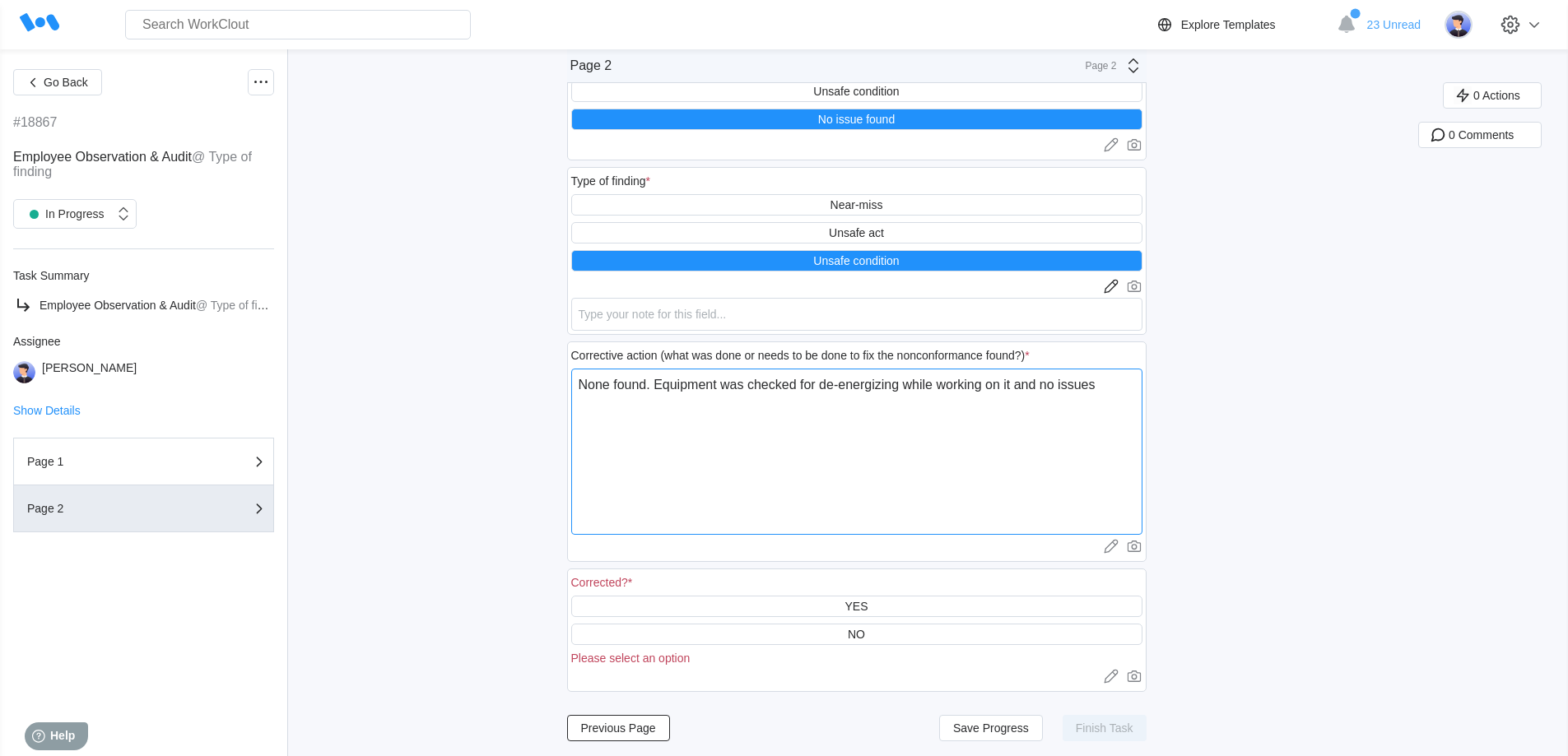
type textarea "None found. Equipment was checked for de-energizing while working on it and no …"
type textarea "x"
type textarea "None found. Equipment was checked for de-energizing while working on it and no …"
type textarea "x"
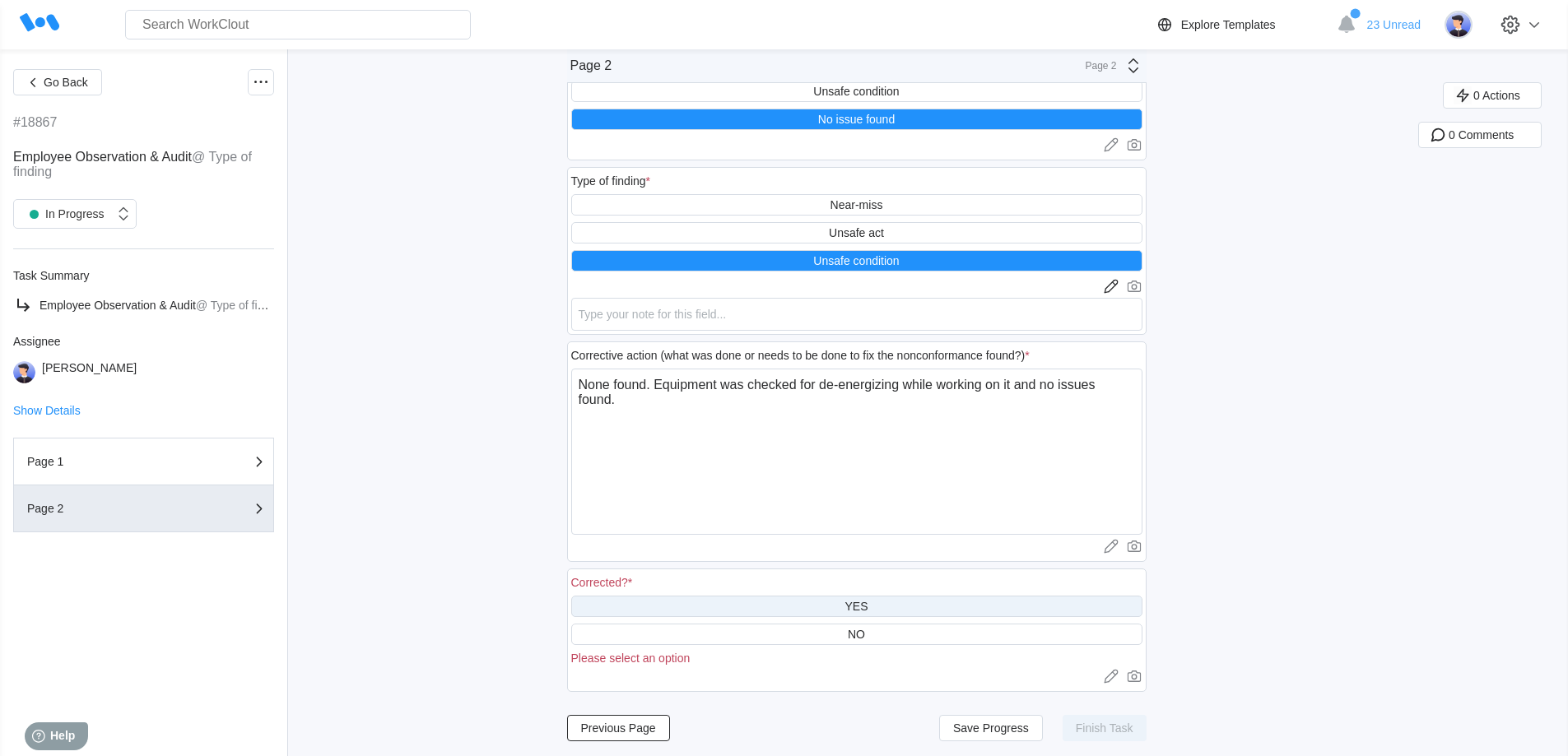
click at [505, 183] on div "YES" at bounding box center [857, 606] width 571 height 22
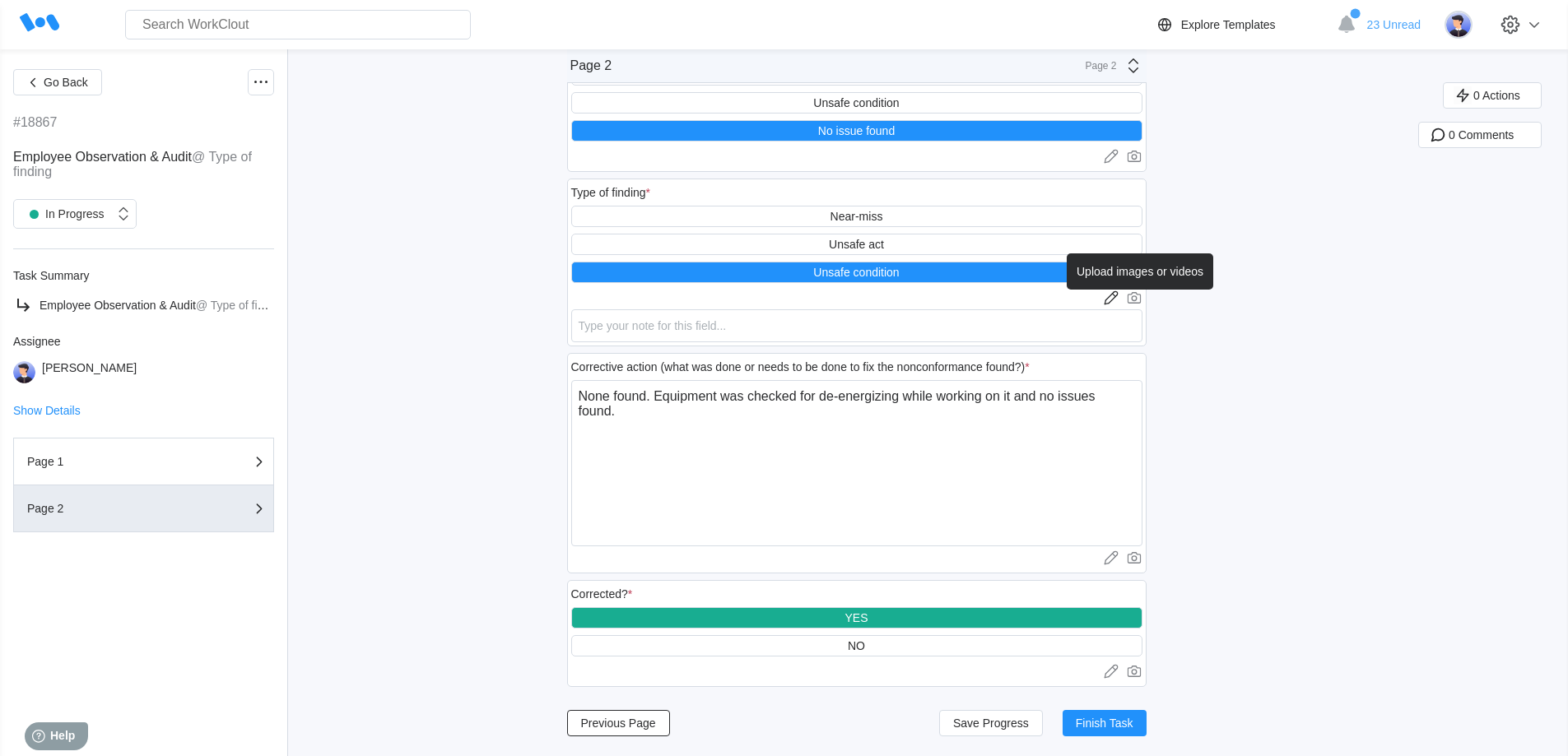
click at [505, 183] on icon at bounding box center [1135, 298] width 17 height 17
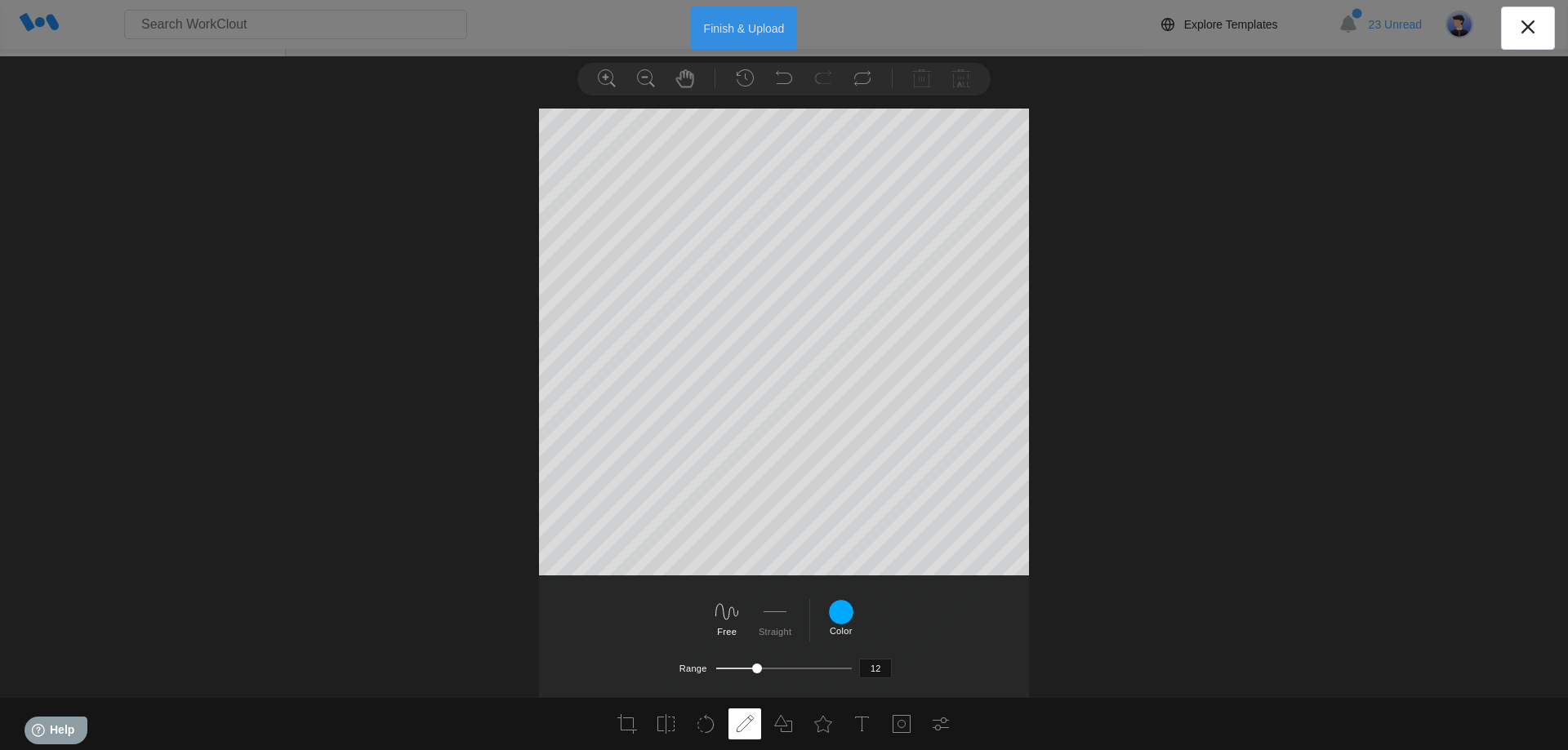
click at [502, 30] on button "Finish & Upload" at bounding box center [744, 28] width 107 height 43
click at [502, 33] on button "Finish & Upload" at bounding box center [744, 28] width 107 height 43
drag, startPoint x: 750, startPoint y: 16, endPoint x: 649, endPoint y: 180, distance: 192.6
click at [502, 16] on button "Finish & Upload" at bounding box center [744, 28] width 107 height 43
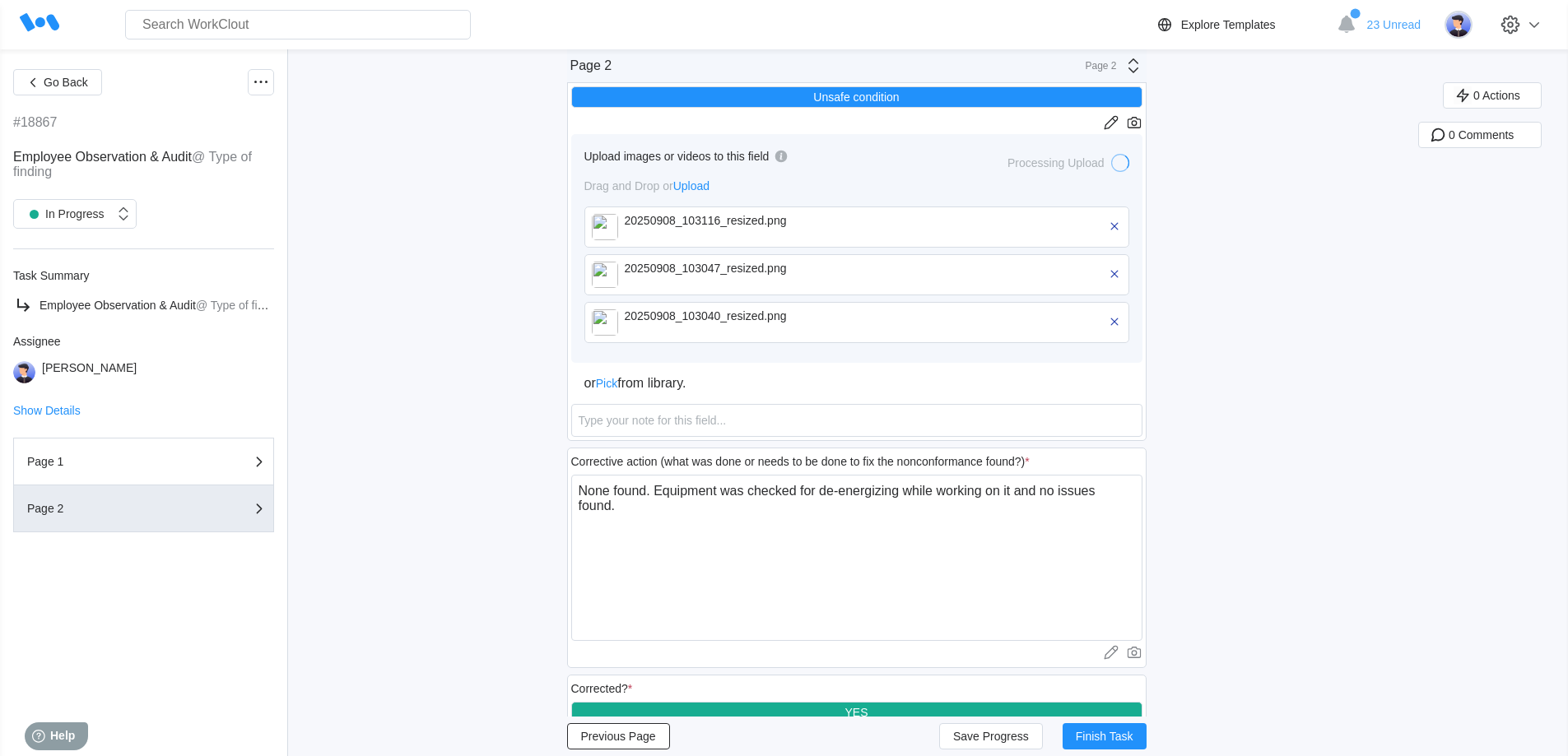
scroll to position [423, 0]
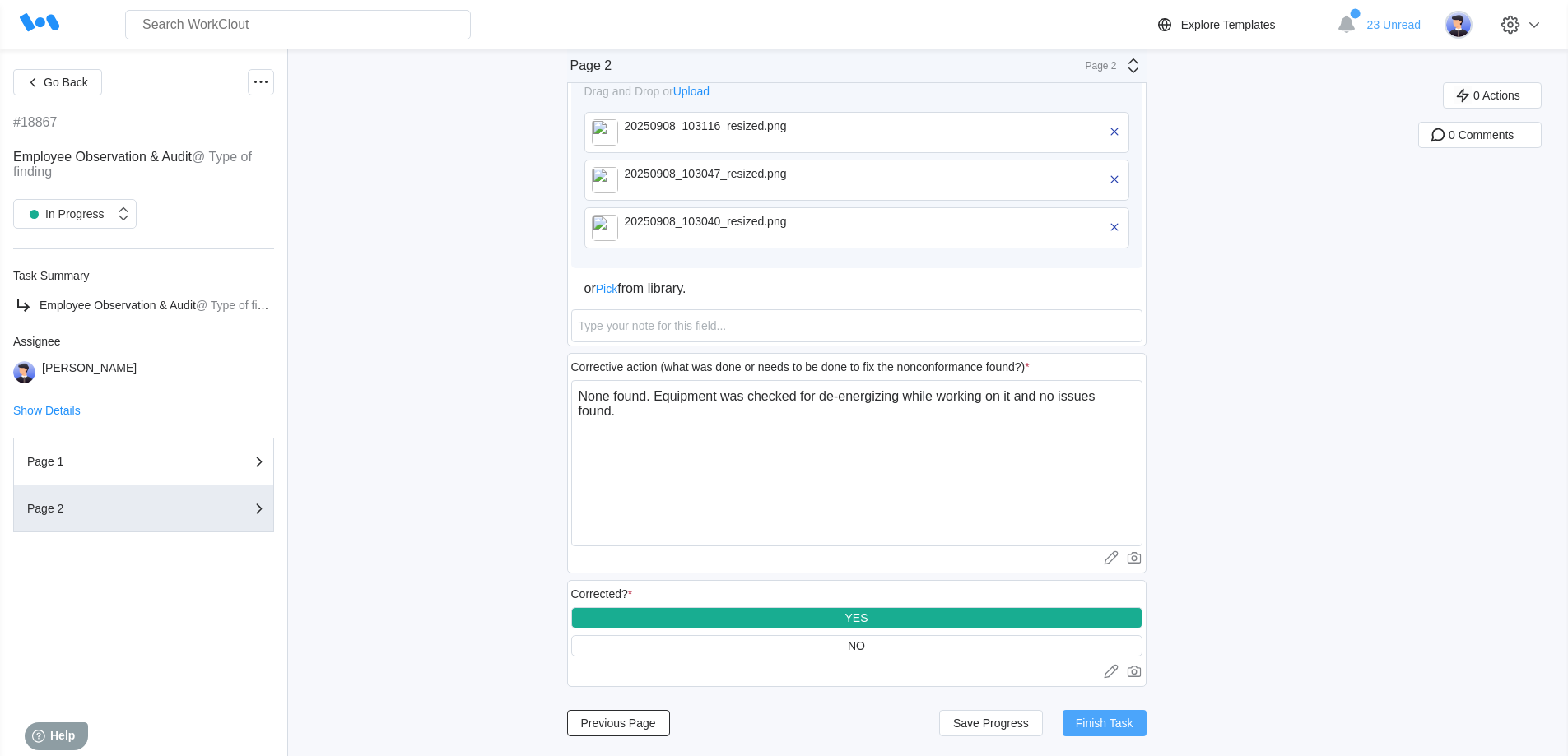
click at [505, 183] on span "Finish Task" at bounding box center [1104, 723] width 57 height 11
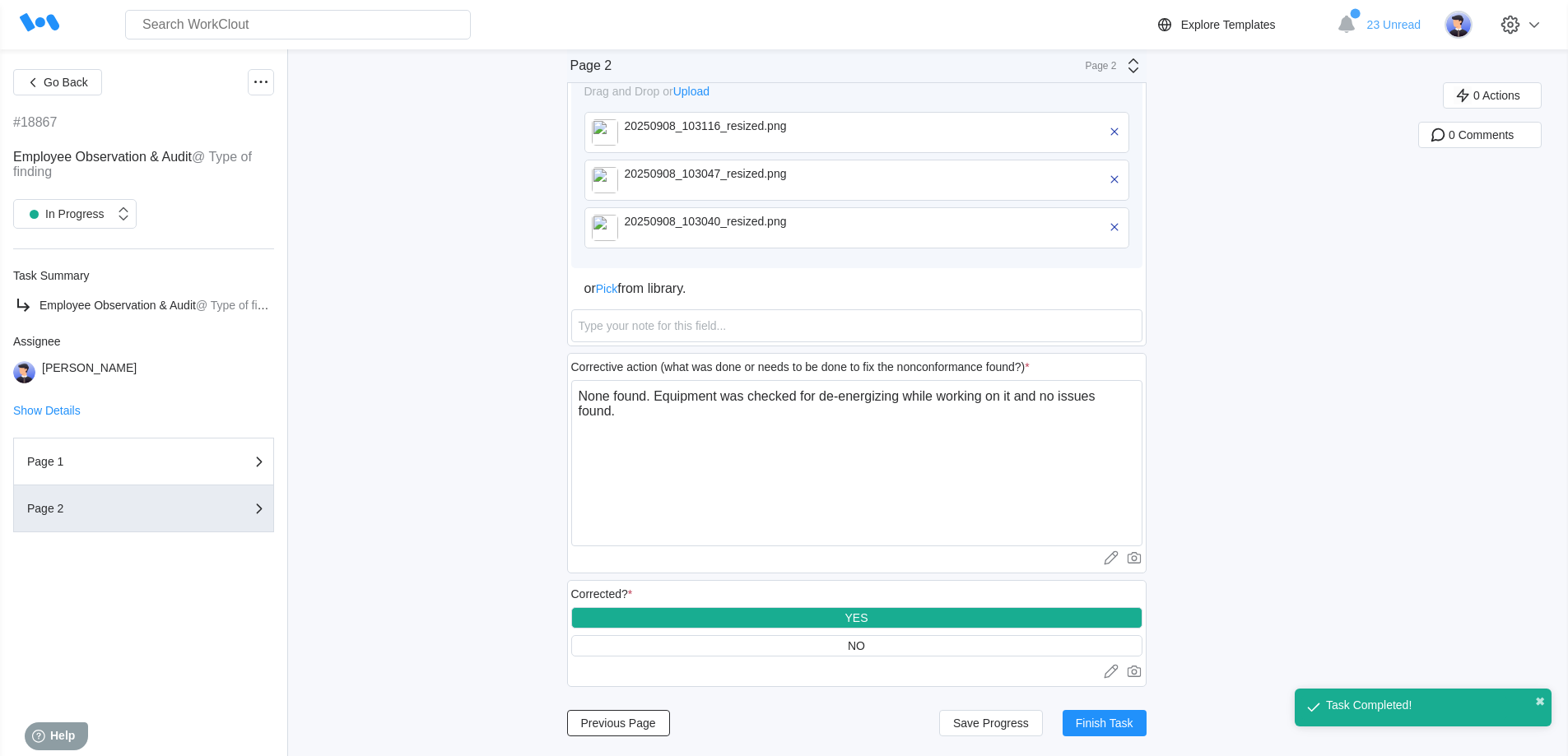
scroll to position [350, 0]
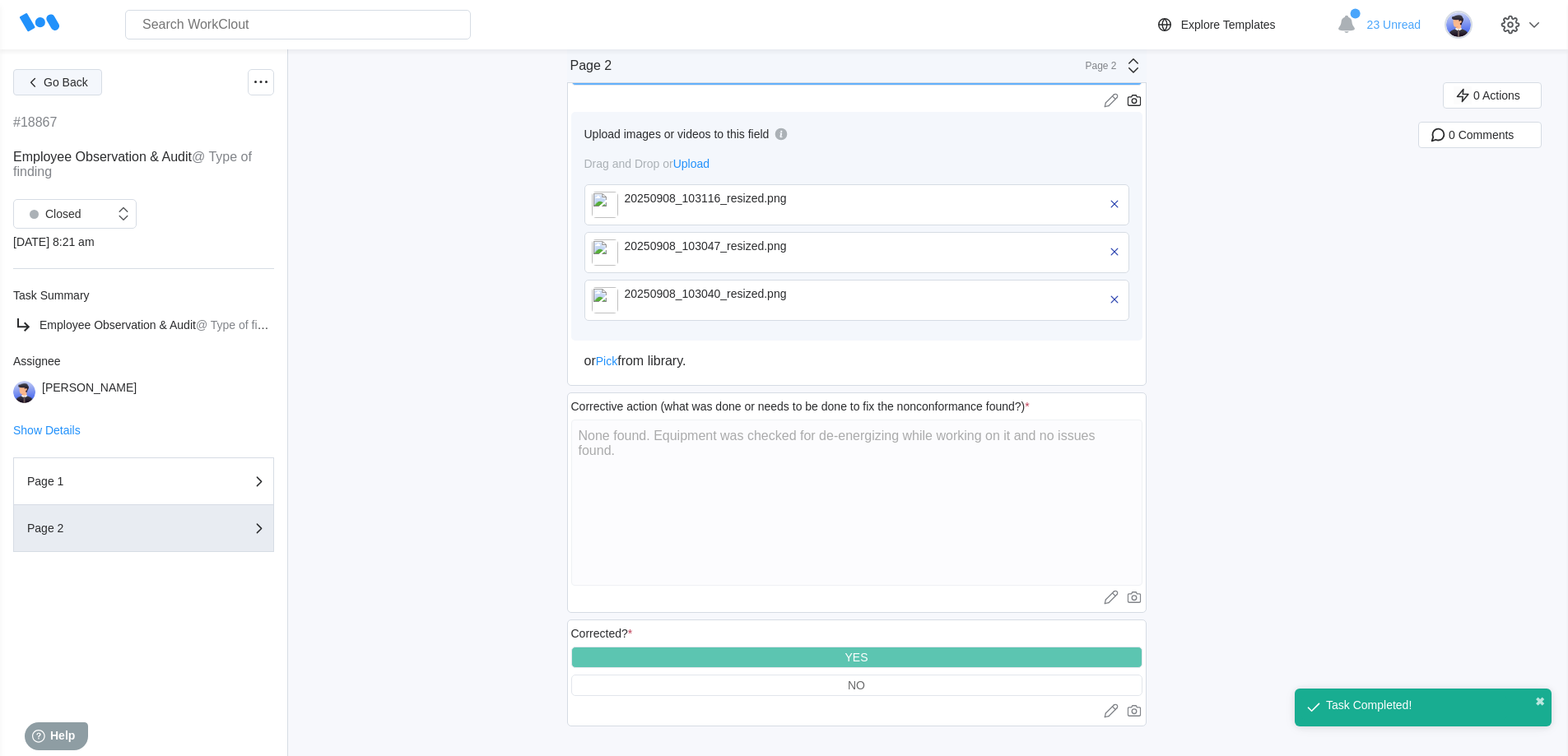
click at [63, 81] on span "Go Back" at bounding box center [65, 82] width 44 height 11
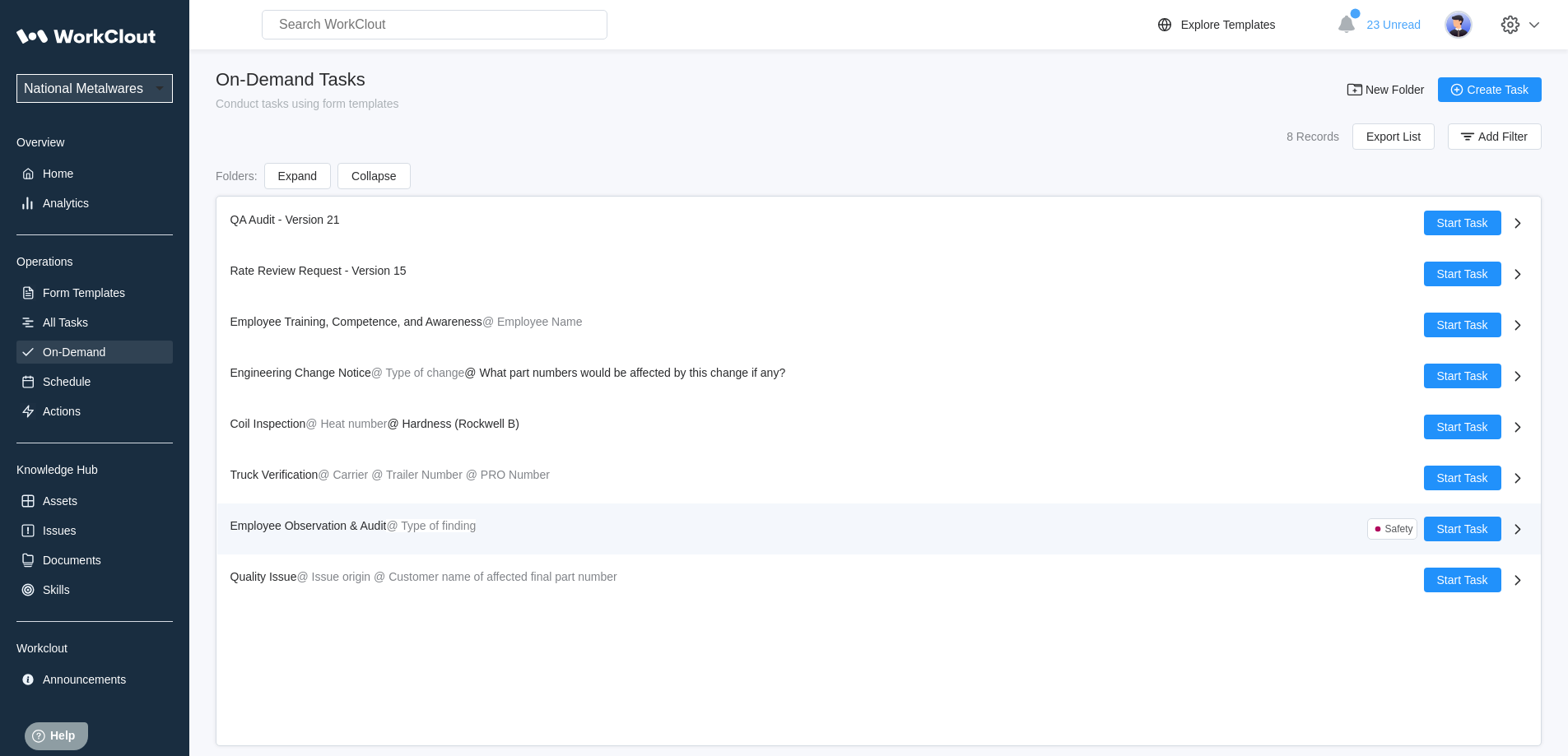
click at [289, 183] on span "Employee Observation & Audit" at bounding box center [308, 526] width 156 height 13
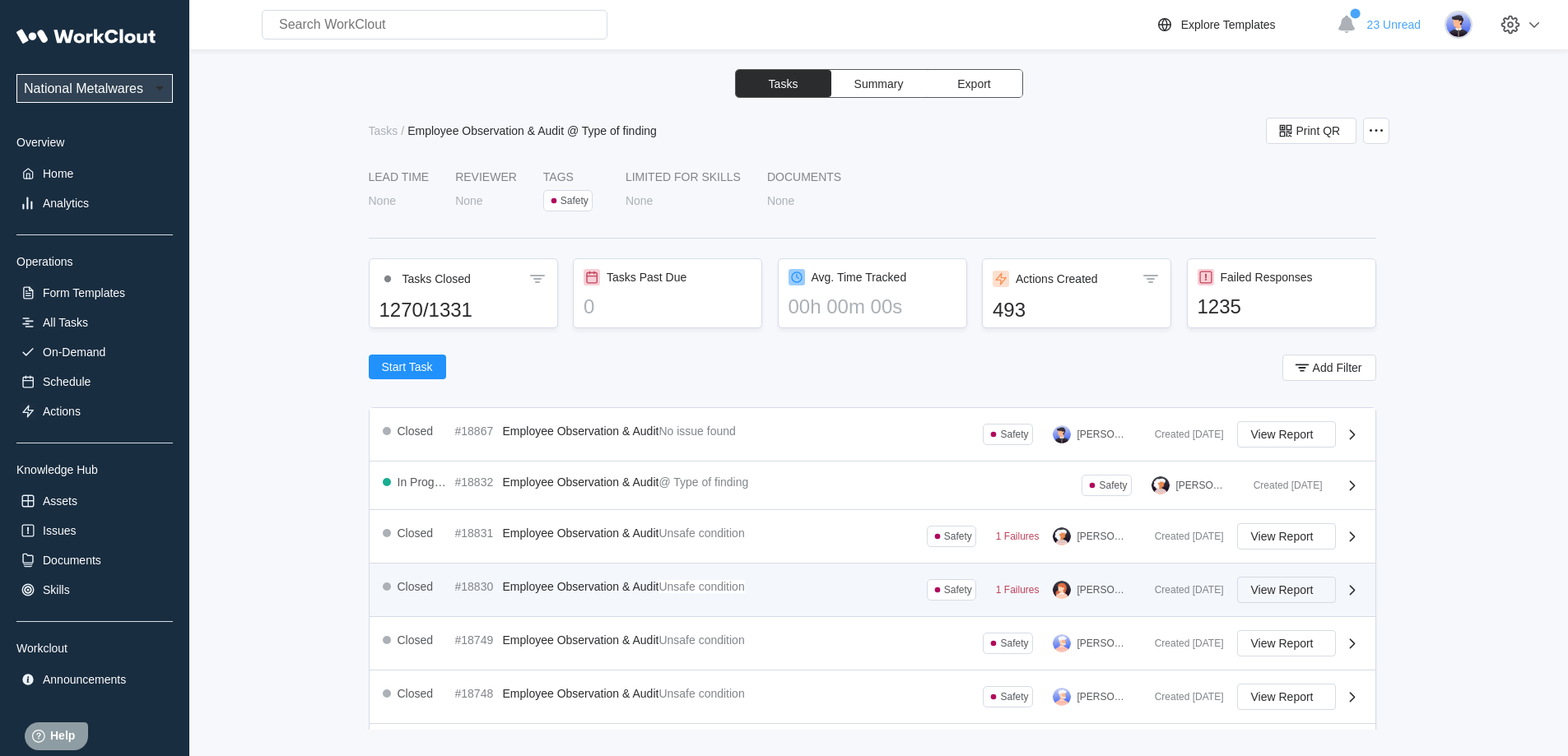
click at [505, 183] on span "View Report" at bounding box center [1282, 590] width 63 height 11
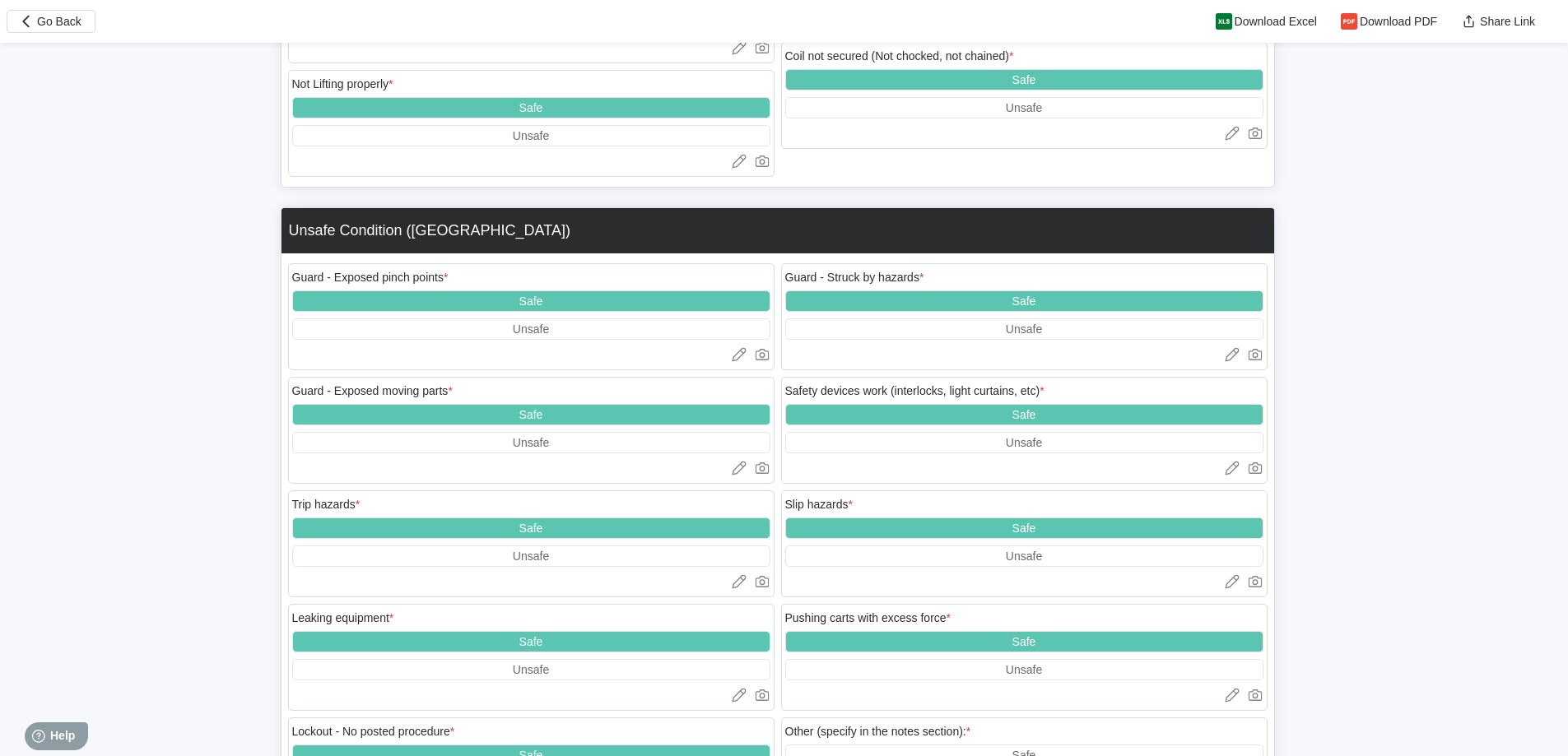
scroll to position [2921, 0]
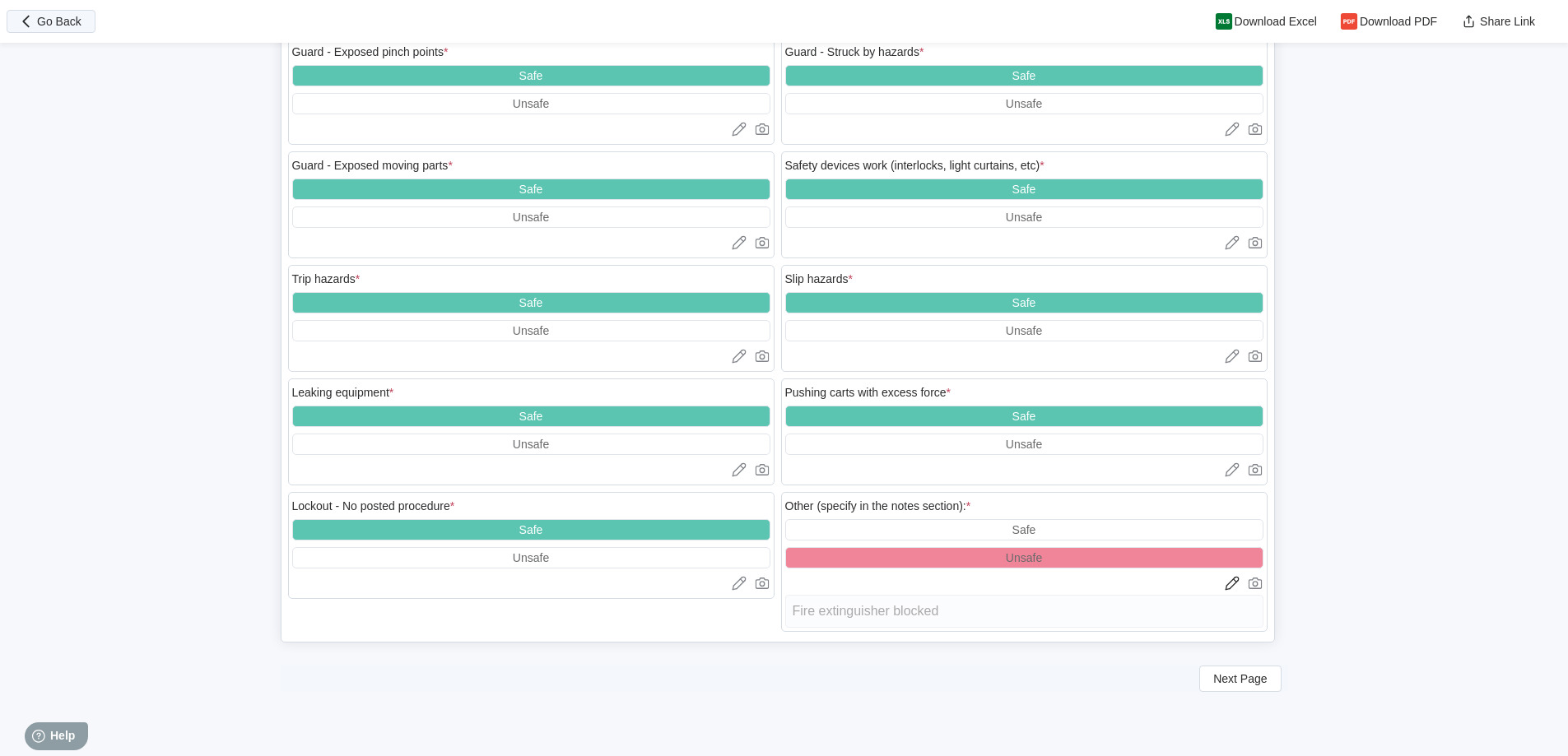
click at [64, 25] on span "Go Back" at bounding box center [58, 22] width 44 height 11
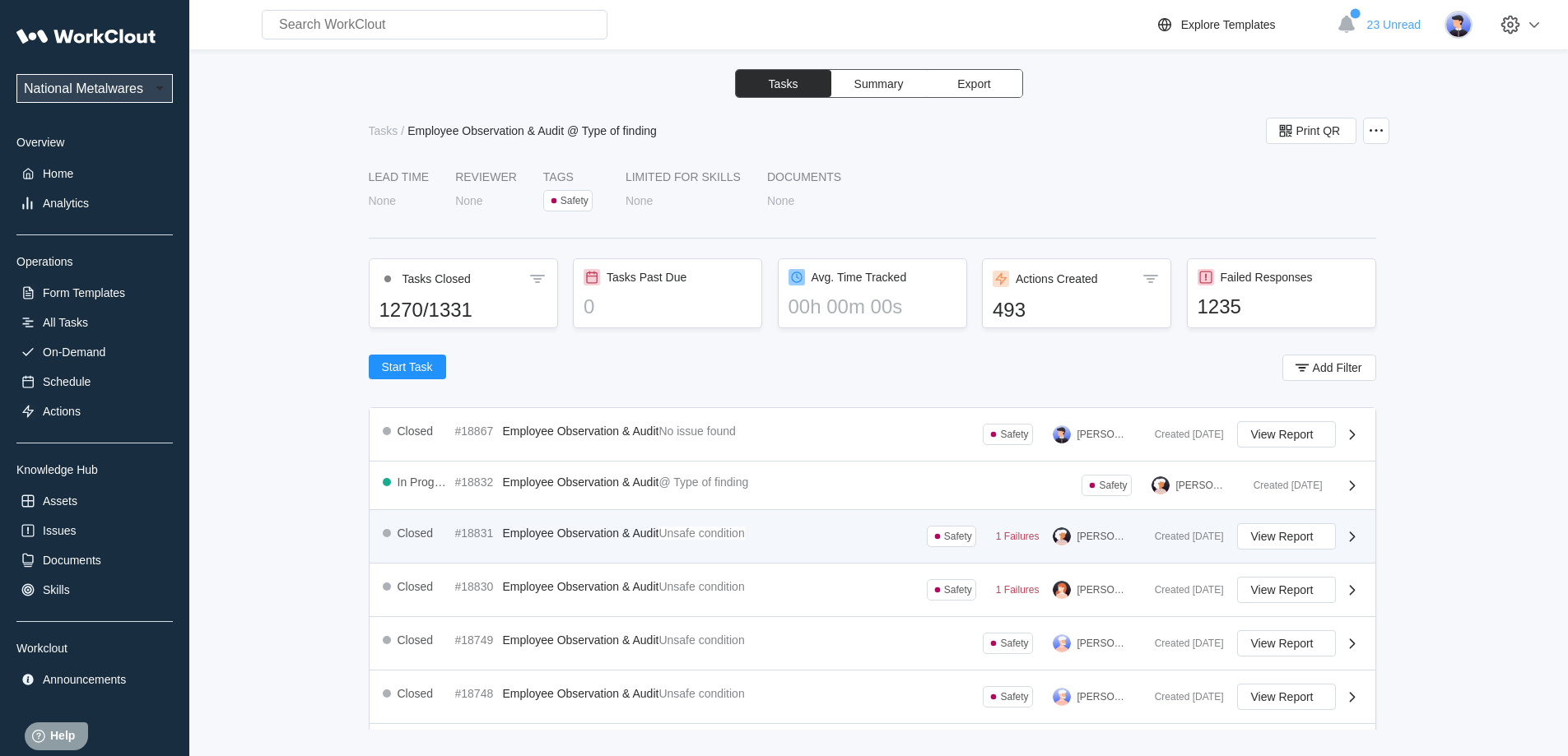
click at [505, 183] on span "Employee Observation & Audit" at bounding box center [581, 533] width 156 height 13
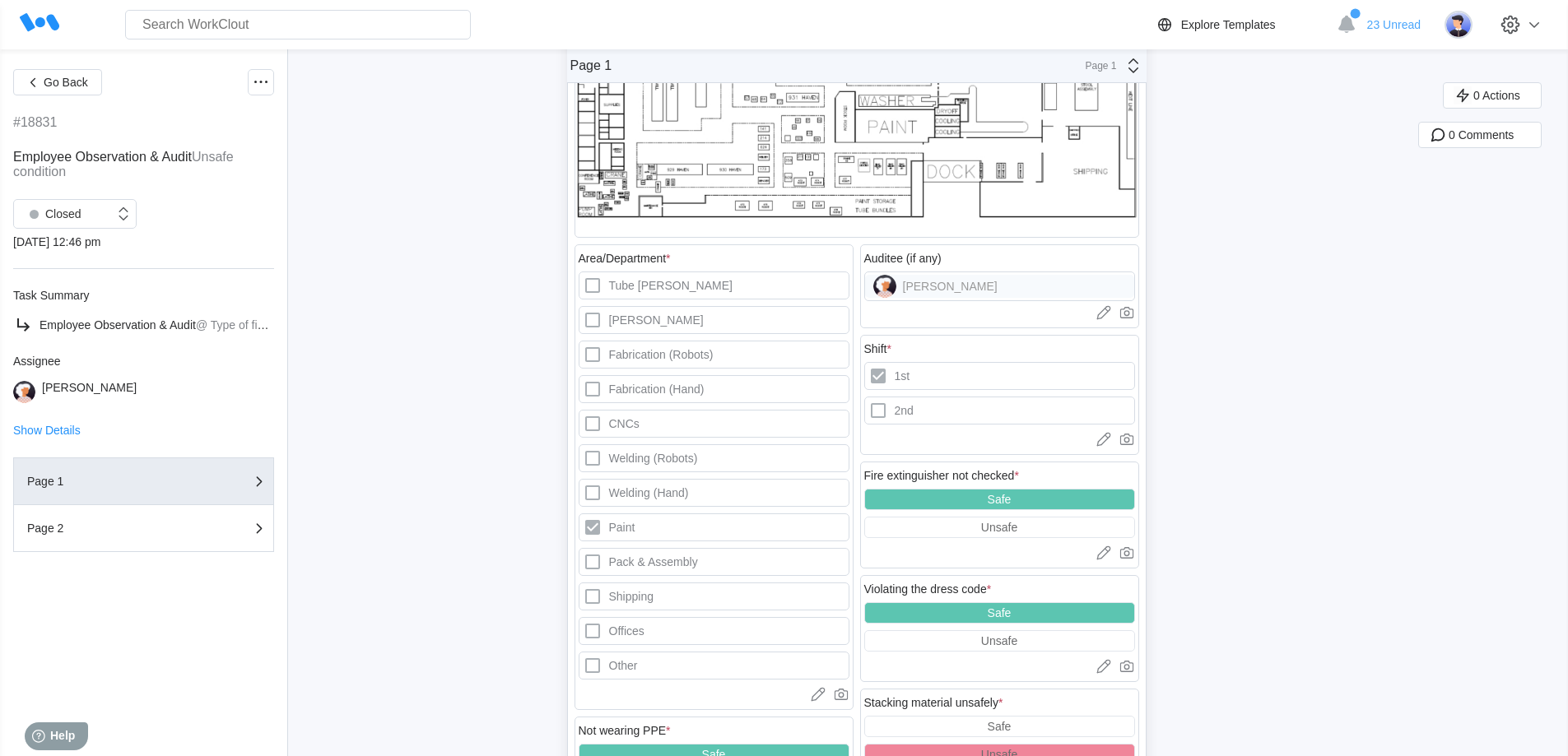
scroll to position [411, 0]
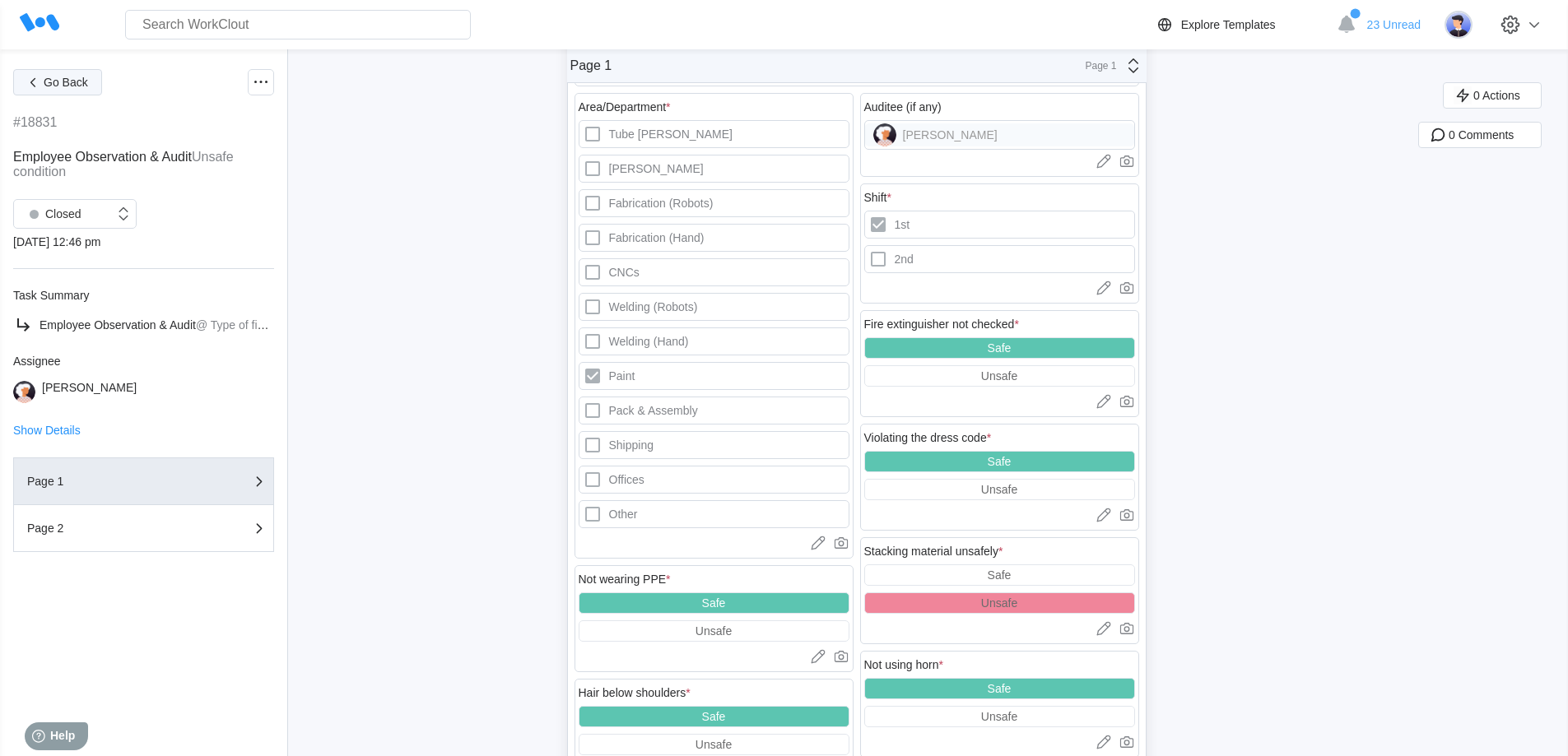
click at [49, 87] on span "Go Back" at bounding box center [65, 82] width 44 height 11
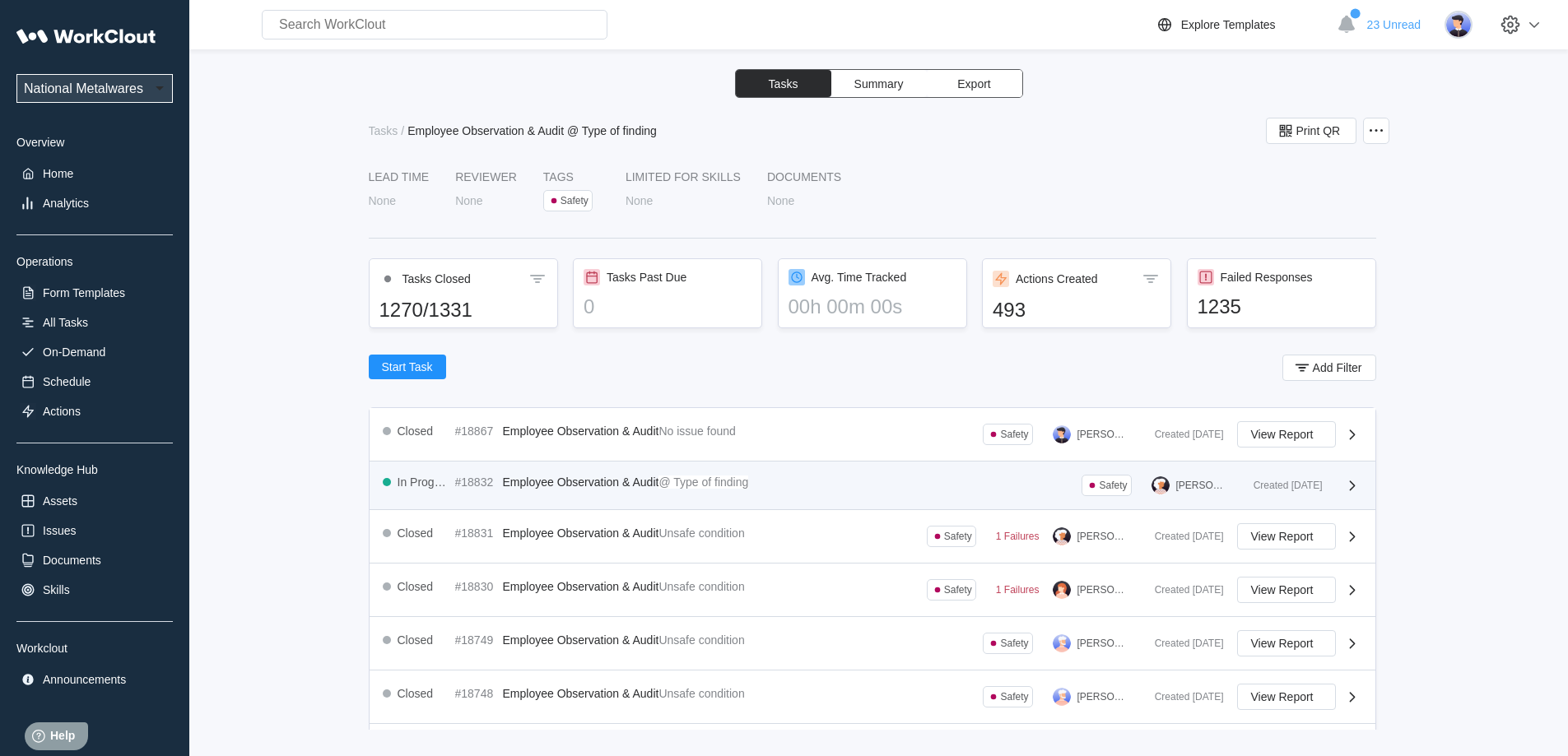
click at [505, 183] on mark "@ Type of finding" at bounding box center [704, 482] width 90 height 13
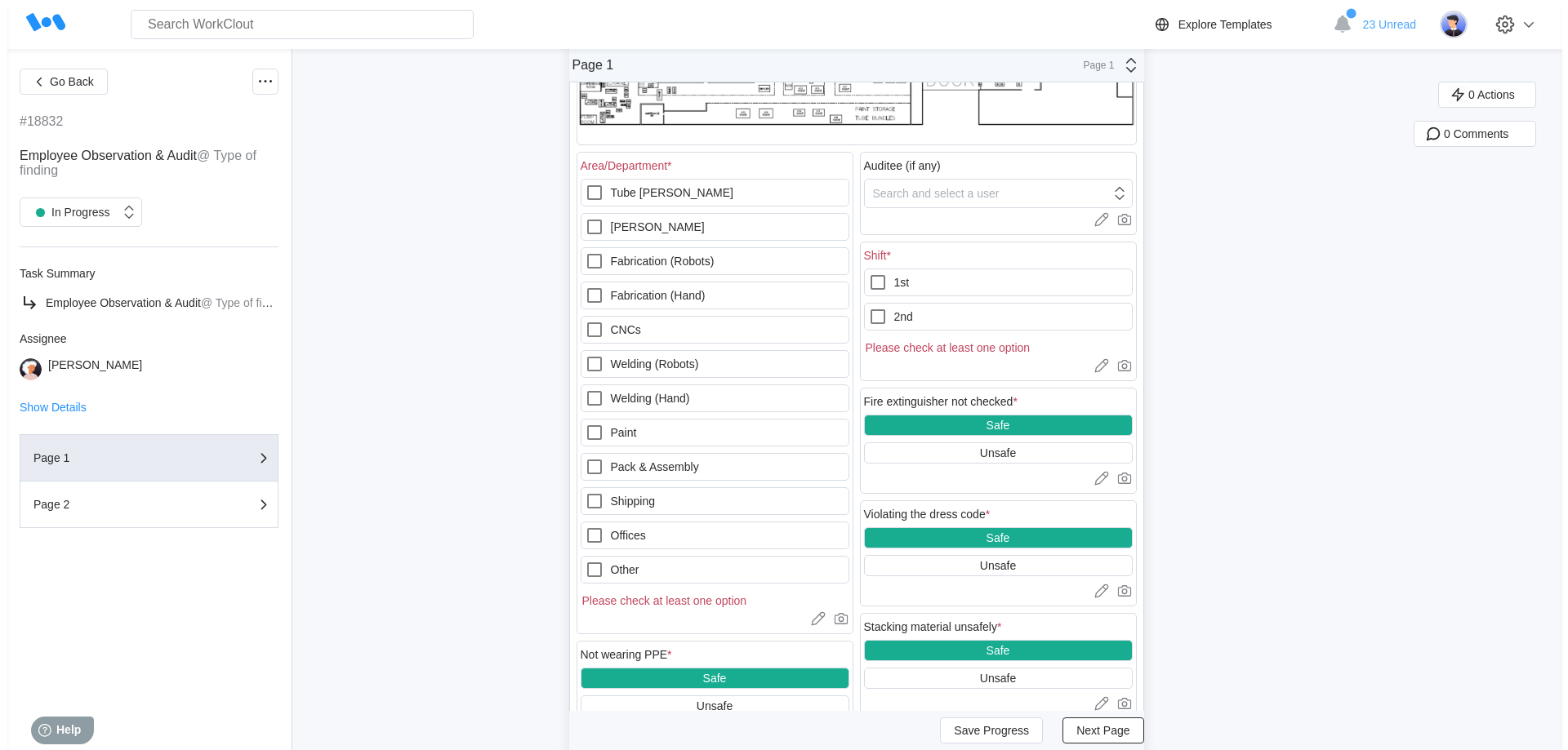
scroll to position [82, 0]
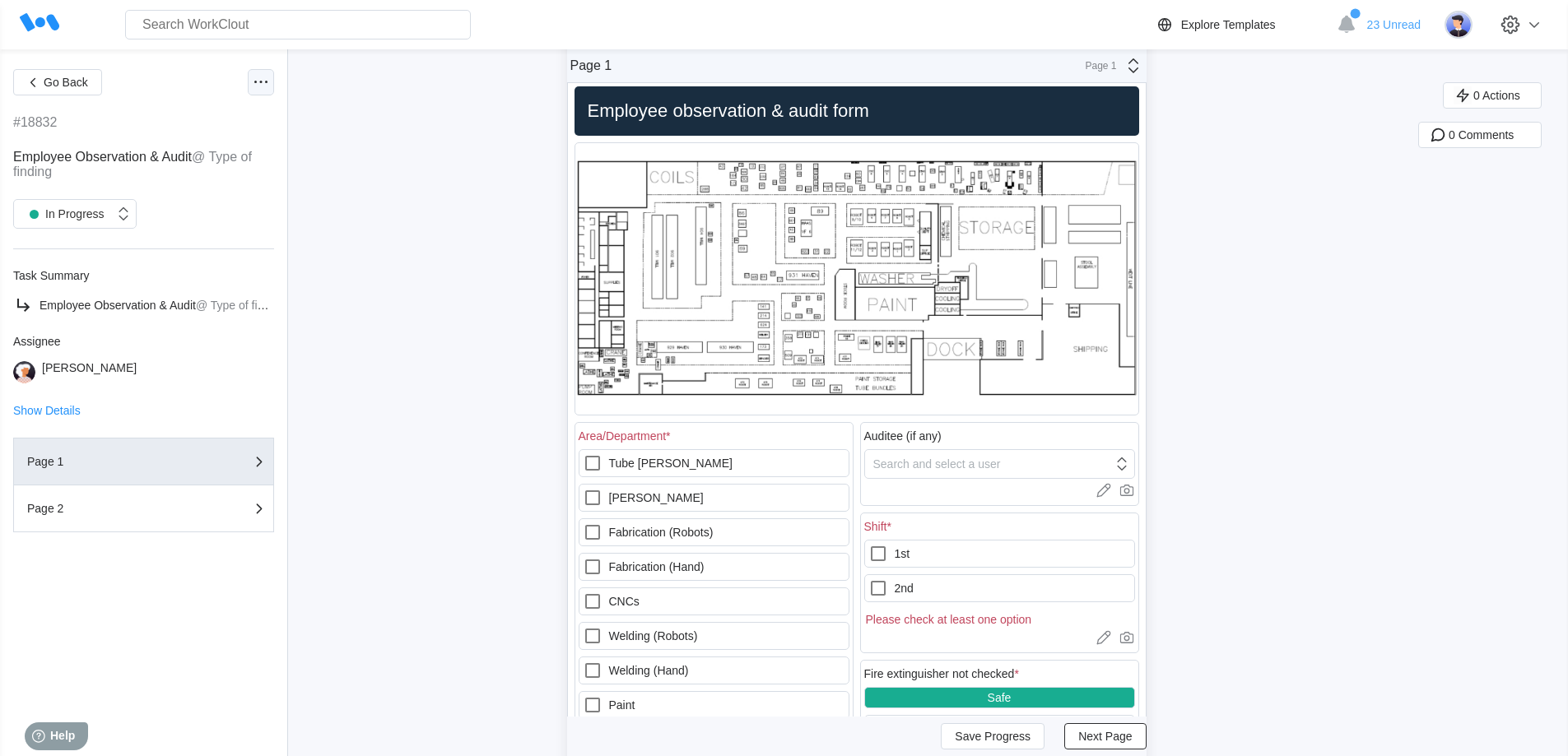
click at [252, 82] on icon at bounding box center [260, 82] width 20 height 20
click at [193, 183] on div "Delete Task" at bounding box center [173, 281] width 60 height 13
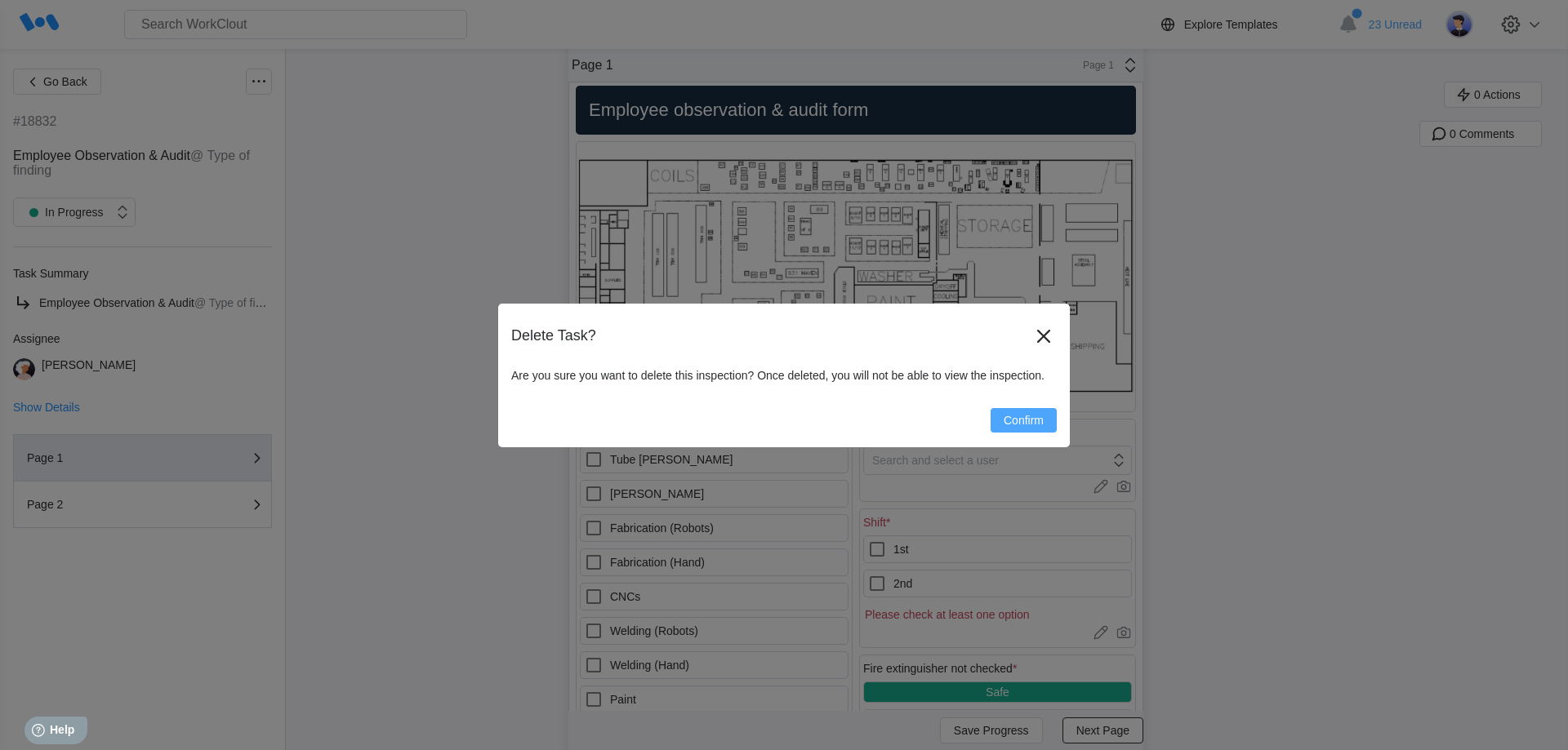
click at [502, 182] on span "Confirm" at bounding box center [1024, 420] width 40 height 11
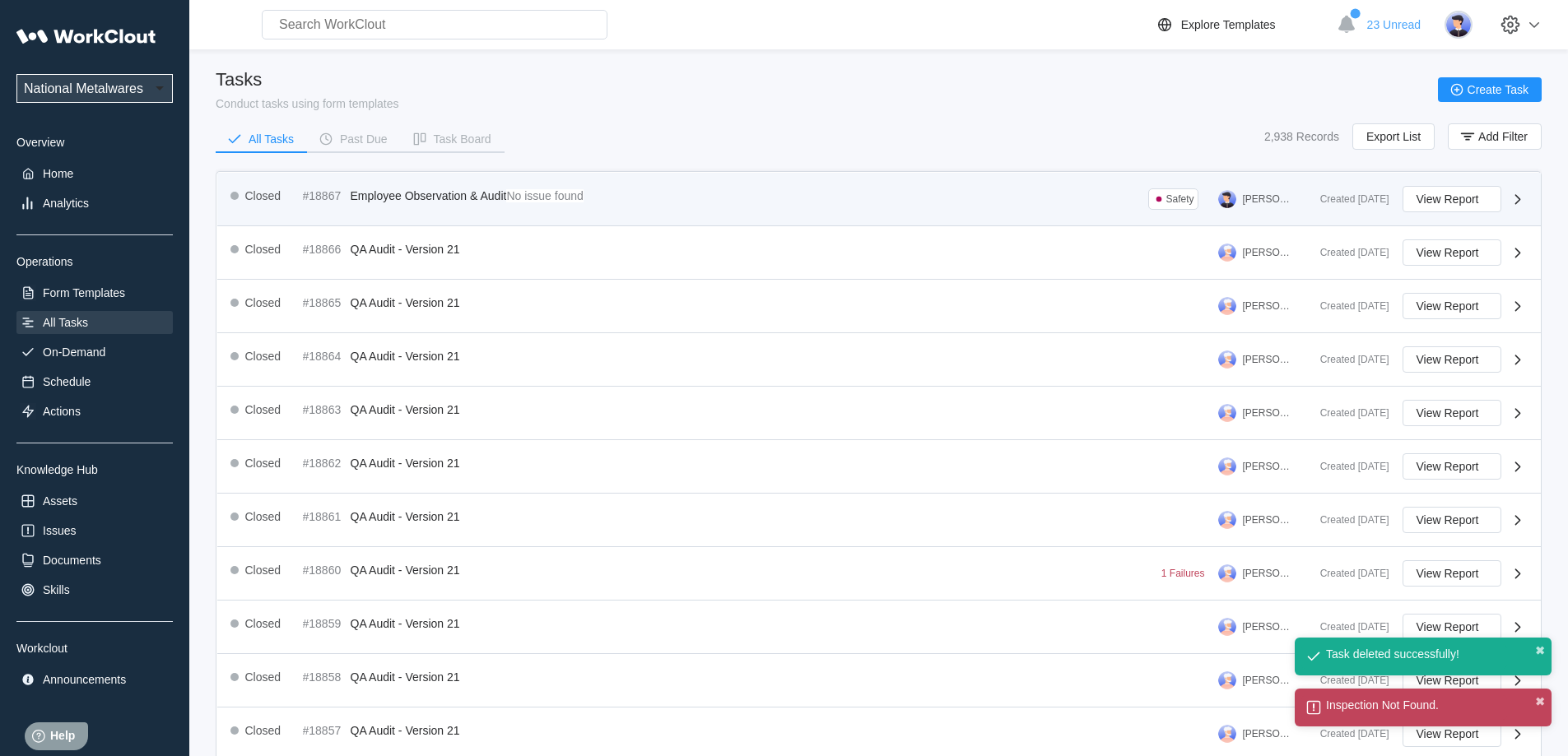
click at [456, 183] on span "Employee Observation & Audit" at bounding box center [428, 196] width 156 height 13
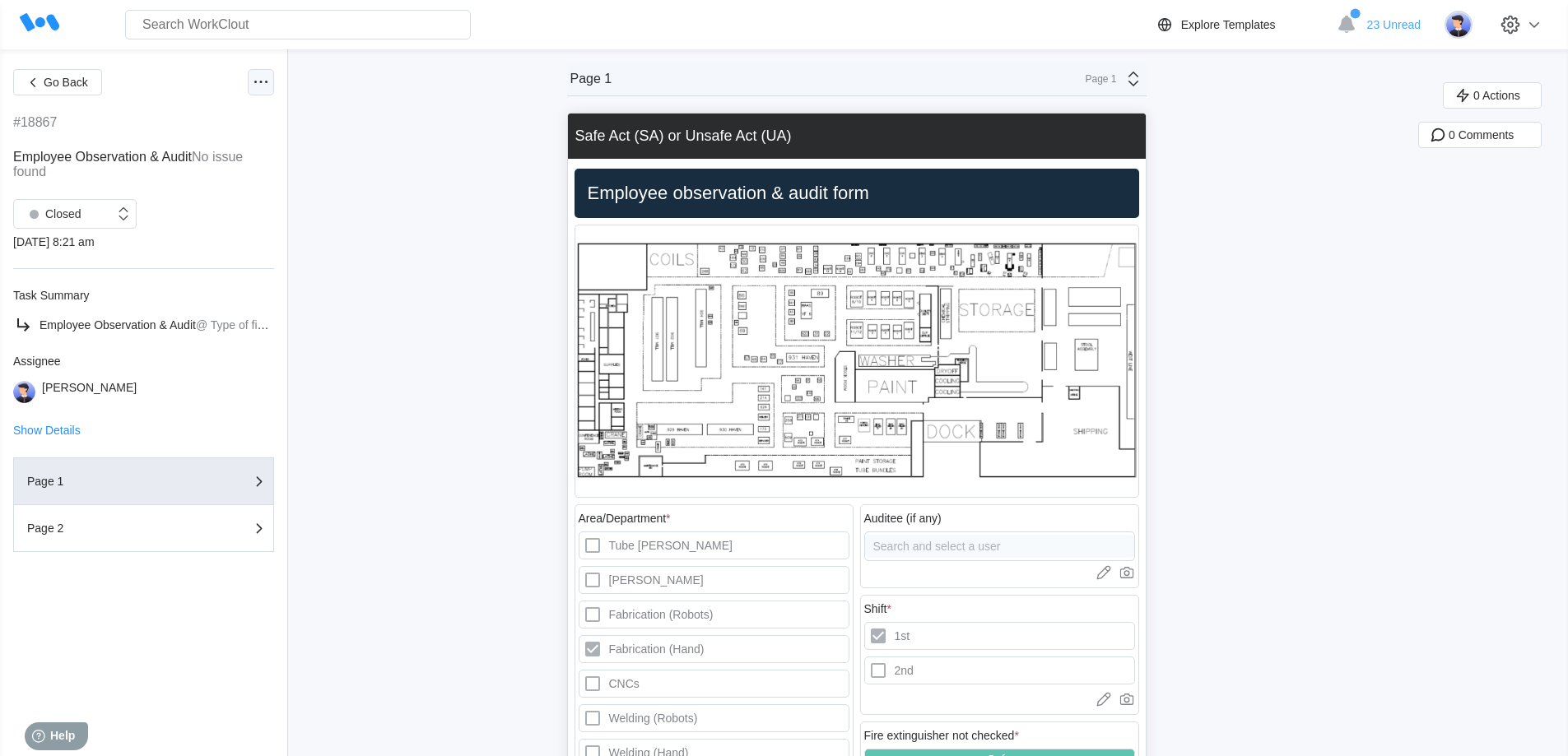
click at [257, 75] on icon at bounding box center [260, 82] width 20 height 20
click at [91, 183] on div "Closed" at bounding box center [64, 214] width 101 height 17
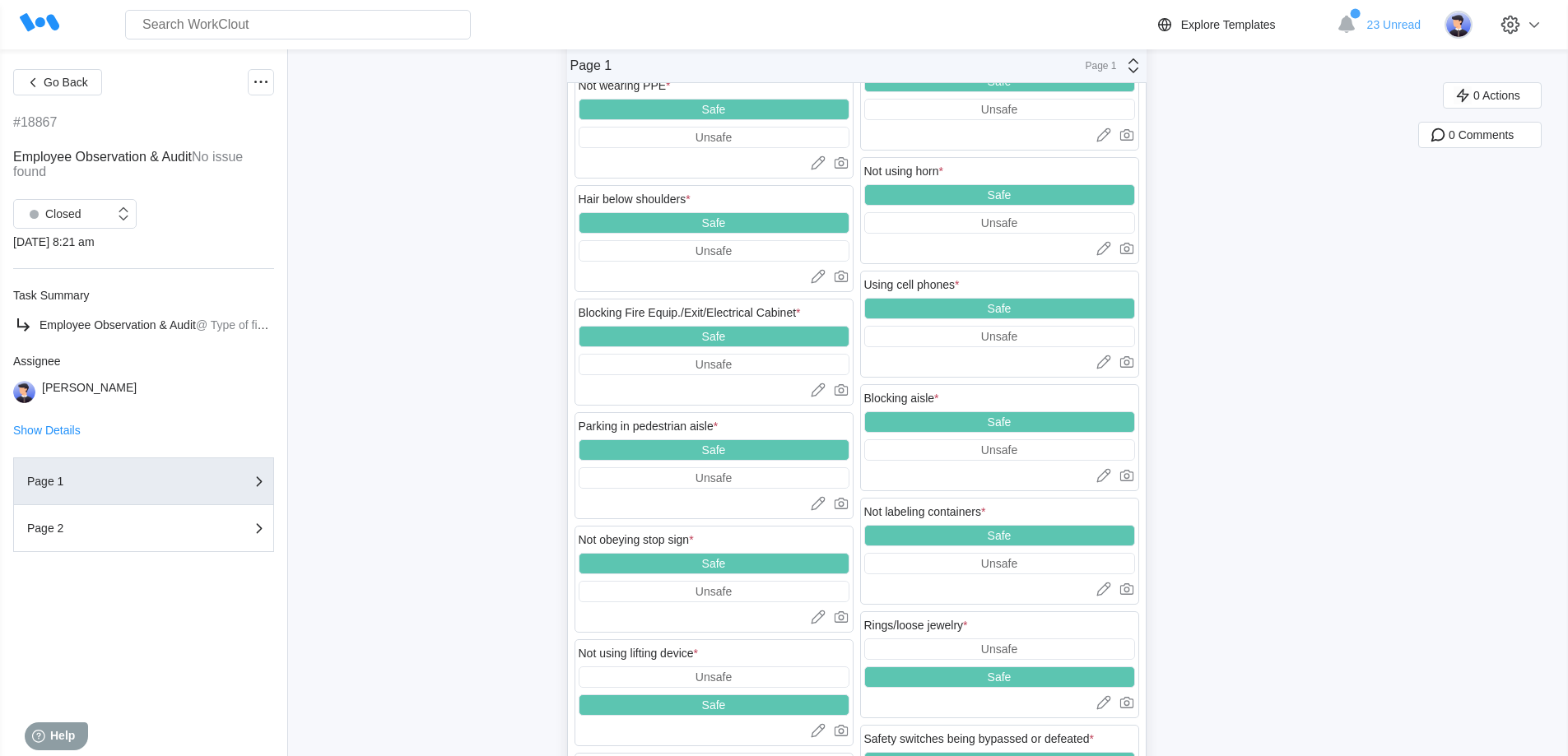
scroll to position [1399, 0]
